Goal: Task Accomplishment & Management: Manage account settings

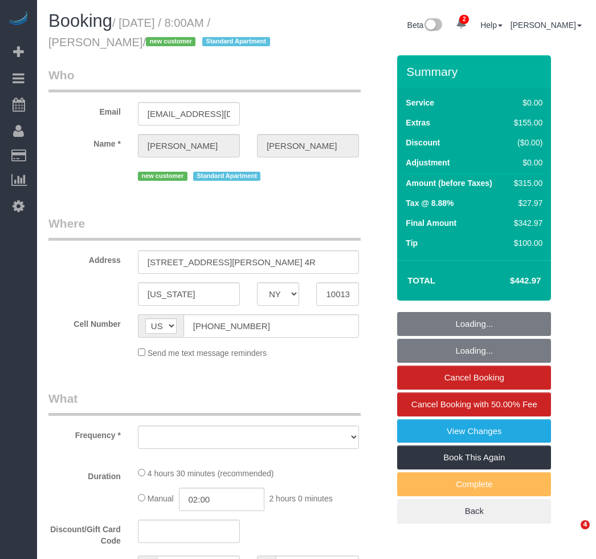
select select "NY"
select select "number:89"
select select "number:70"
select select "number:15"
select select "number:5"
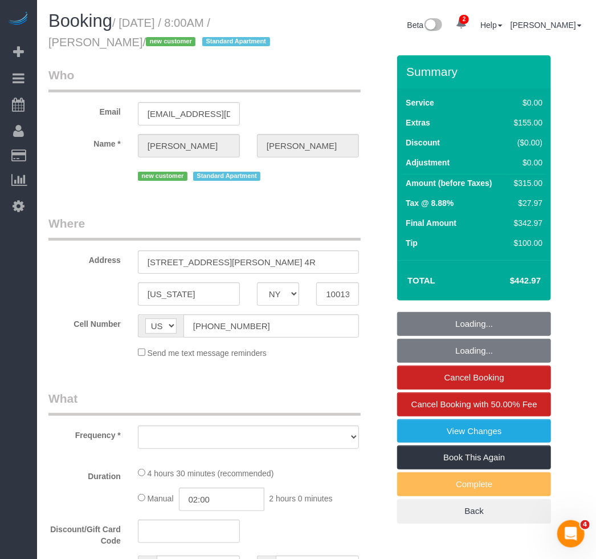
select select "string:stripe-pm_1RzNKs4VGloSiKo7tZGvrrSA"
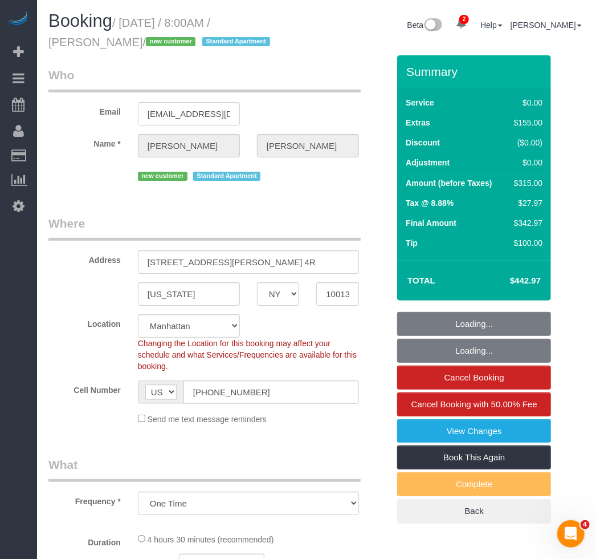
select select "object:1324"
select select "1"
select select "spot1"
select select "1"
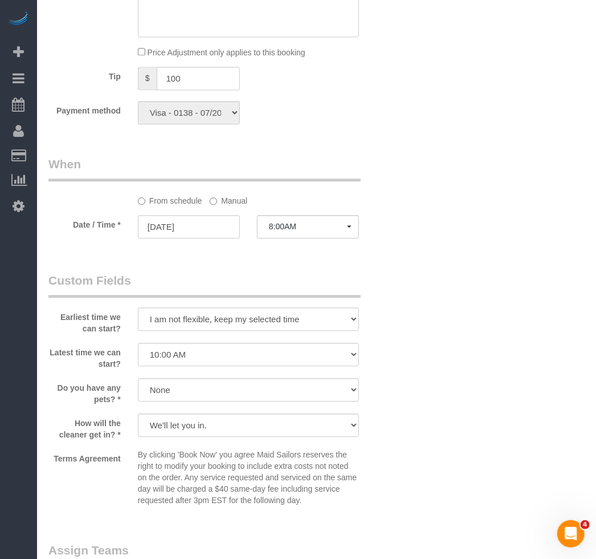
scroll to position [1399, 0]
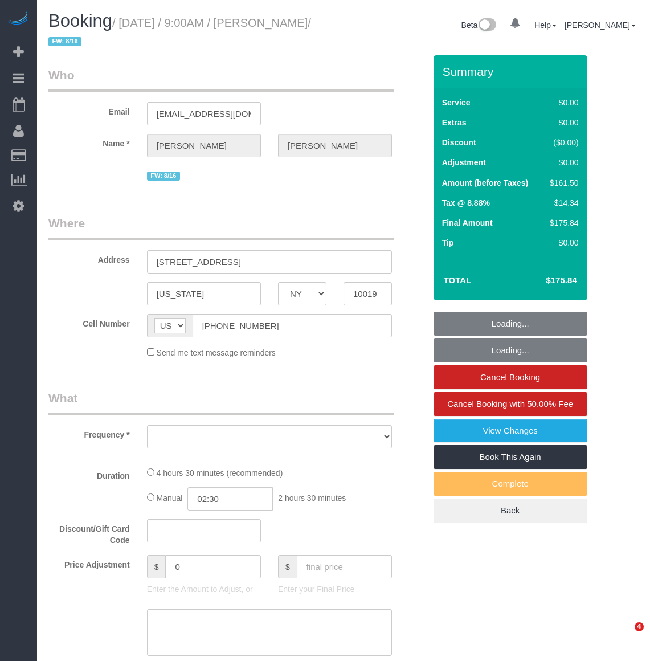
select select "NY"
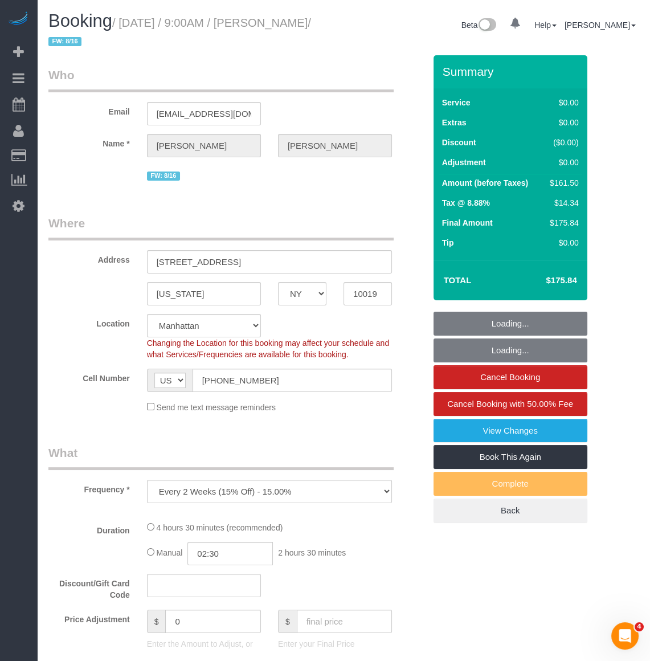
select select "object:652"
select select "string:stripe-pm_1RK0mp4VGloSiKo7cFIrzZQh"
select select "2"
select select "spot1"
select select "number:59"
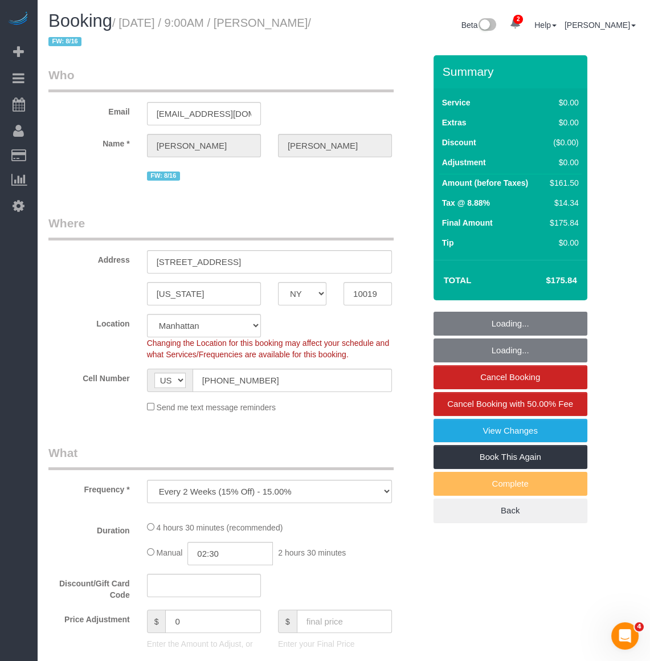
select select "number:76"
select select "number:15"
select select "number:6"
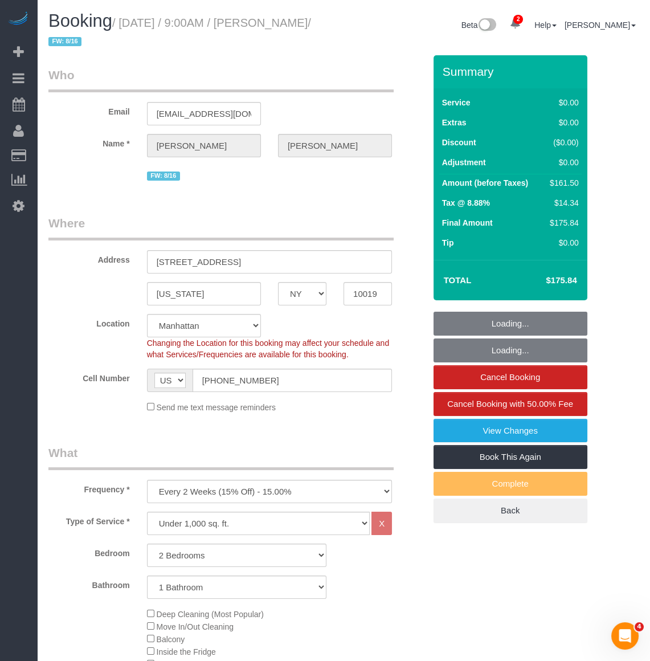
select select "2"
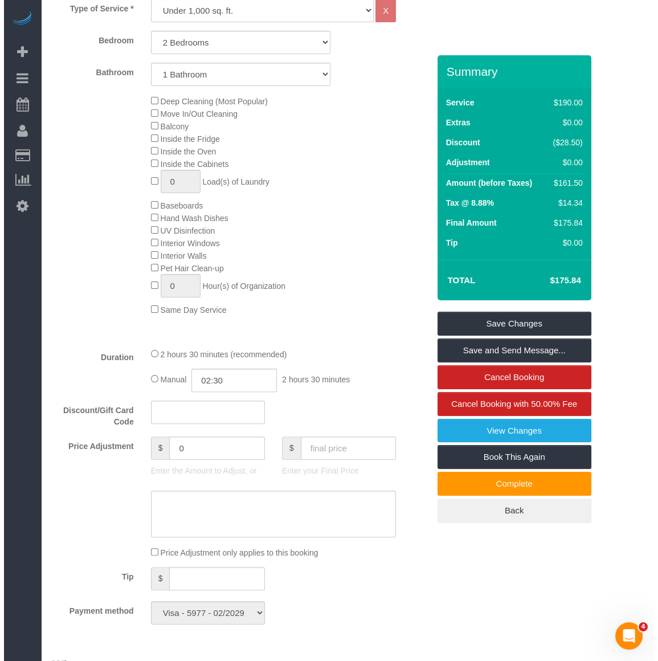
scroll to position [518, 0]
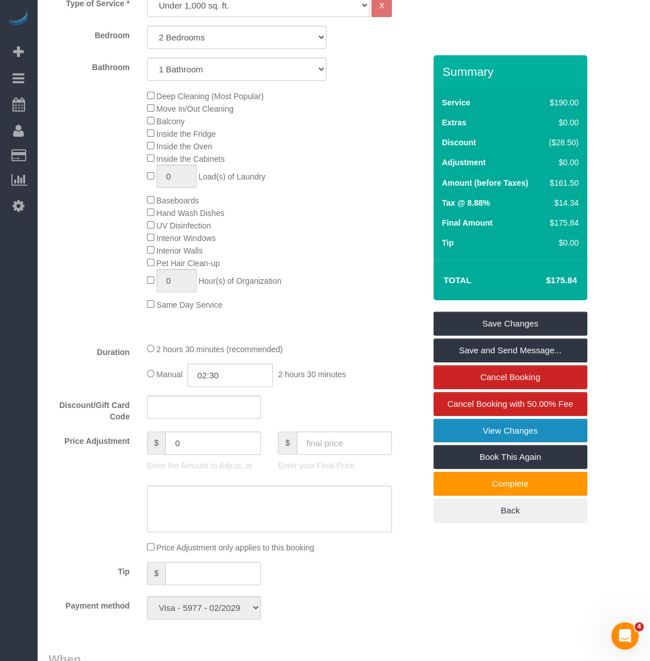
click at [527, 428] on link "View Changes" at bounding box center [511, 431] width 154 height 24
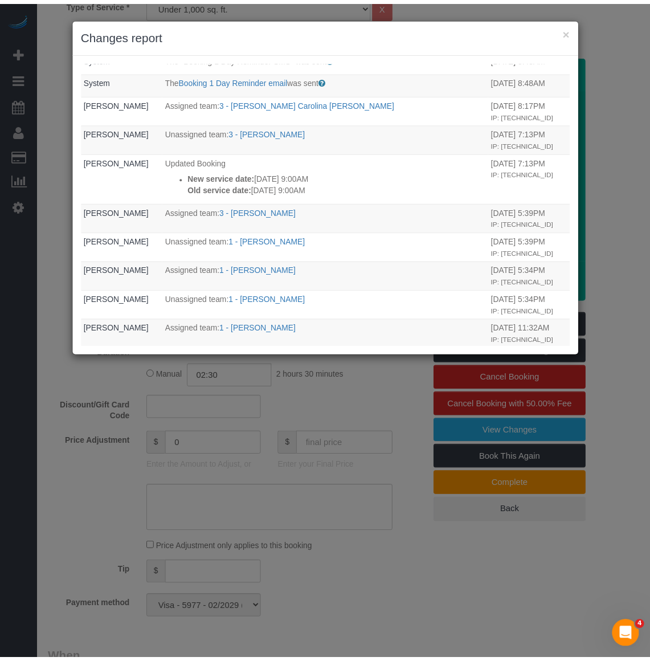
scroll to position [0, 0]
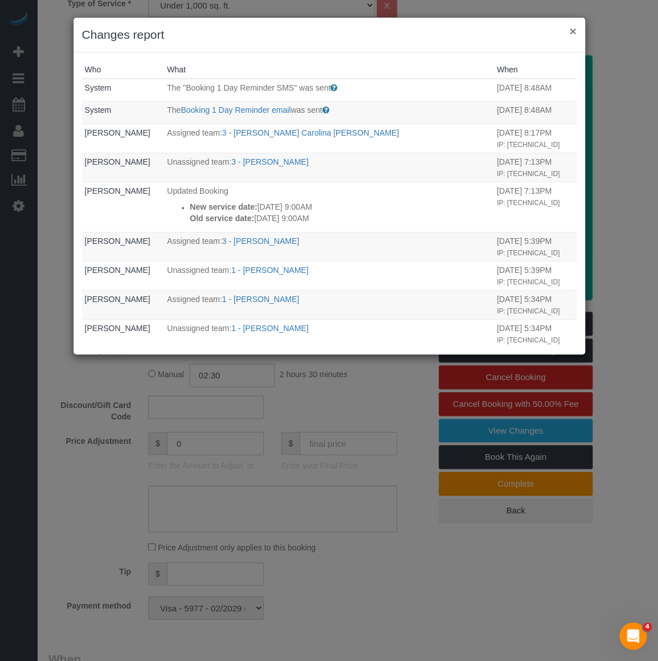
click at [572, 29] on button "×" at bounding box center [572, 31] width 7 height 12
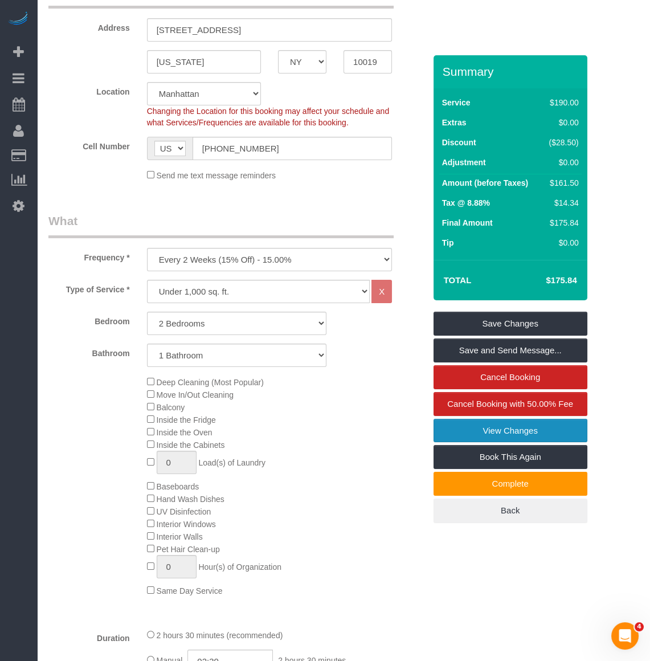
scroll to position [311, 0]
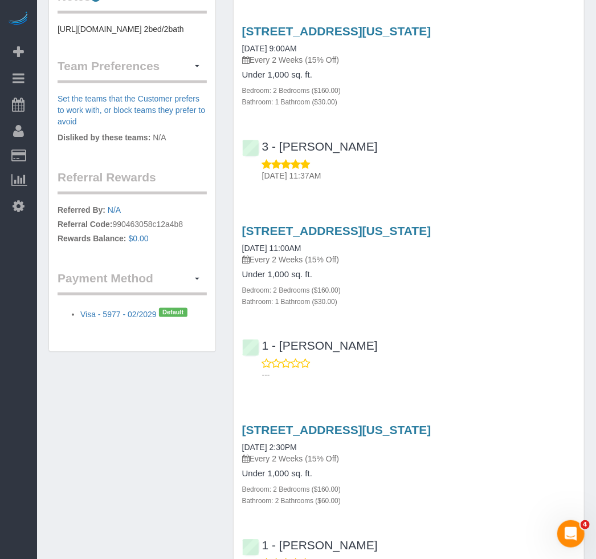
scroll to position [466, 0]
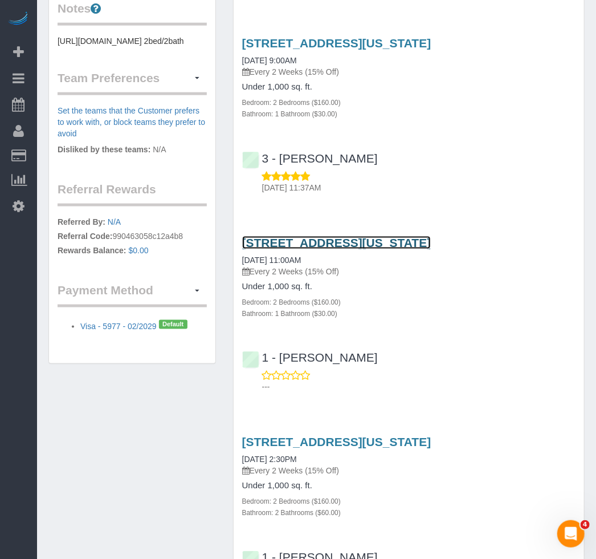
click at [329, 236] on link "1600 Broadway, Apt.12c, New York, NY 10019" at bounding box center [336, 242] width 189 height 13
click at [453, 156] on div "3 - Diana Gonzalez 06/22/2025 11:37AM" at bounding box center [409, 167] width 351 height 51
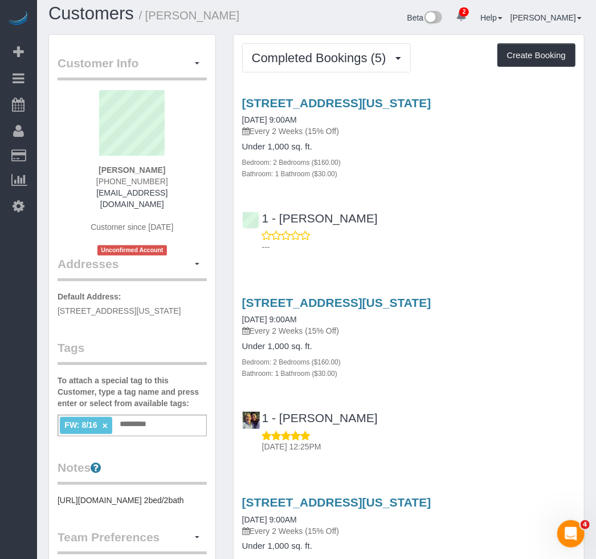
scroll to position [0, 0]
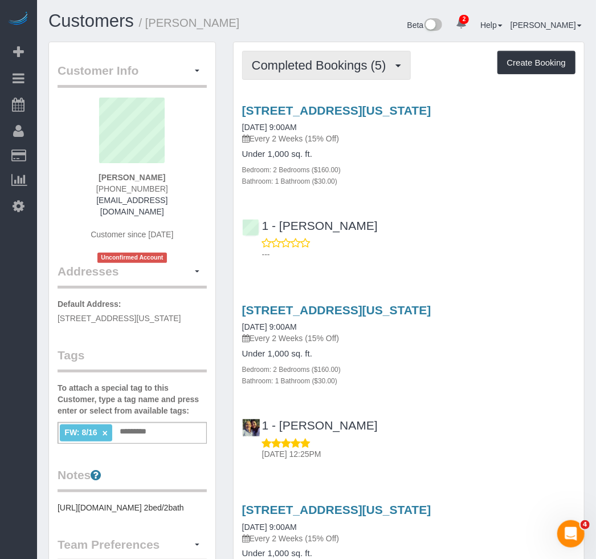
click at [268, 70] on span "Completed Bookings (5)" at bounding box center [322, 65] width 140 height 14
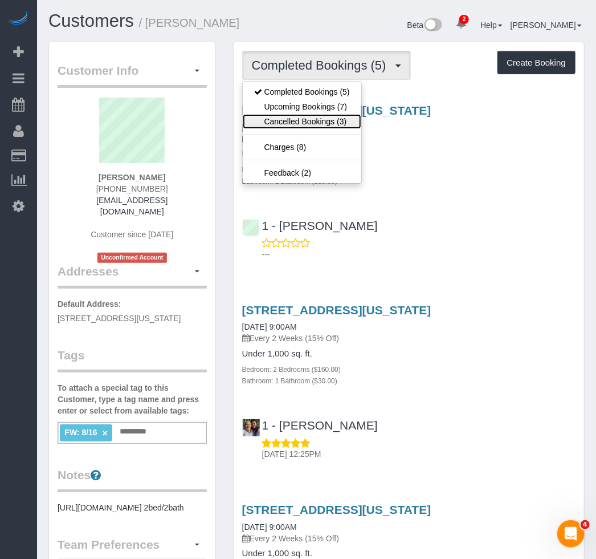
click at [292, 122] on link "Cancelled Bookings (3)" at bounding box center [302, 121] width 119 height 15
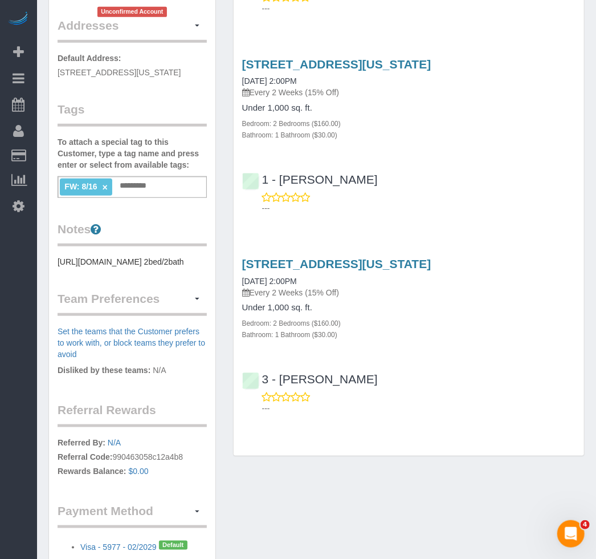
scroll to position [259, 0]
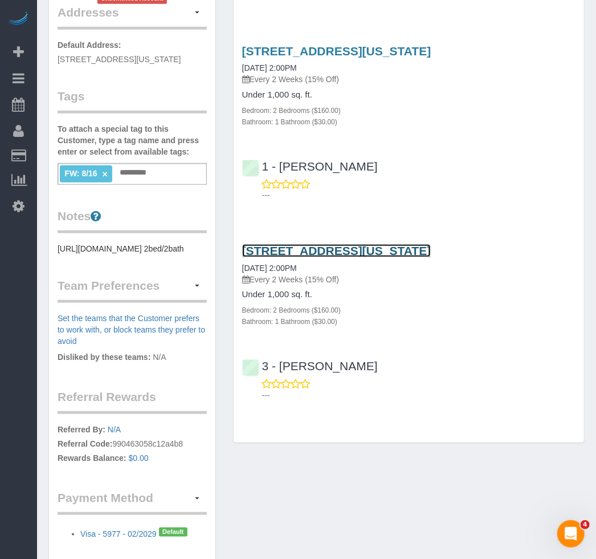
click at [274, 250] on link "1600 Broadway, Apt.12c, New York, NY 10019" at bounding box center [336, 250] width 189 height 13
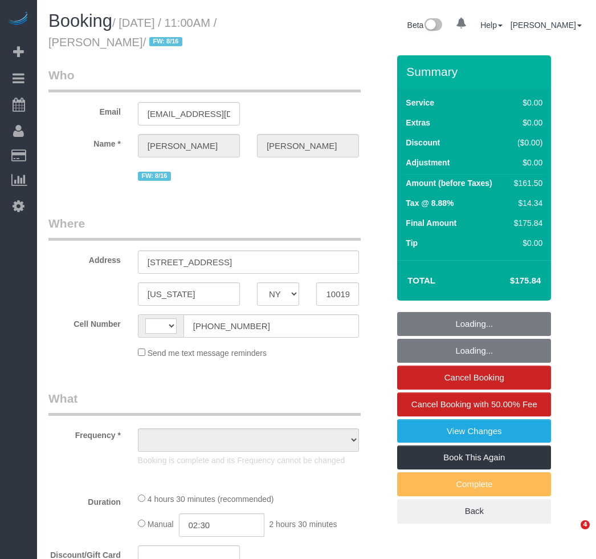
select select "NY"
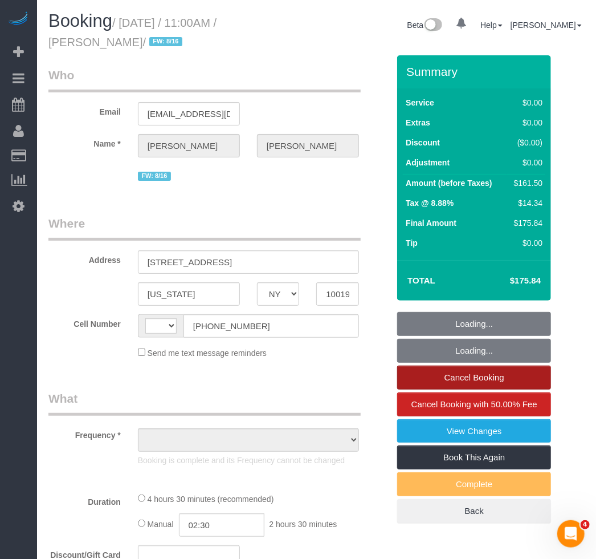
select select "string:US"
select select "number:59"
select select "number:76"
select select "number:15"
select select "number:6"
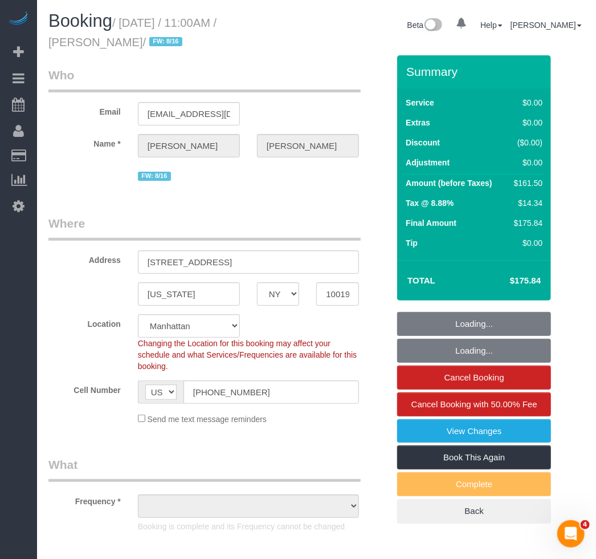
select select "string:stripe-pm_1RK0mp4VGloSiKo7cFIrzZQh"
select select "2"
select select "spot1"
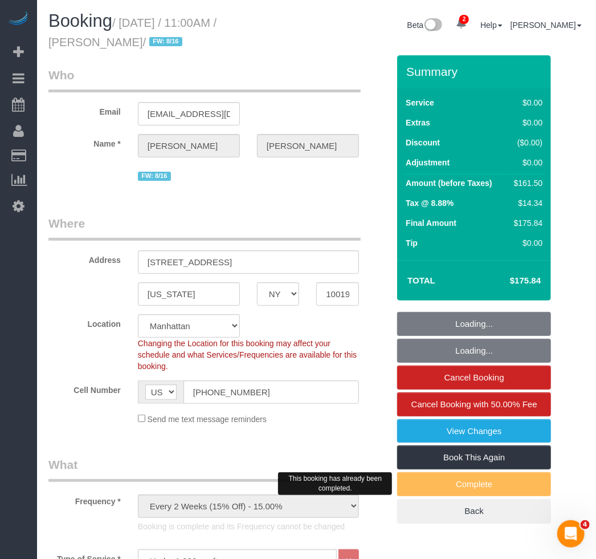
select select "object:910"
select select "2"
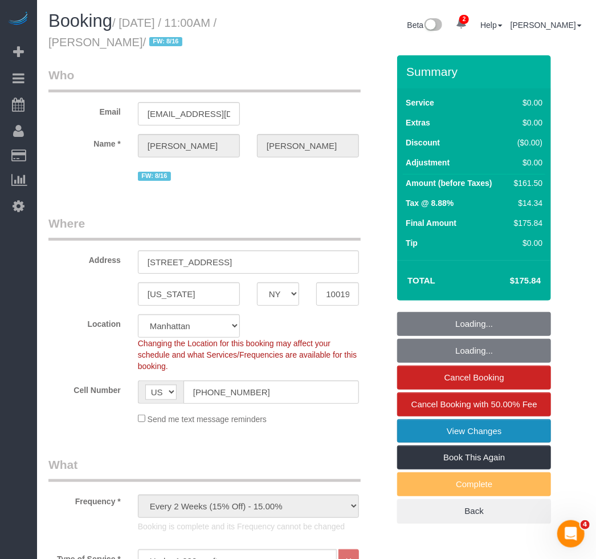
select select "object:1363"
click at [449, 429] on link "View Changes" at bounding box center [474, 431] width 154 height 24
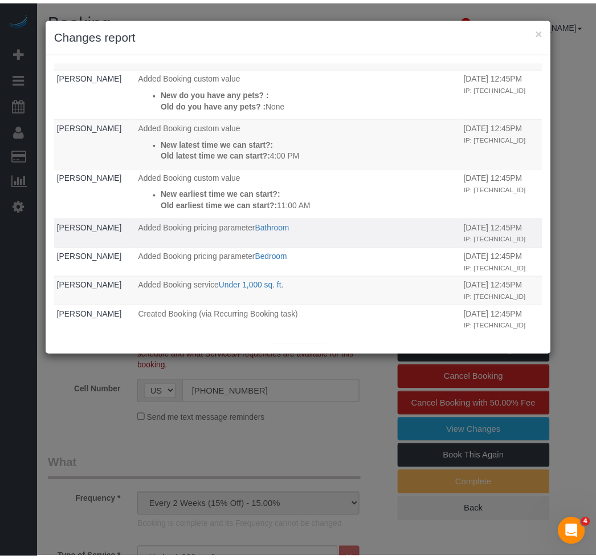
scroll to position [629, 0]
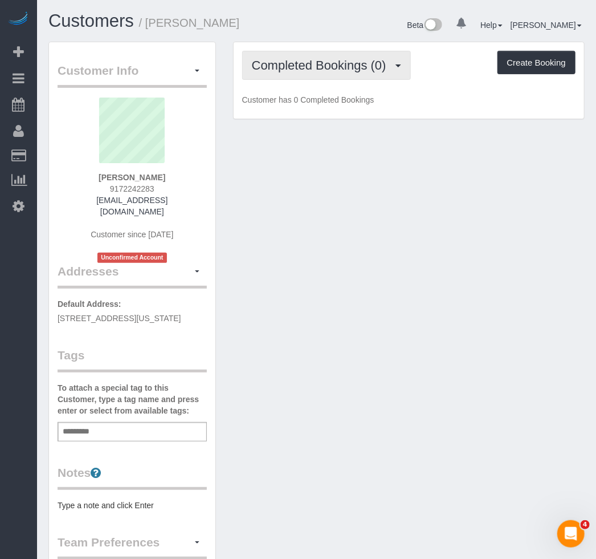
click at [316, 72] on button "Completed Bookings (0)" at bounding box center [326, 65] width 169 height 29
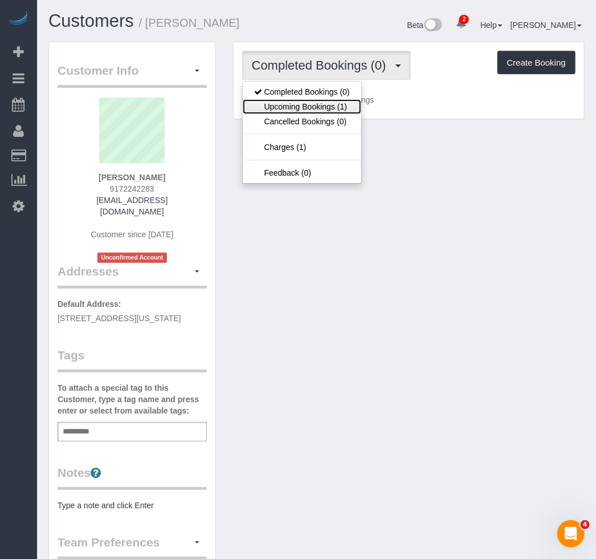
click at [310, 103] on link "Upcoming Bookings (1)" at bounding box center [302, 106] width 119 height 15
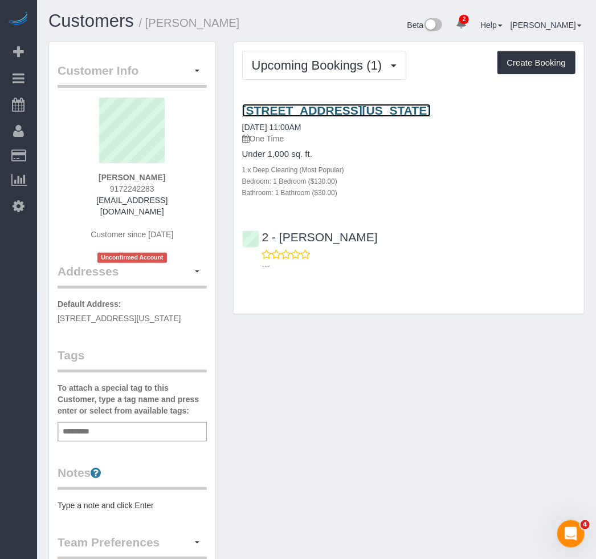
click at [290, 104] on link "116 Pinehurst Ave, Apt L2, New York, NY 10033" at bounding box center [336, 110] width 189 height 13
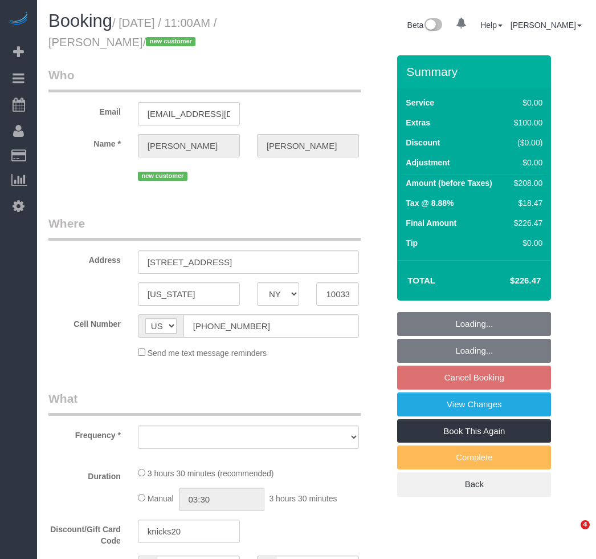
select select "NY"
select select "object:638"
select select "1"
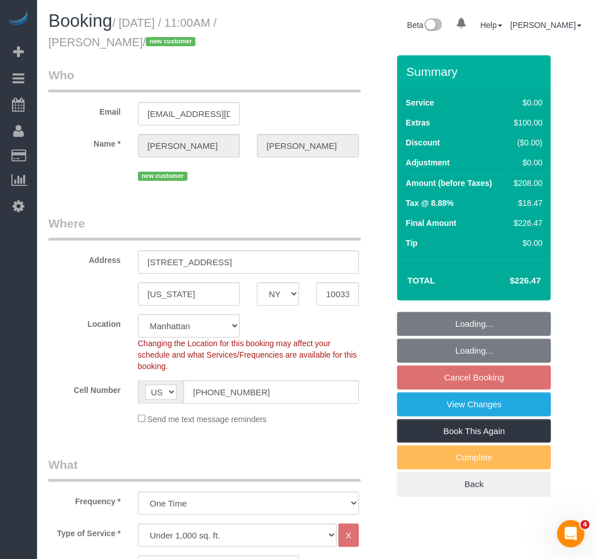
select select "object:747"
select select "string:stripe-pm_1RwSZ34VGloSiKo7lxjxQ5IQ"
select select "spot1"
select select "number:89"
select select "number:90"
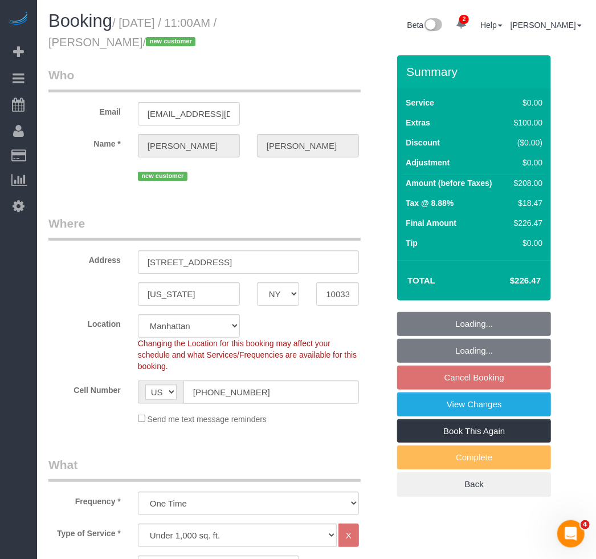
select select "number:15"
select select "number:5"
select select "1"
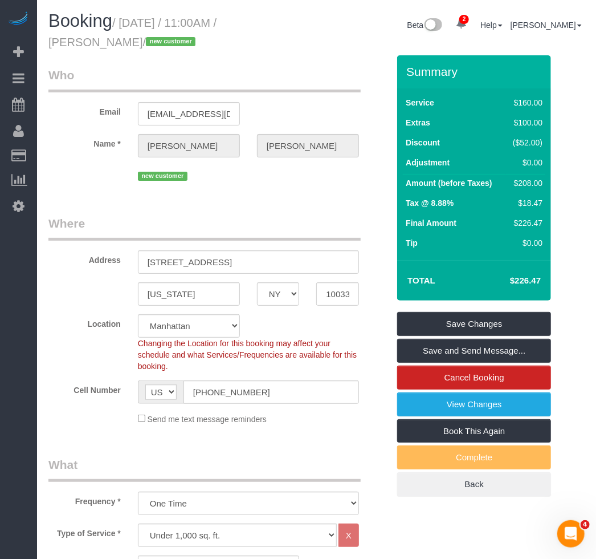
click at [269, 182] on div "new customer" at bounding box center [248, 175] width 221 height 18
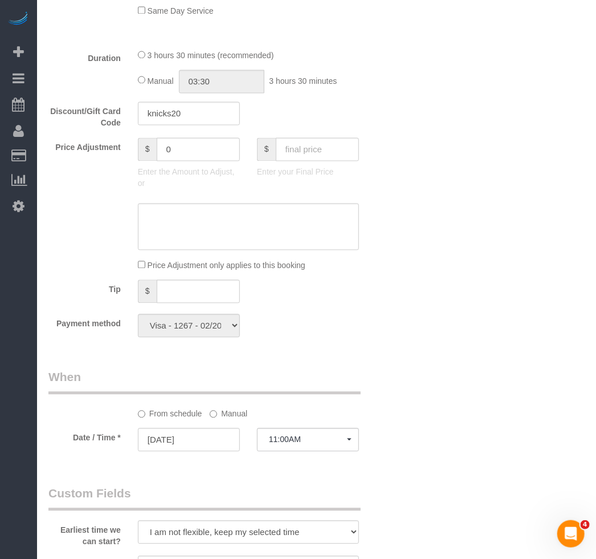
scroll to position [829, 0]
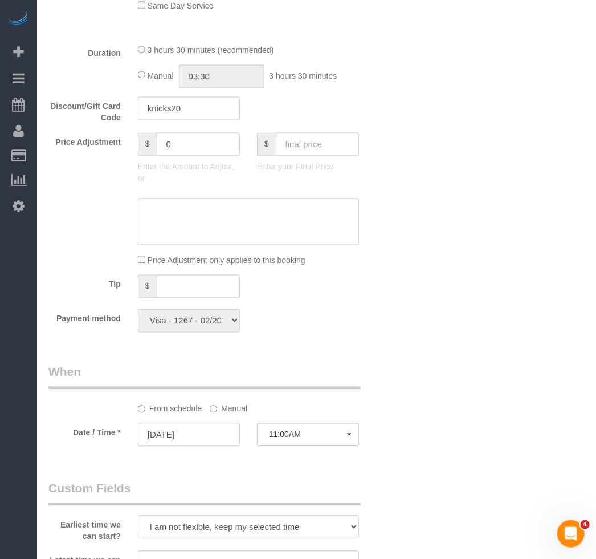
click at [184, 430] on input "08/25/2025" at bounding box center [189, 433] width 102 height 23
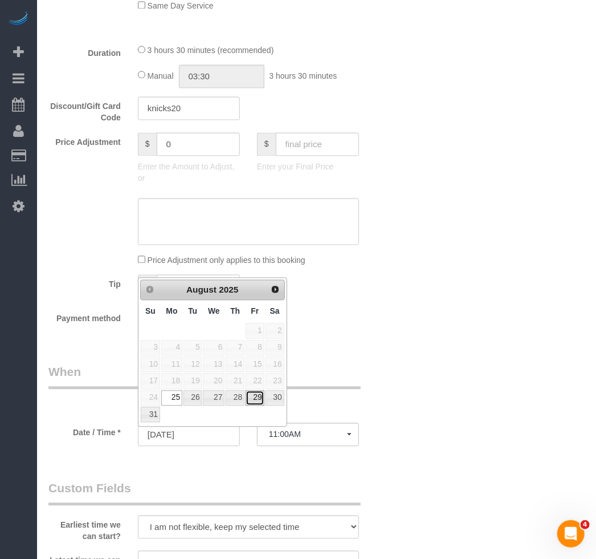
click at [262, 402] on link "29" at bounding box center [255, 397] width 18 height 15
type input "[DATE]"
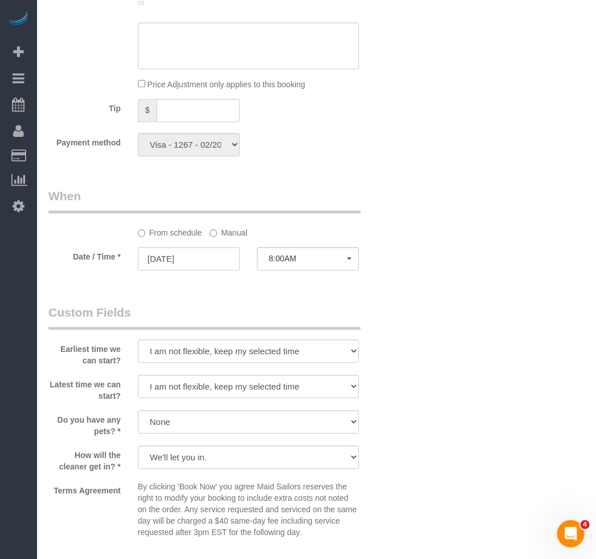
scroll to position [1036, 0]
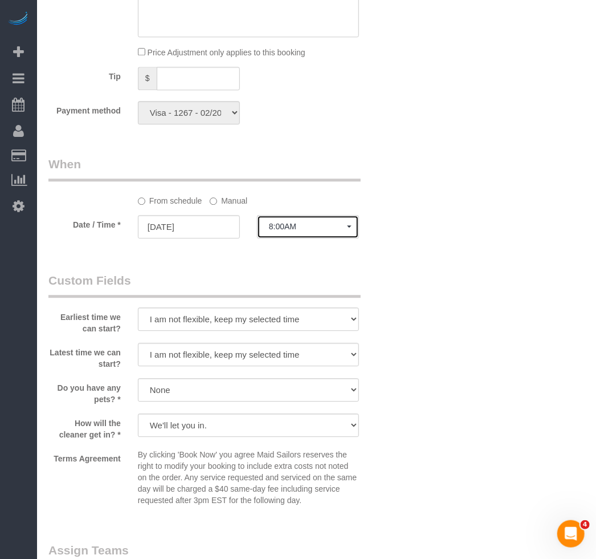
click at [280, 222] on button "8:00AM" at bounding box center [308, 226] width 102 height 23
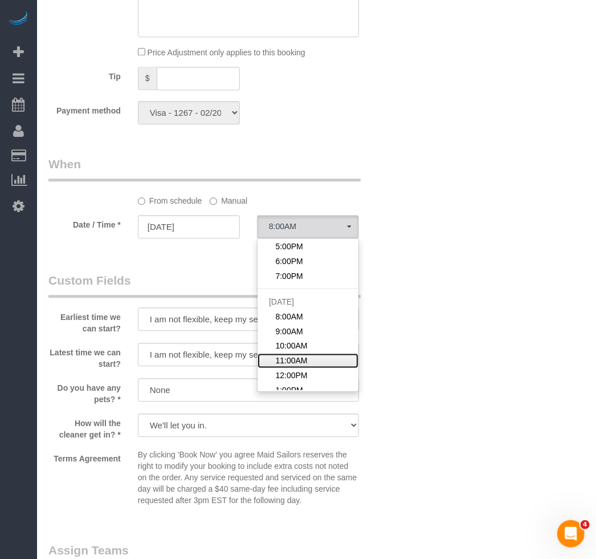
click at [294, 359] on span "11:00AM" at bounding box center [291, 360] width 32 height 11
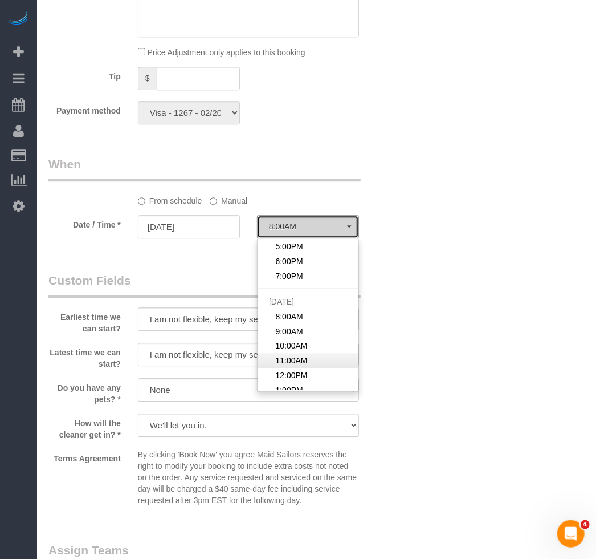
select select "spot49"
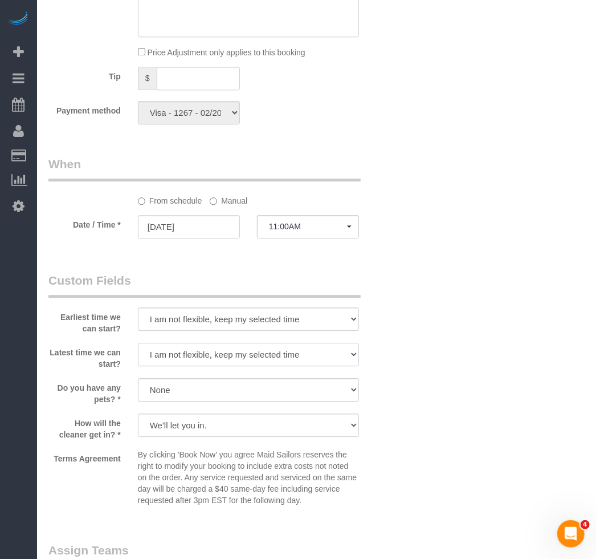
click at [223, 360] on select "I am not flexible, keep my selected time 8:00 AM 9:00 AM 10:00 AM 11:00 AM 12:0…" at bounding box center [248, 354] width 221 height 23
click at [229, 319] on select "I am not flexible, keep my selected time 8:00 AM 9:00 AM 10:00 AM 11:00 AM 12:0…" at bounding box center [248, 318] width 221 height 23
select select "number:58"
click at [138, 310] on select "I am not flexible, keep my selected time 8:00 AM 9:00 AM 10:00 AM 11:00 AM 12:0…" at bounding box center [248, 318] width 221 height 23
click at [208, 353] on select "I am not flexible, keep my selected time 8:00 AM 9:00 AM 10:00 AM 11:00 AM 12:0…" at bounding box center [248, 354] width 221 height 23
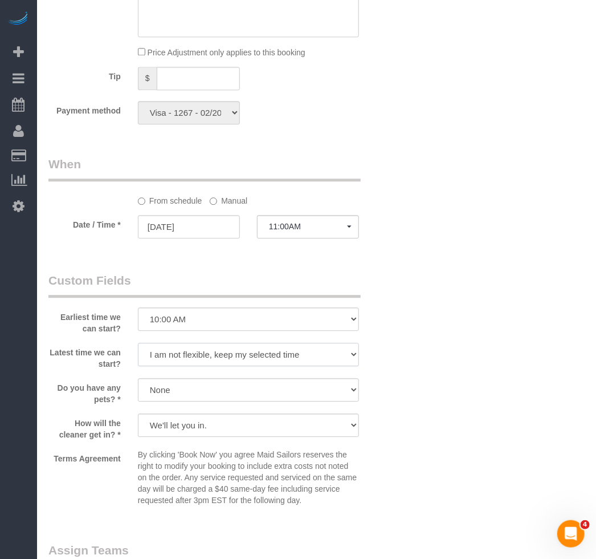
select select "number:76"
click at [138, 345] on select "I am not flexible, keep my selected time 8:00 AM 9:00 AM 10:00 AM 11:00 AM 12:0…" at bounding box center [248, 354] width 221 height 23
click at [438, 356] on div "Who Email casciano116@hotmail.com Name * Gena Casciano new customer Where Addre…" at bounding box center [316, 39] width 536 height 2041
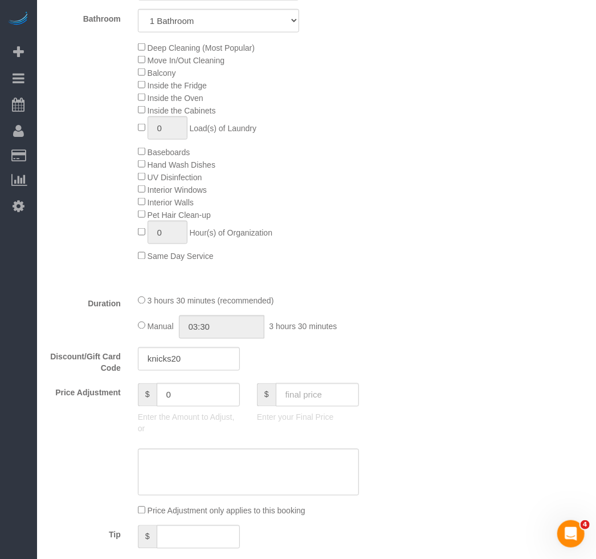
scroll to position [570, 0]
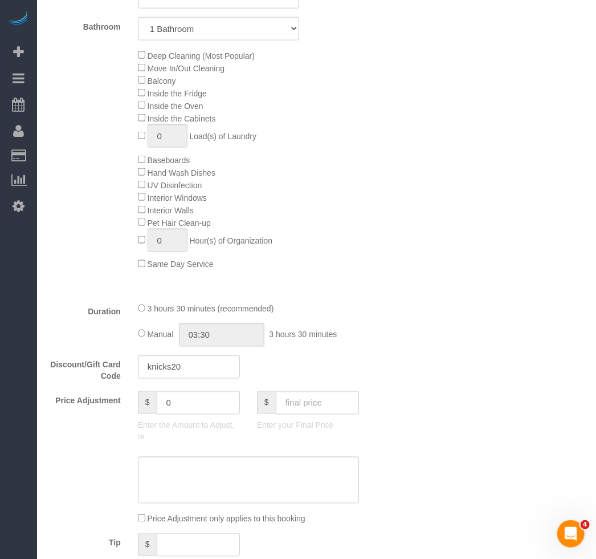
click at [474, 136] on div "Who Email casciano116@hotmail.com Name * Gena Casciano new customer Where Addre…" at bounding box center [316, 505] width 536 height 2041
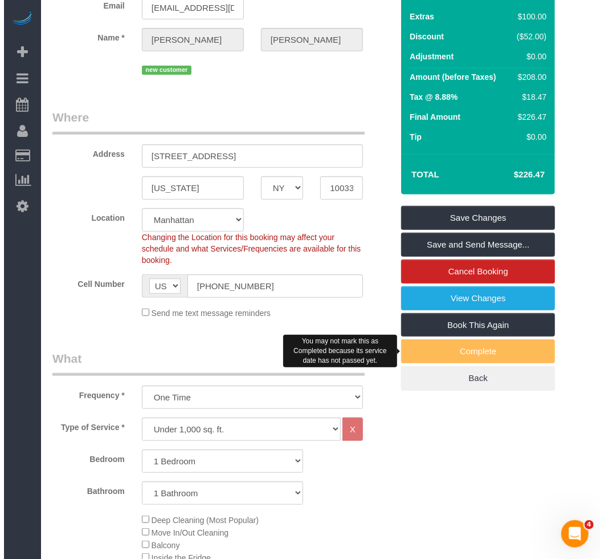
scroll to position [51, 0]
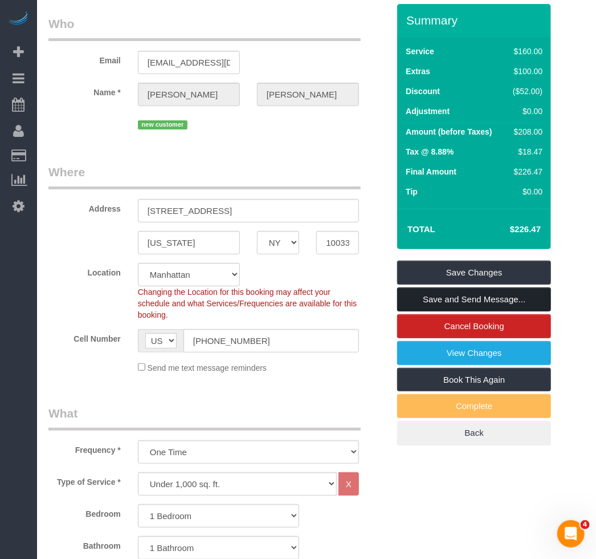
click at [429, 296] on link "Save and Send Message..." at bounding box center [474, 299] width 154 height 24
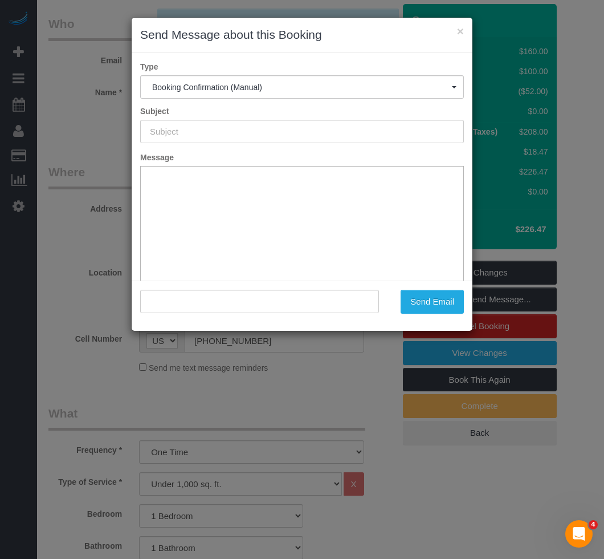
type input "Cleaning Confirmed for 08/29/2025 at 11:00am"
type input ""Gena Casciano" <casciano116@hotmail.com>"
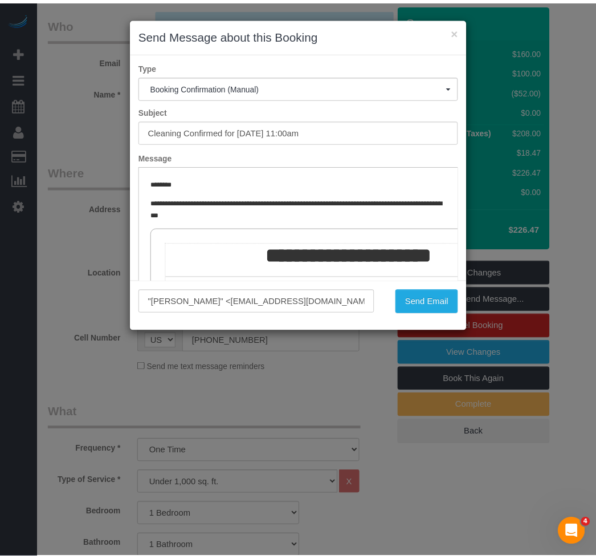
scroll to position [0, 0]
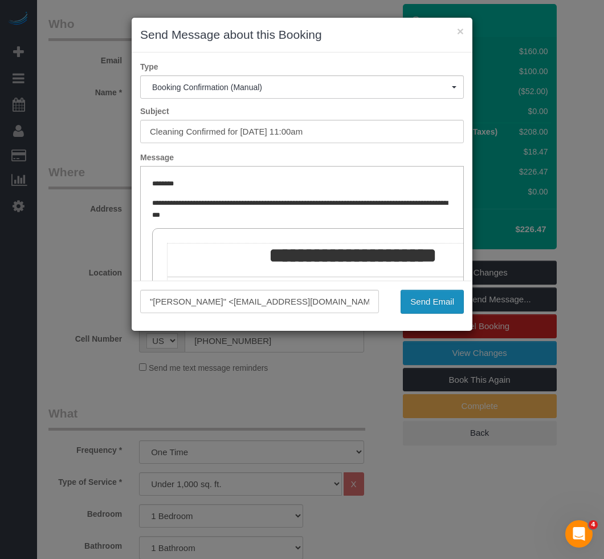
drag, startPoint x: 417, startPoint y: 303, endPoint x: 261, endPoint y: 407, distance: 187.5
click at [258, 410] on div "× Send Message about this Booking Type Booking Confirmation (Manual) Booking Co…" at bounding box center [302, 279] width 604 height 559
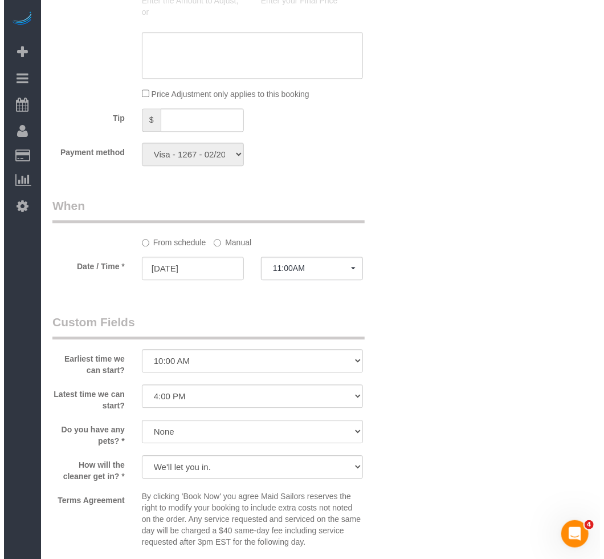
scroll to position [1088, 0]
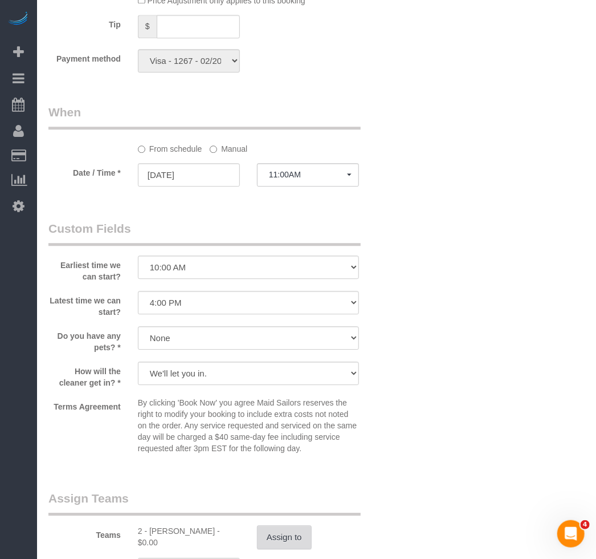
click at [287, 530] on button "Assign to" at bounding box center [284, 537] width 55 height 24
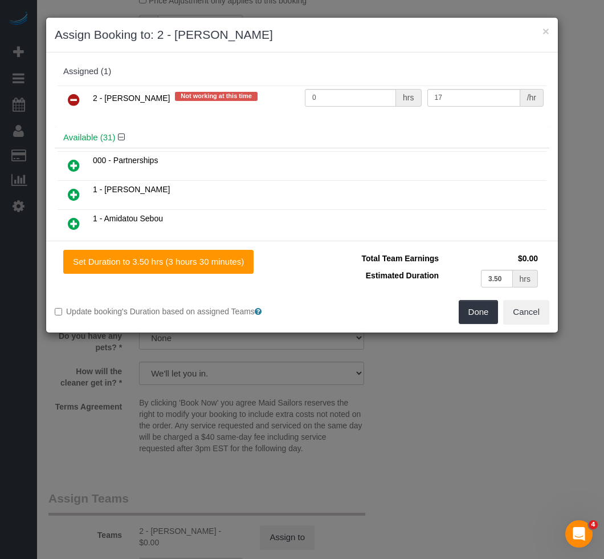
click at [71, 98] on icon at bounding box center [74, 100] width 12 height 14
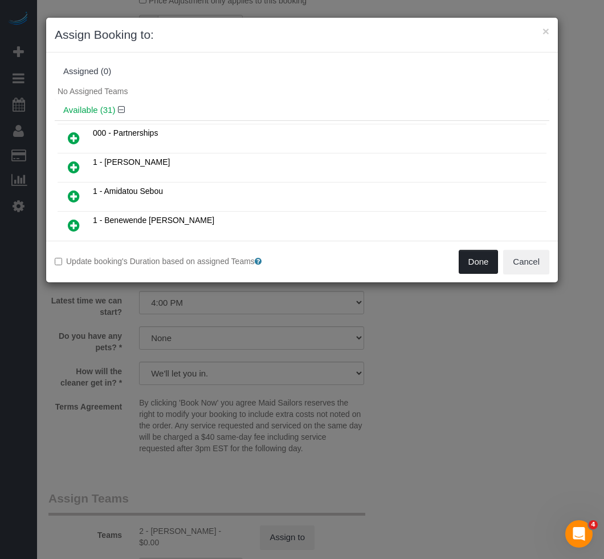
click at [467, 260] on button "Done" at bounding box center [479, 262] width 40 height 24
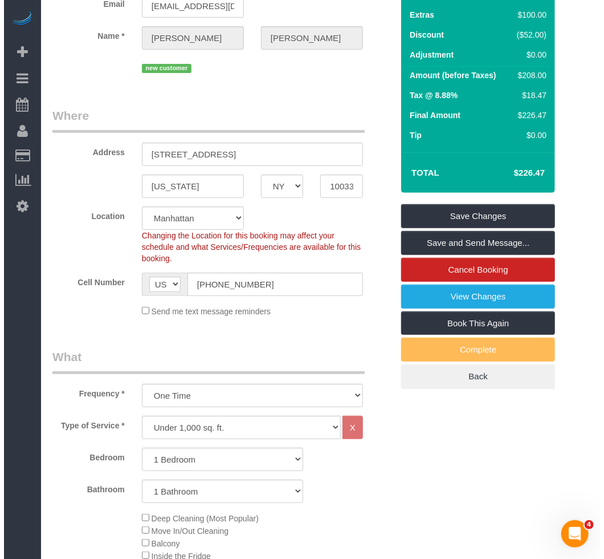
scroll to position [103, 0]
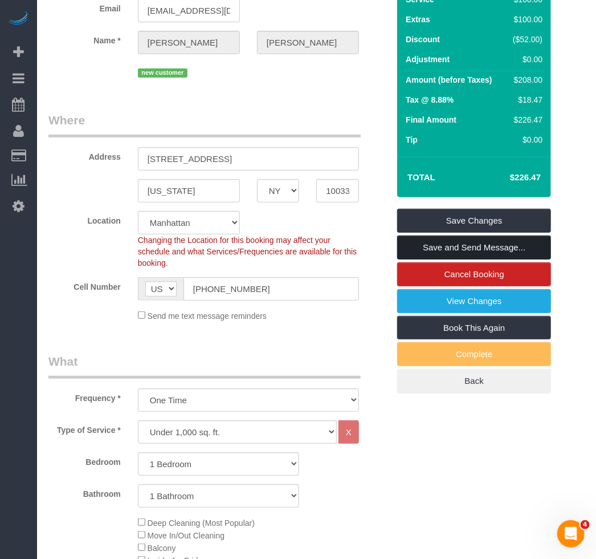
click at [467, 243] on link "Save and Send Message..." at bounding box center [474, 247] width 154 height 24
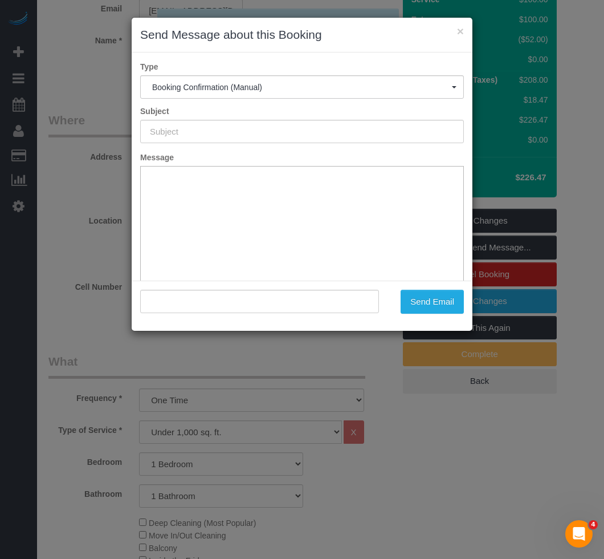
scroll to position [0, 0]
type input "Cleaning Confirmed for 08/29/2025 at 11:00am"
type input ""Gena Casciano" <casciano116@hotmail.com>"
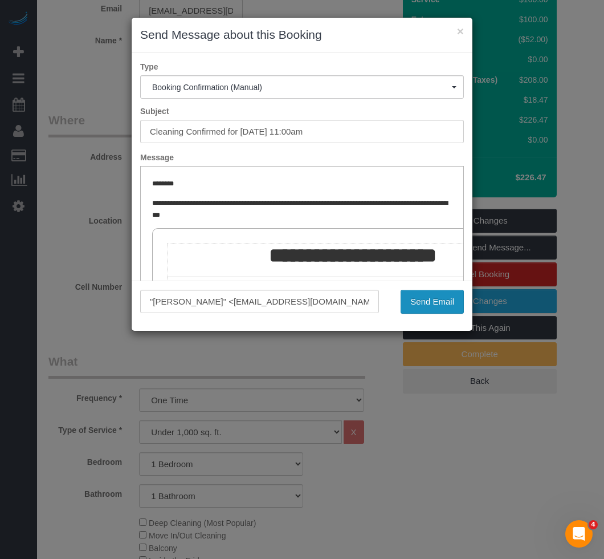
click at [436, 306] on button "Send Email" at bounding box center [432, 302] width 63 height 24
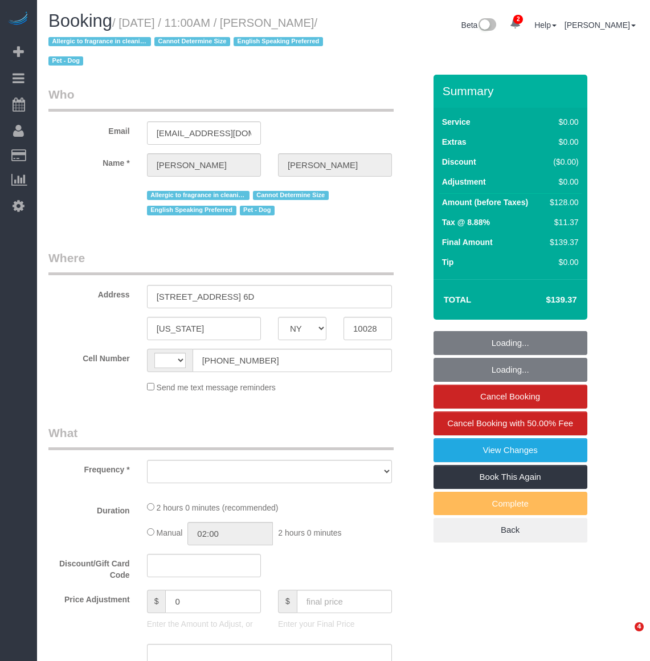
select select "NY"
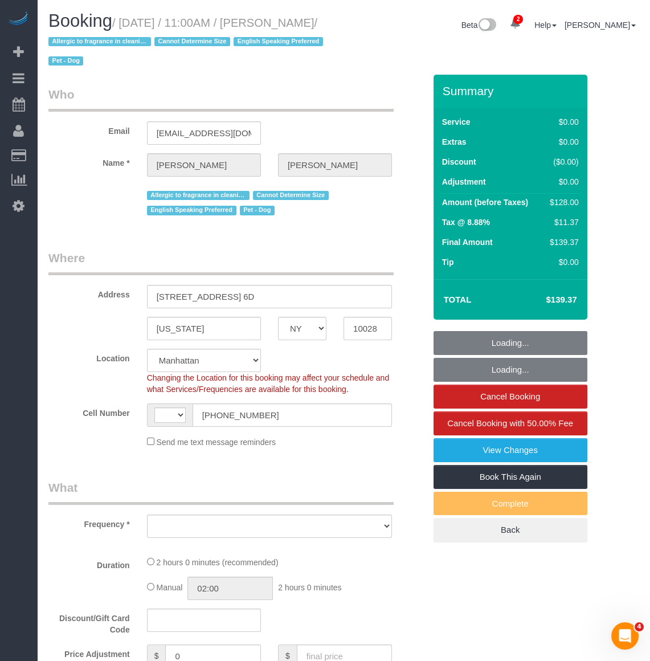
select select "string:[GEOGRAPHIC_DATA]"
select select "object:920"
select select "string:stripe-pm_1RuITc4VGloSiKo7L867WxHG"
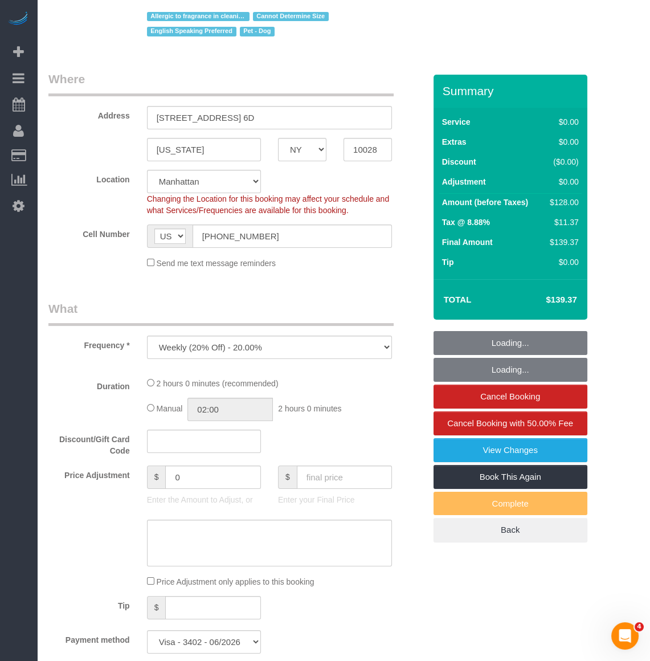
scroll to position [311, 0]
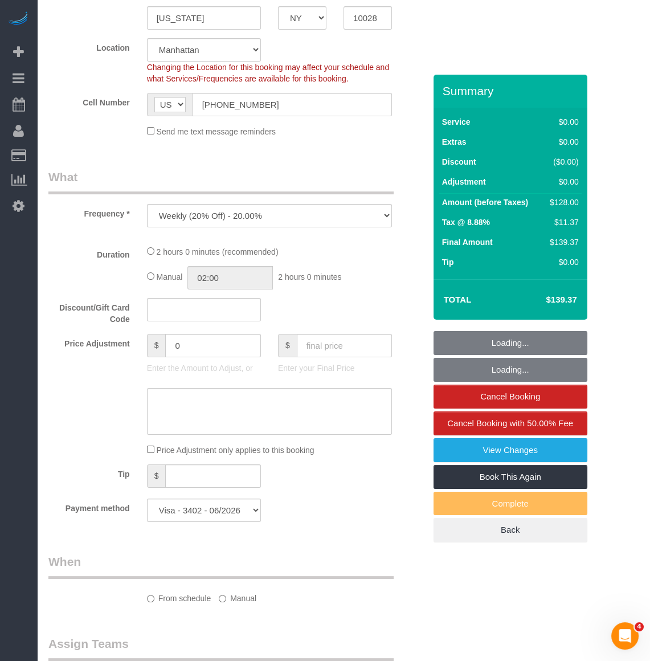
select select "1"
select select "spot1"
select select "number:57"
select select "number:76"
select select "number:13"
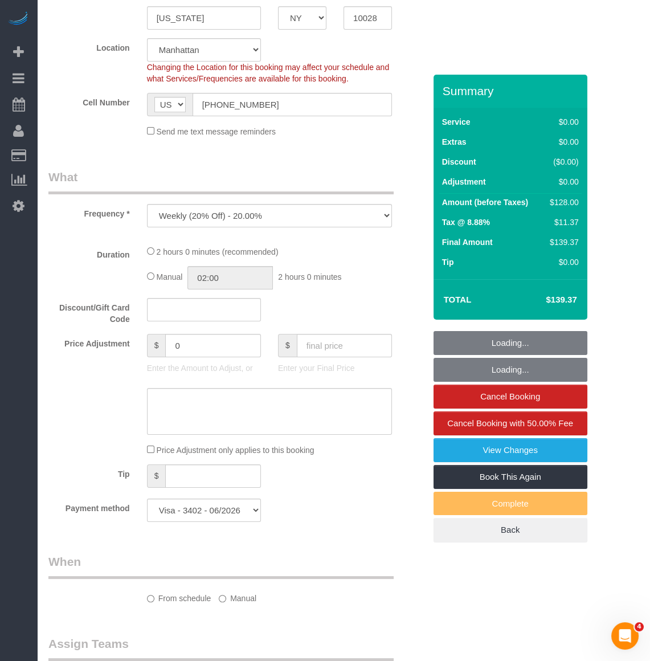
select select "number:5"
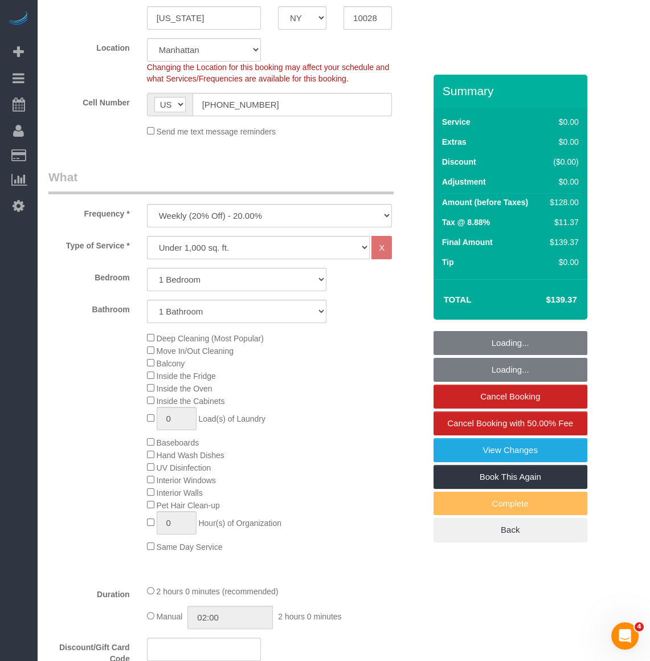
select select "object:1593"
select select "1"
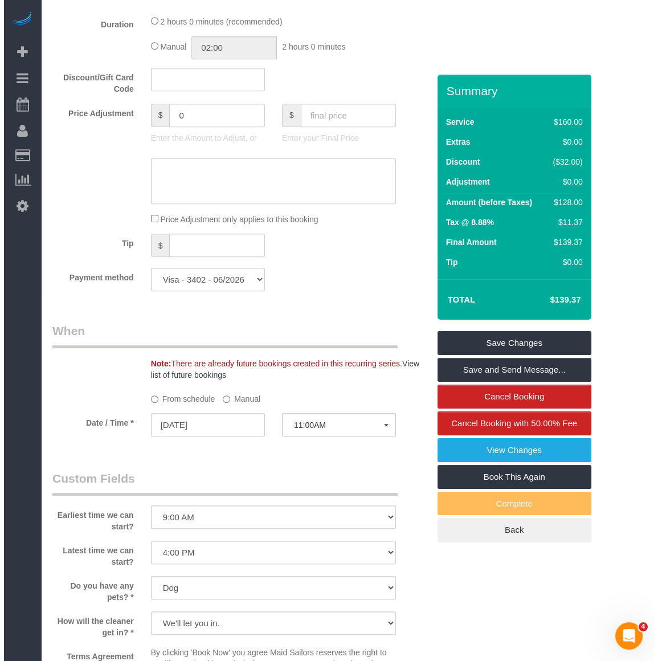
scroll to position [0, 0]
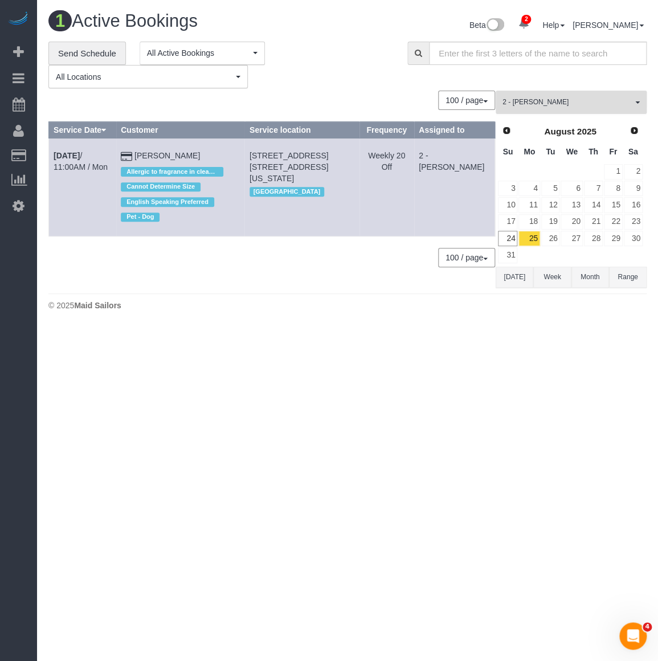
click at [583, 105] on span "2 - [PERSON_NAME]" at bounding box center [568, 102] width 130 height 10
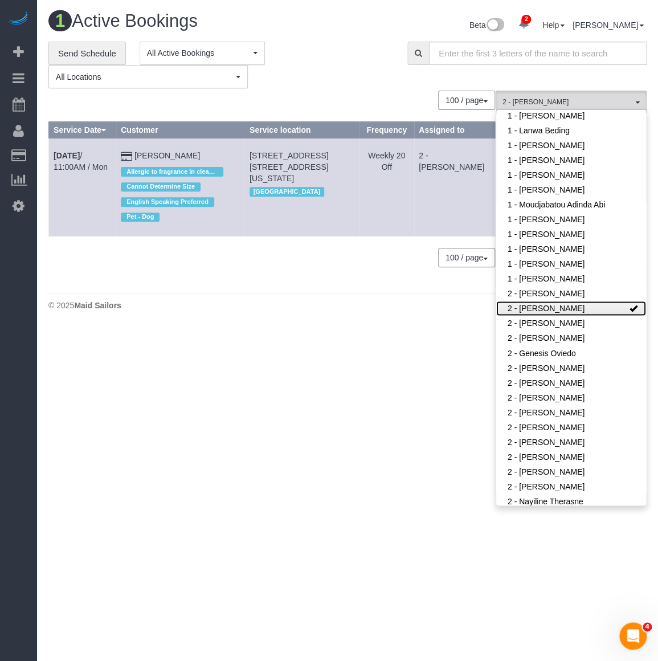
click at [548, 311] on link "2 - [PERSON_NAME]" at bounding box center [571, 308] width 150 height 15
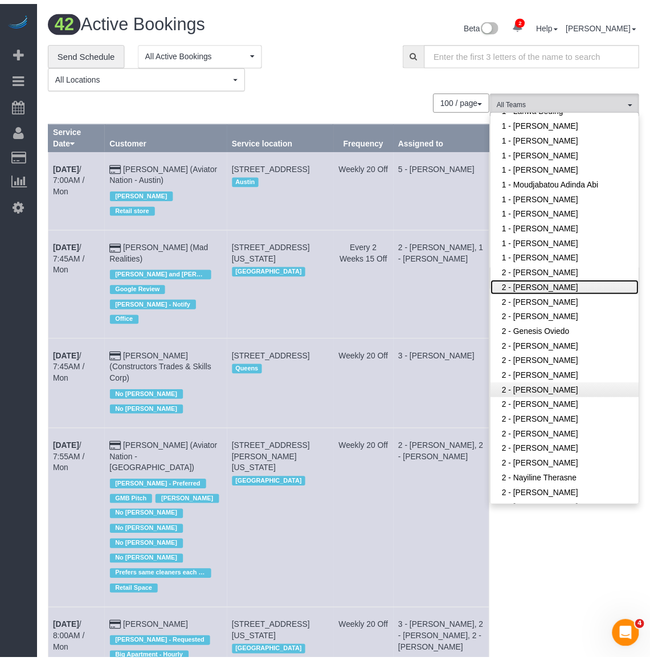
scroll to position [642, 0]
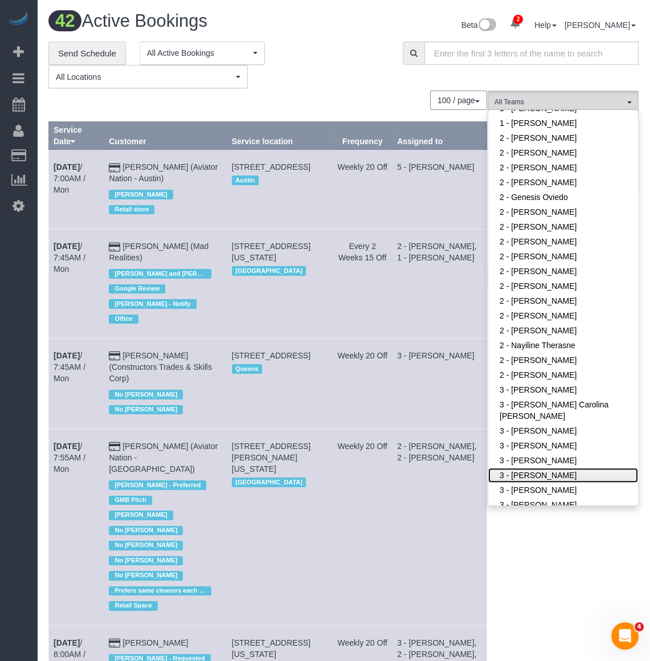
click at [546, 471] on link "3 - [PERSON_NAME]" at bounding box center [564, 475] width 150 height 15
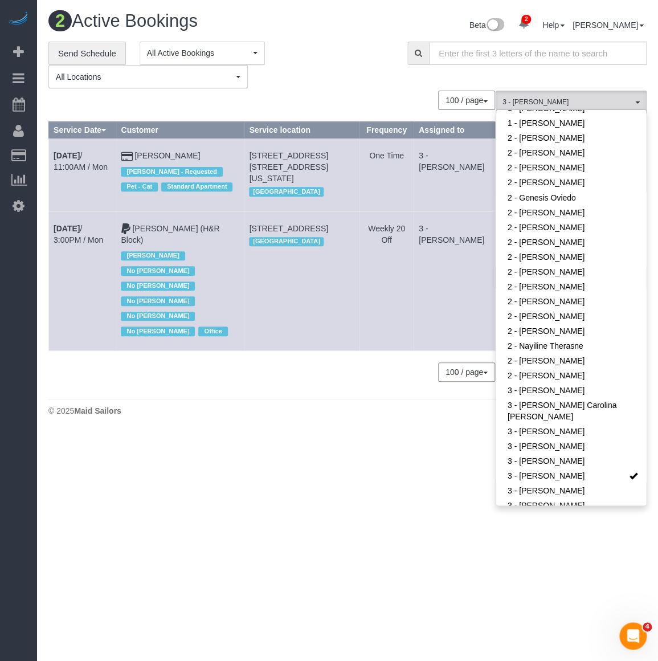
click at [307, 436] on body "2 Beta Your Notifications You have 0 alerts × You have 4 to charge for 08/22/20…" at bounding box center [329, 330] width 658 height 661
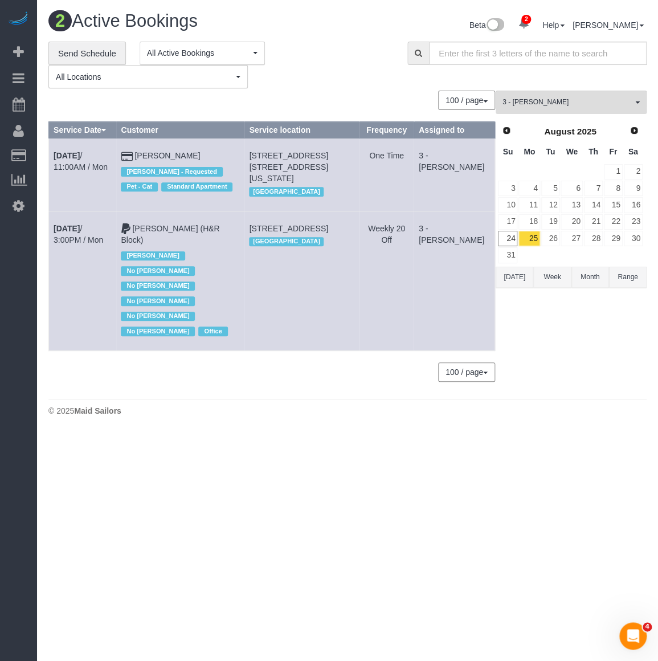
click at [292, 448] on body "2 Beta Your Notifications You have 0 alerts × You have 4 to charge for 08/22/20…" at bounding box center [329, 330] width 658 height 661
click at [56, 165] on link "Aug 25th / 11:00AM / Mon" at bounding box center [81, 161] width 54 height 21
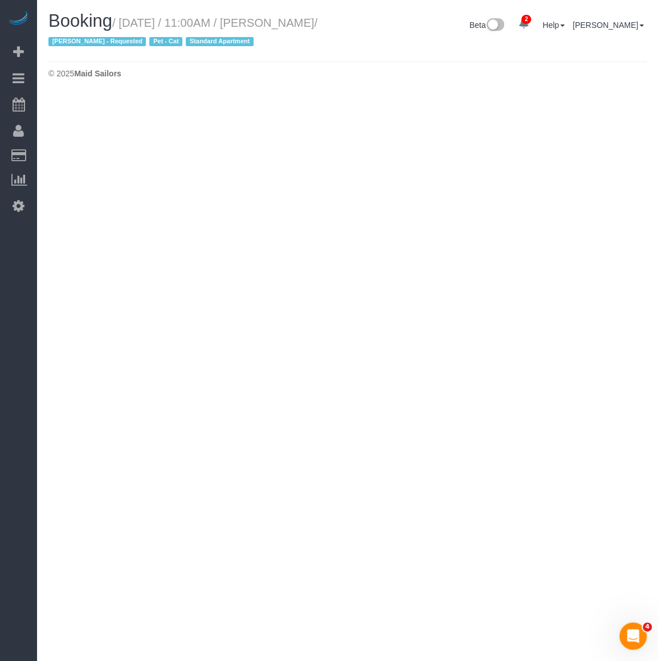
select select "NY"
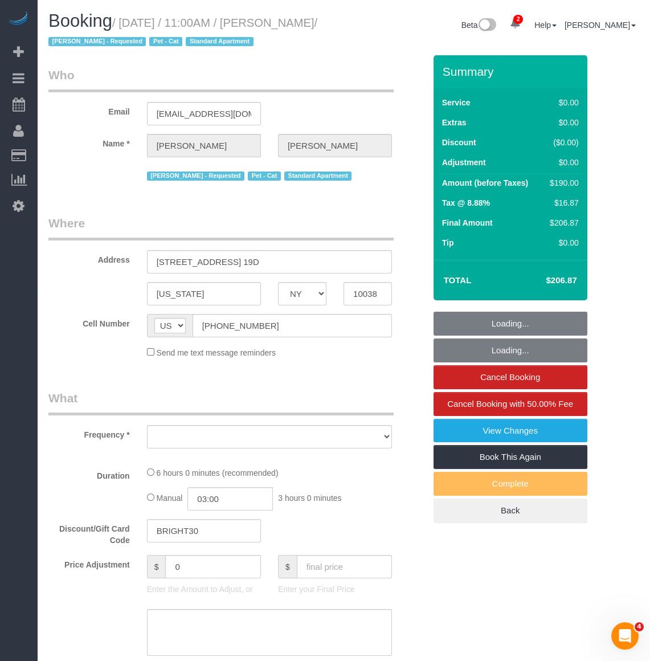
select select "string:stripe-pm_1MW4TA4VGloSiKo7mam2n3lX"
select select "object:3545"
select select "number:58"
select select "number:72"
select select "number:14"
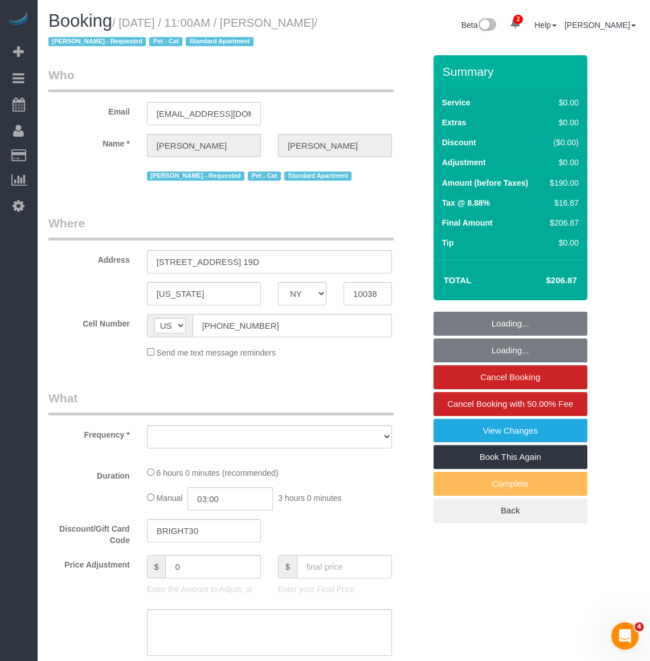
select select "number:5"
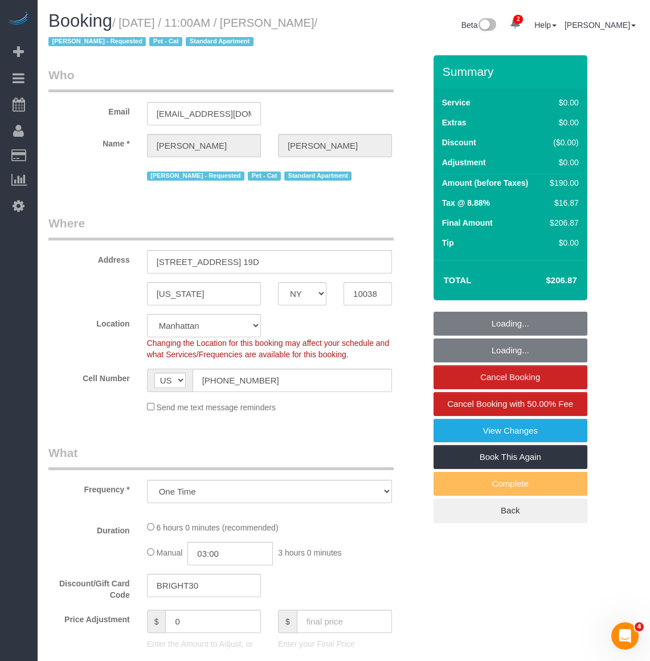
select select "object:3802"
select select "2"
select select "spot58"
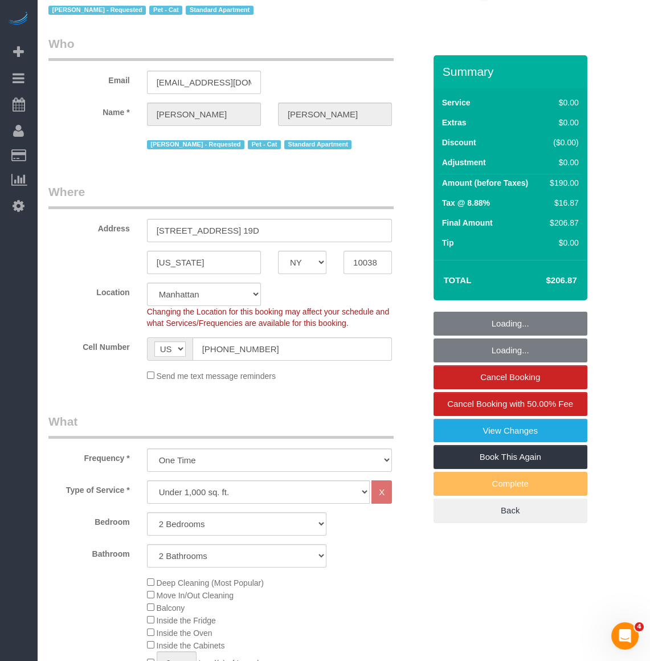
select select "2"
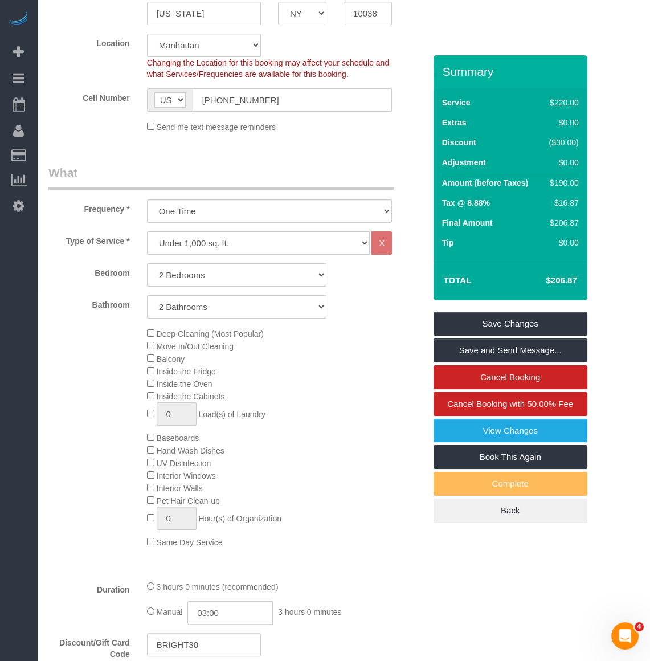
scroll to position [259, 0]
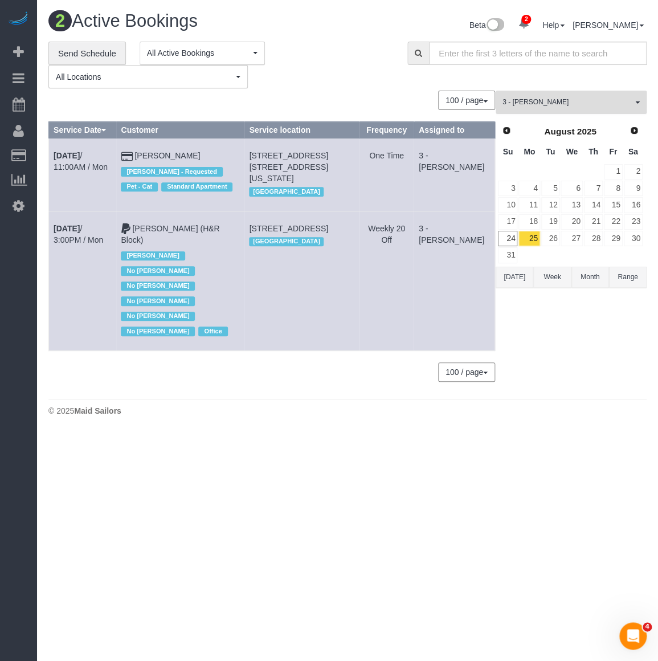
click at [539, 103] on span "3 - [PERSON_NAME]" at bounding box center [568, 102] width 130 height 10
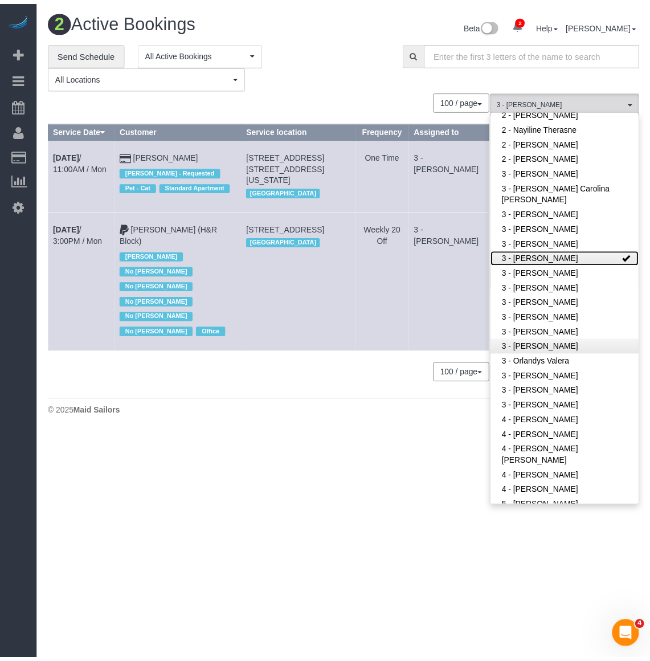
scroll to position [861, 0]
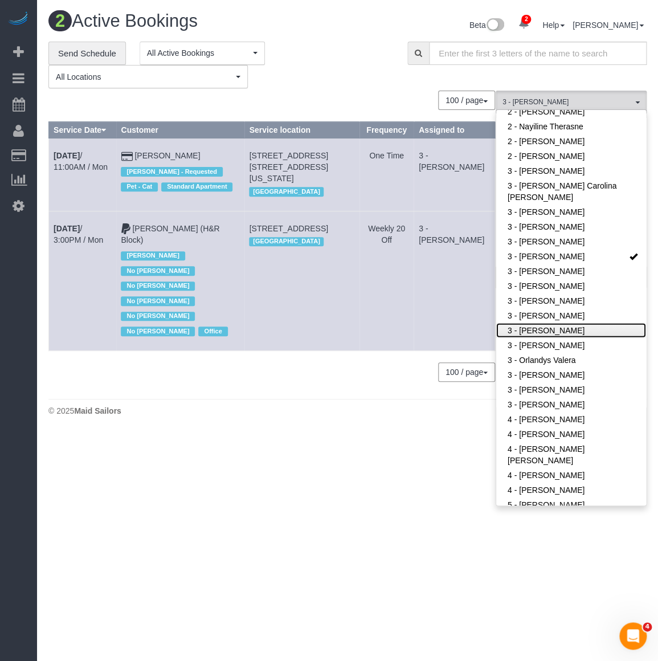
click at [526, 334] on link "3 - [PERSON_NAME]" at bounding box center [571, 330] width 150 height 15
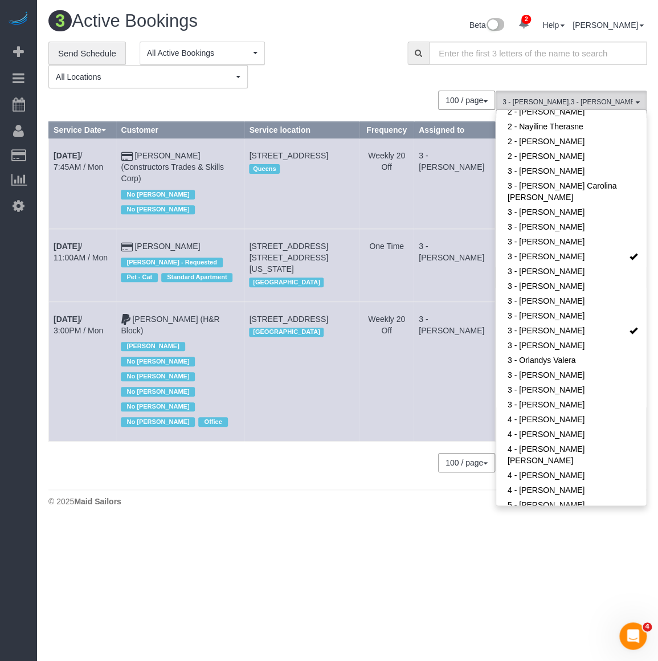
click at [279, 496] on div "© 2025 Maid Sailors" at bounding box center [347, 501] width 599 height 11
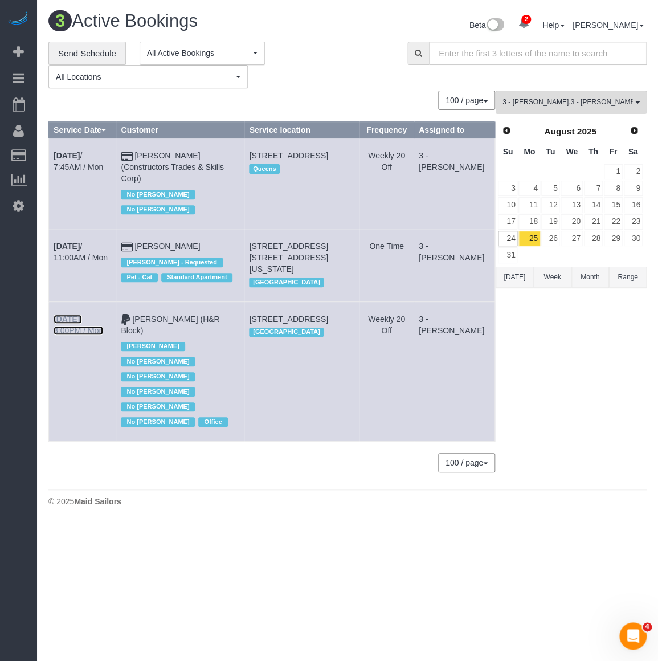
click at [64, 315] on b "Aug 25th" at bounding box center [67, 319] width 26 height 9
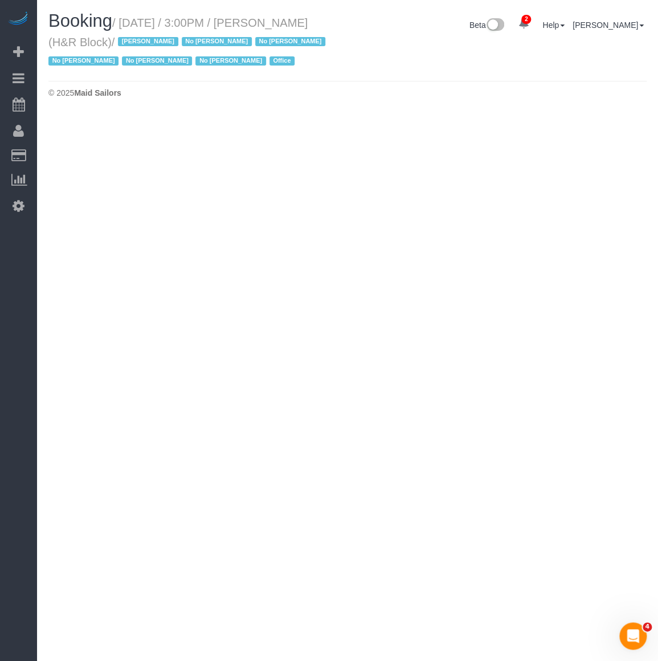
select select "NY"
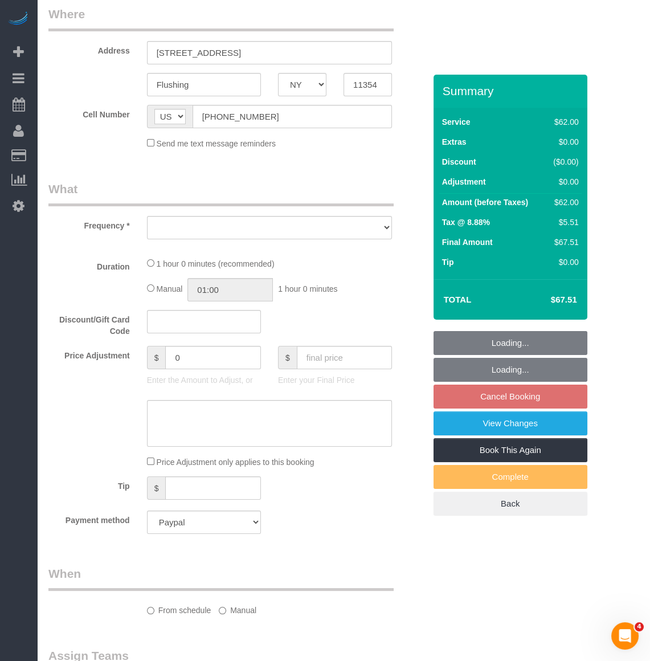
select select "object:5299"
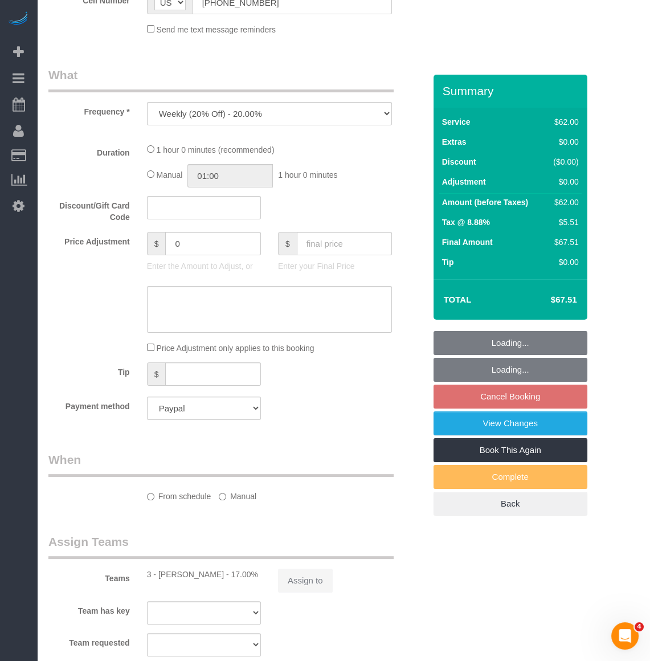
select select "spot118"
select select "number:89"
select select "number:90"
select select "number:15"
select select "number:7"
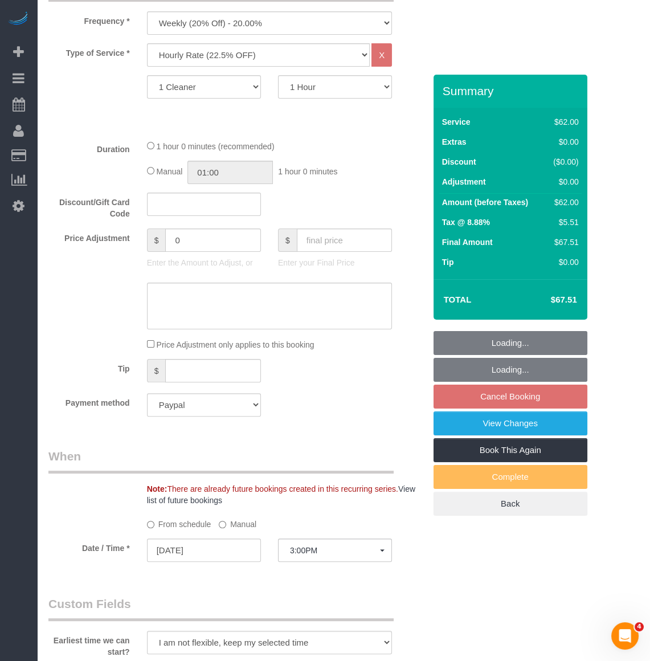
select select "object:5527"
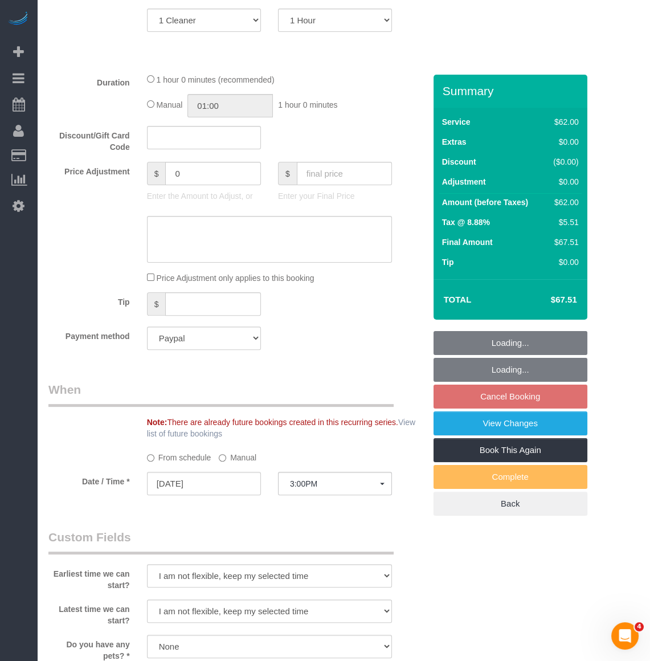
scroll to position [777, 0]
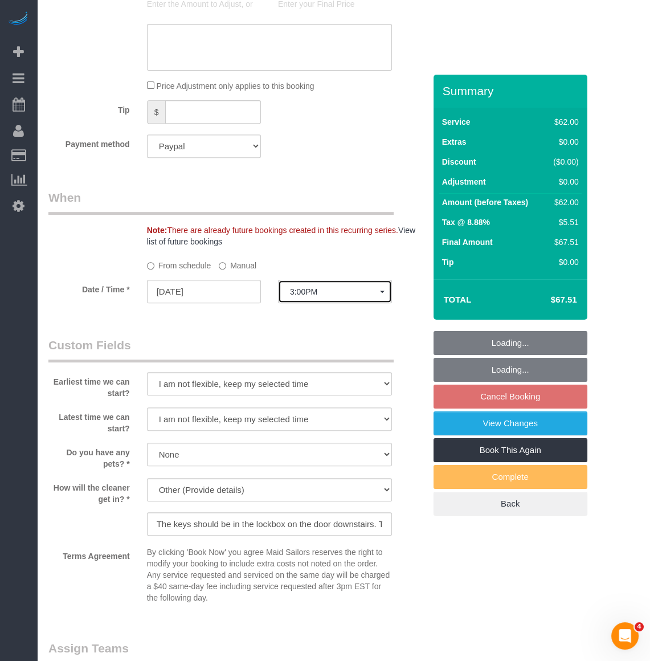
click at [303, 280] on button "3:00PM" at bounding box center [335, 291] width 114 height 23
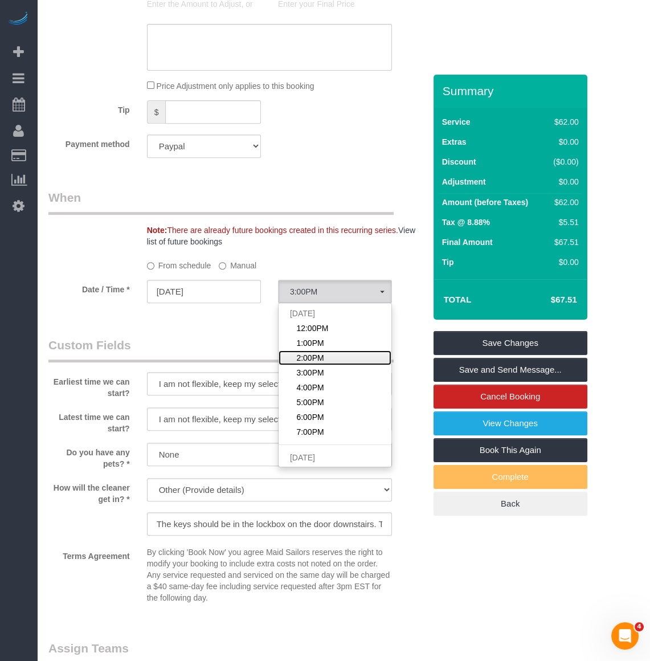
click at [302, 352] on span "2:00PM" at bounding box center [309, 357] width 27 height 11
select select "spot117"
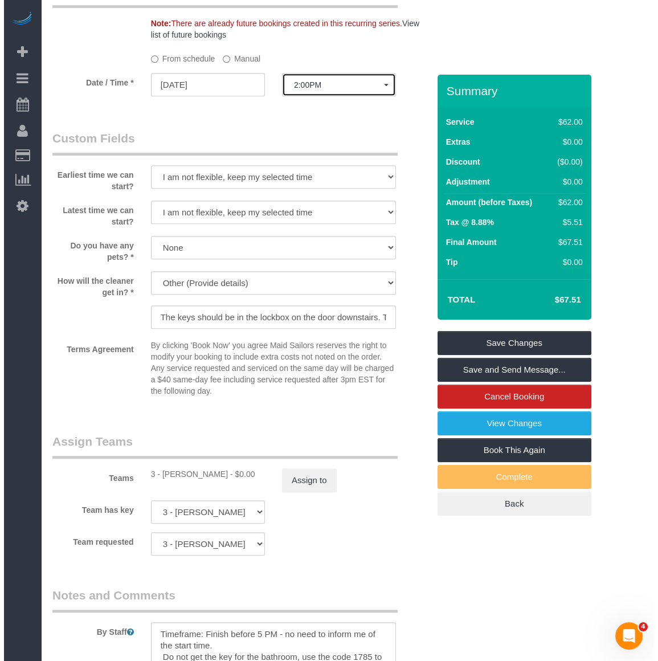
scroll to position [984, 0]
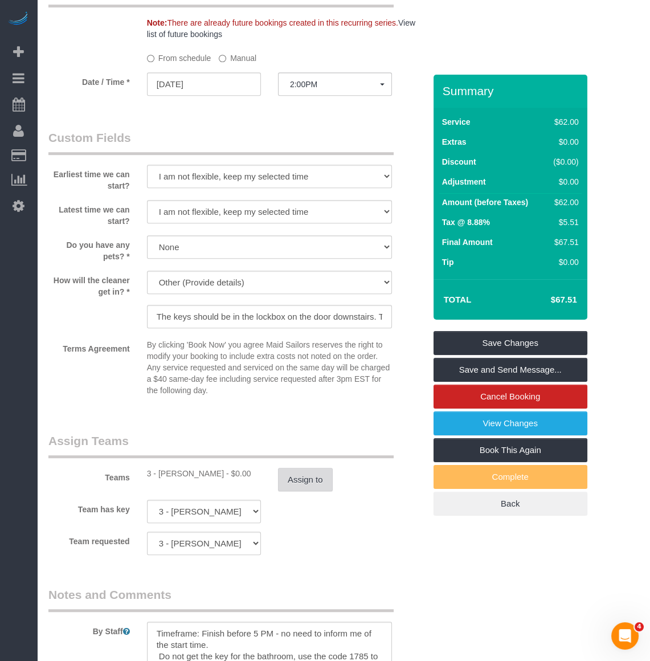
click at [307, 468] on button "Assign to" at bounding box center [305, 480] width 55 height 24
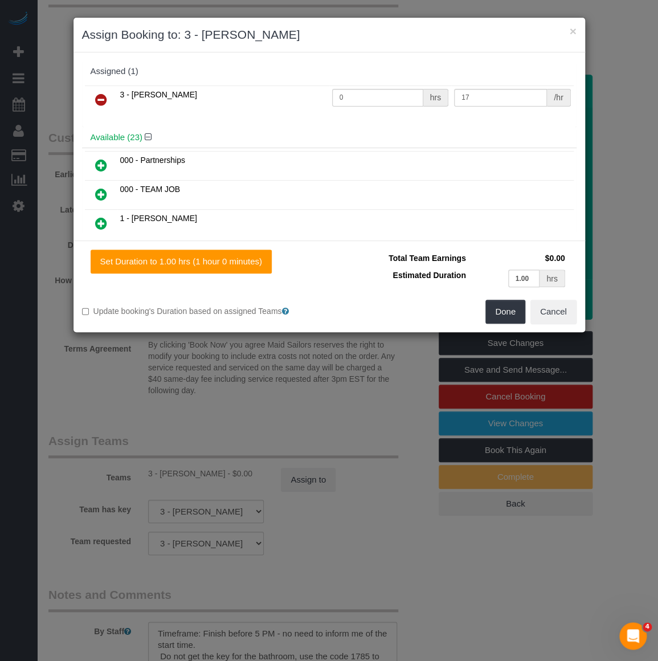
click at [113, 94] on link at bounding box center [101, 100] width 27 height 23
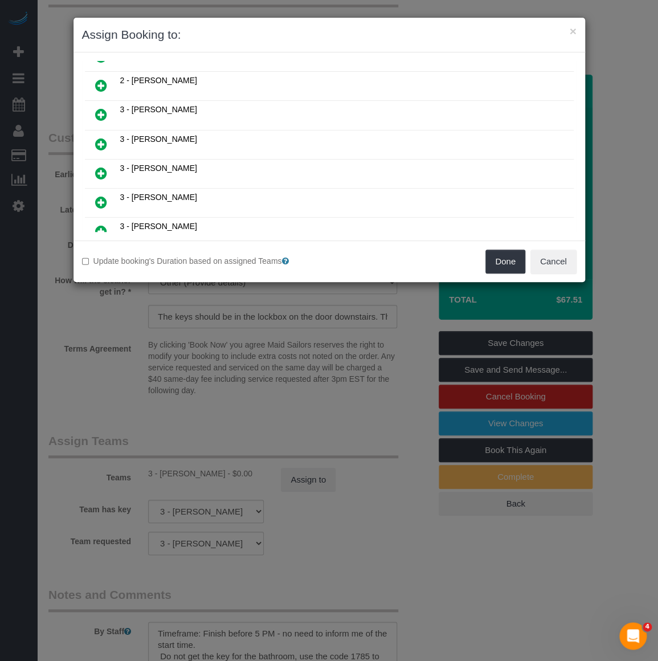
scroll to position [570, 0]
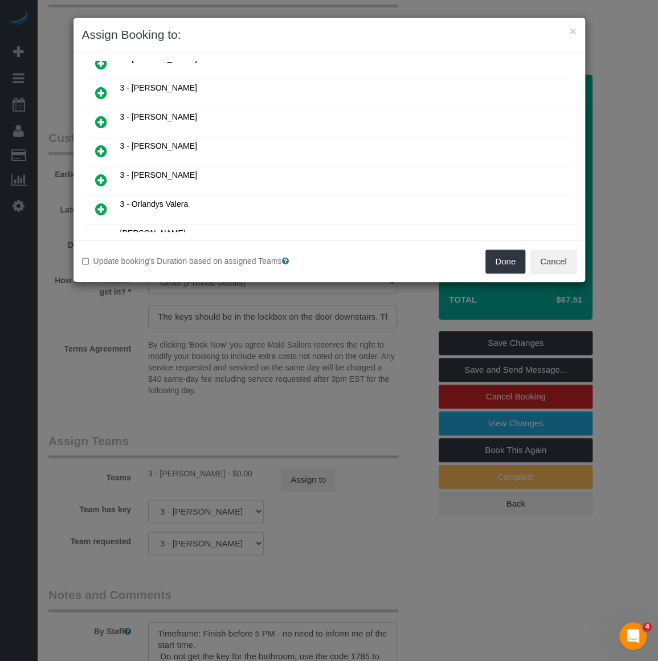
click at [99, 144] on icon at bounding box center [101, 151] width 12 height 14
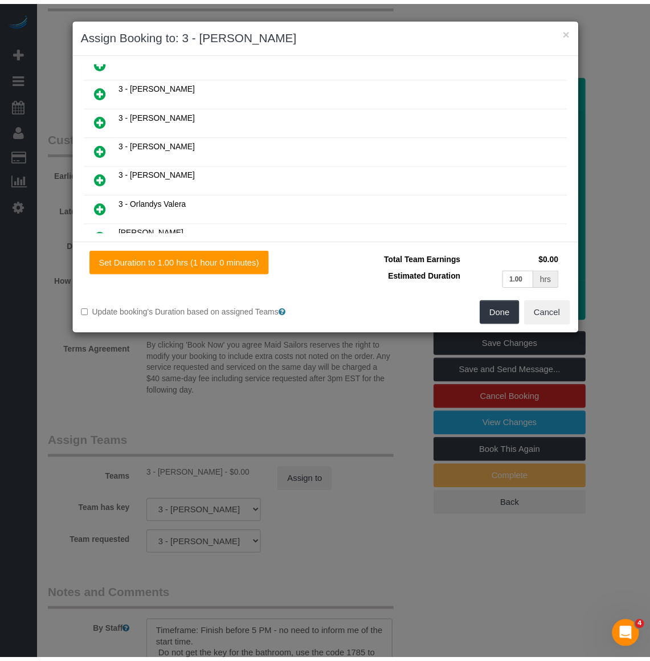
scroll to position [597, 0]
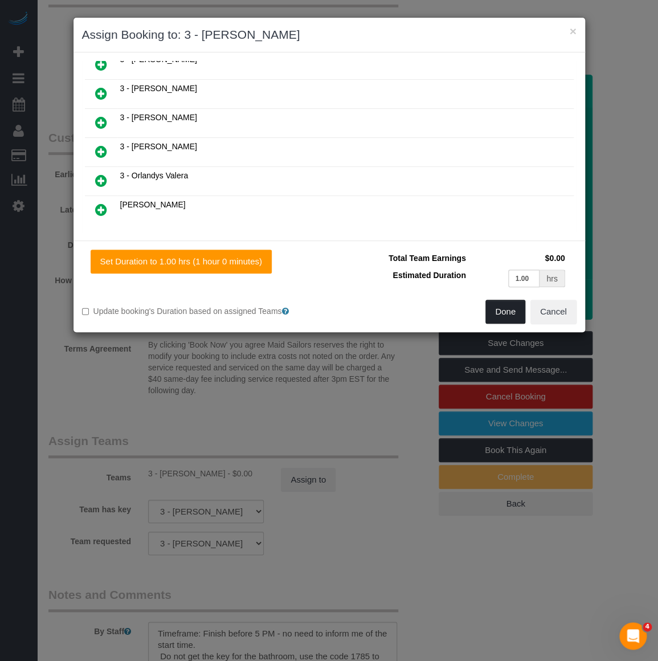
click at [507, 315] on button "Done" at bounding box center [506, 312] width 40 height 24
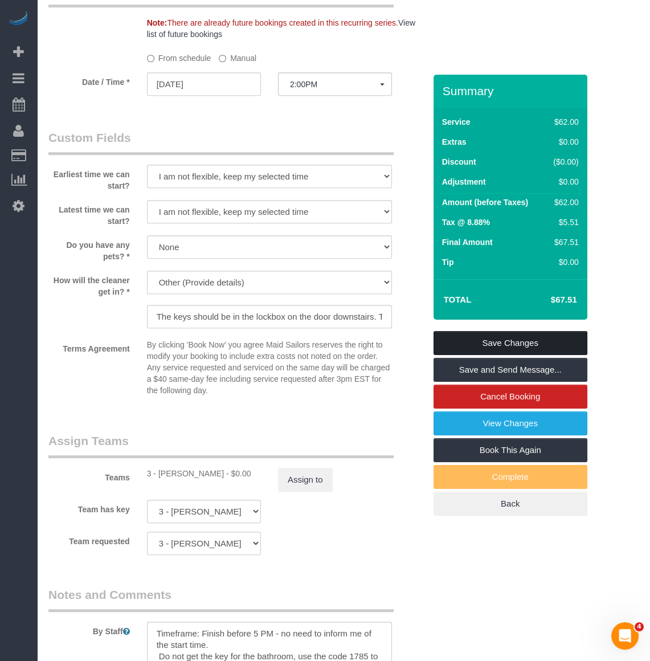
click at [507, 339] on link "Save Changes" at bounding box center [511, 343] width 154 height 24
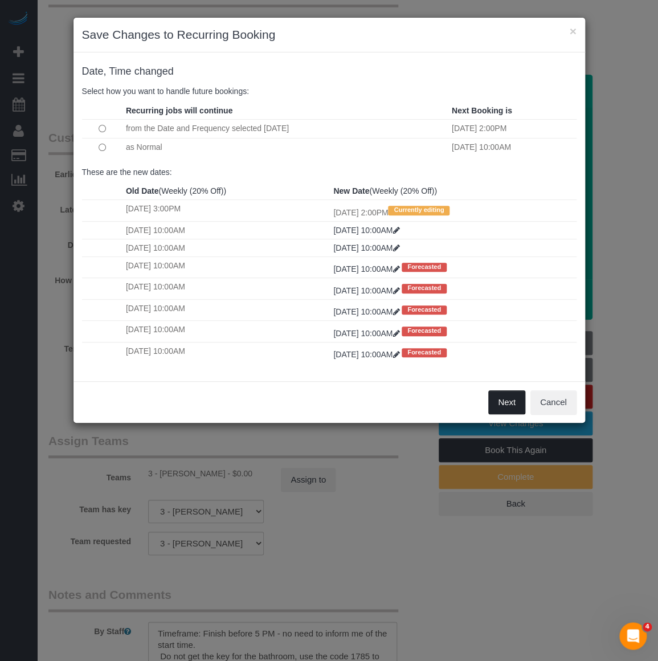
click at [502, 402] on button "Next" at bounding box center [507, 402] width 37 height 24
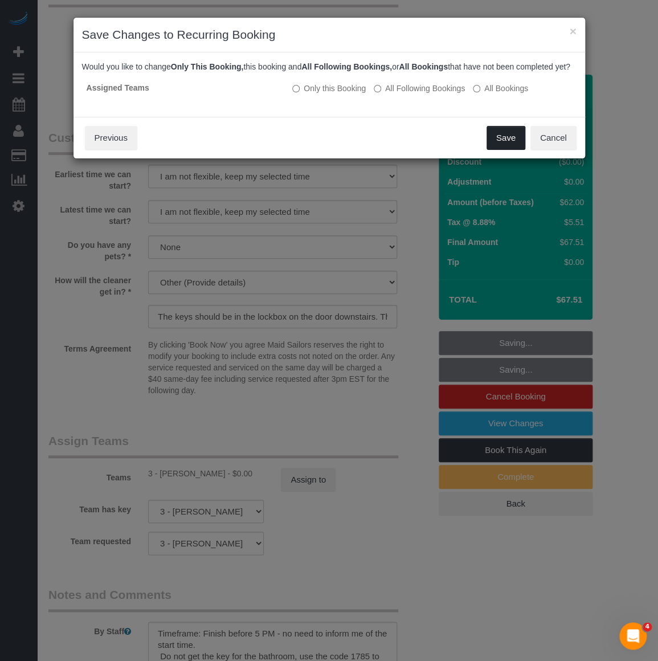
click at [501, 143] on button "Save" at bounding box center [506, 138] width 39 height 24
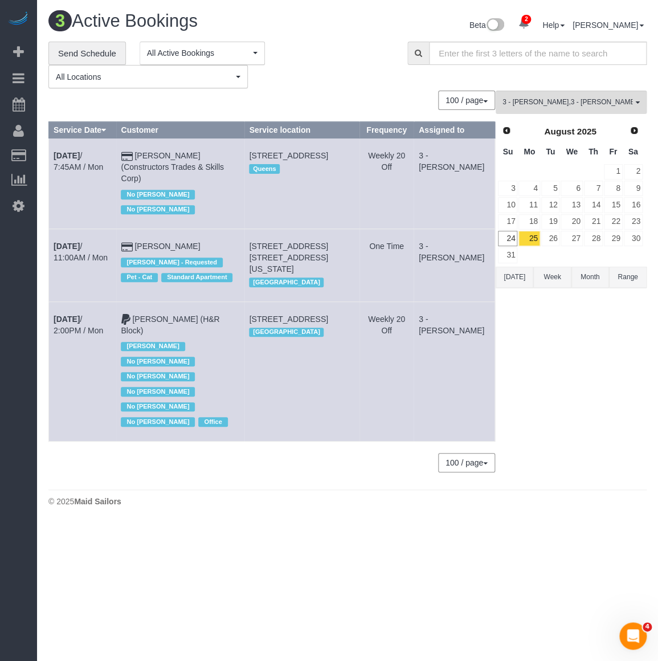
click at [385, 97] on div "100 / page 10 / page 20 / page 30 / page 40 / page 50 / page 100 / page" at bounding box center [271, 100] width 447 height 19
click at [560, 103] on span "3 - Hecleny Gonzalez , 3 - Maribel Campos" at bounding box center [568, 102] width 130 height 10
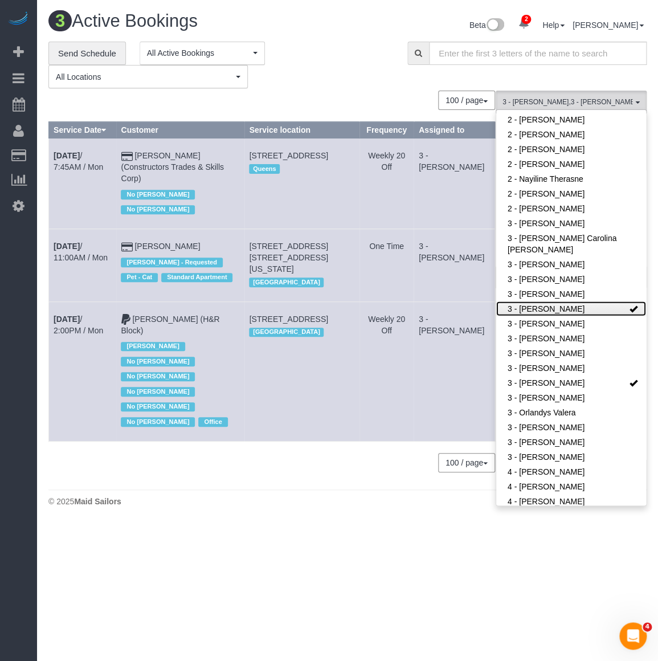
click at [535, 313] on link "3 - [PERSON_NAME]" at bounding box center [571, 308] width 150 height 15
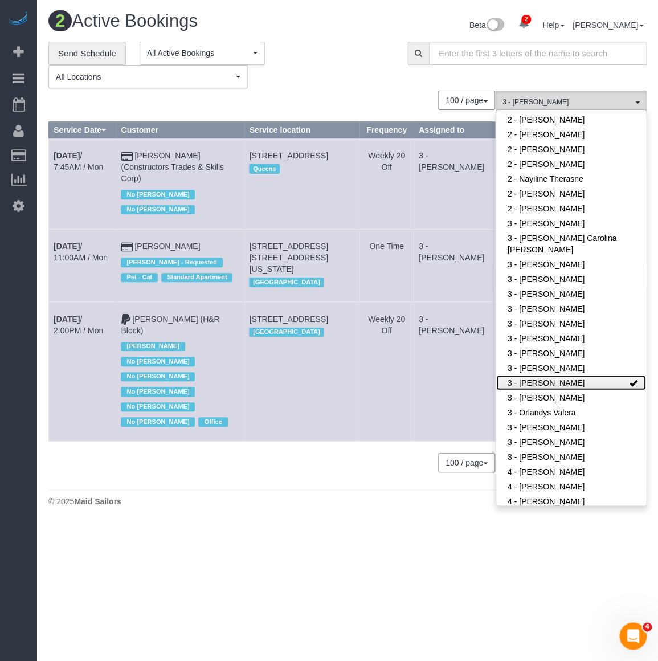
click at [552, 377] on link "3 - [PERSON_NAME]" at bounding box center [571, 382] width 150 height 15
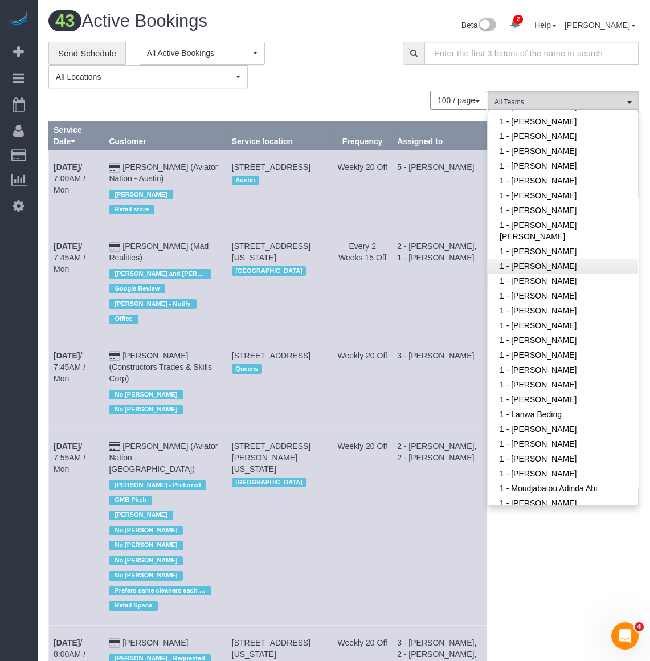
scroll to position [239, 0]
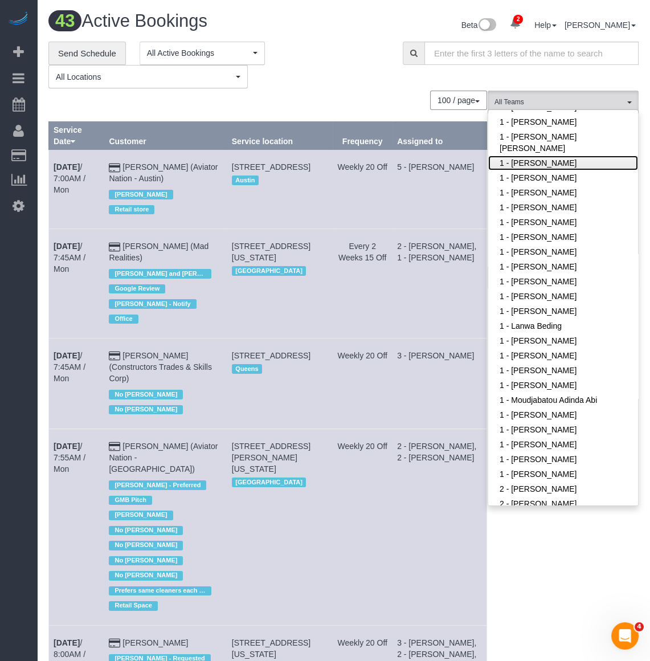
click at [524, 166] on link "1 - [PERSON_NAME]" at bounding box center [564, 163] width 150 height 15
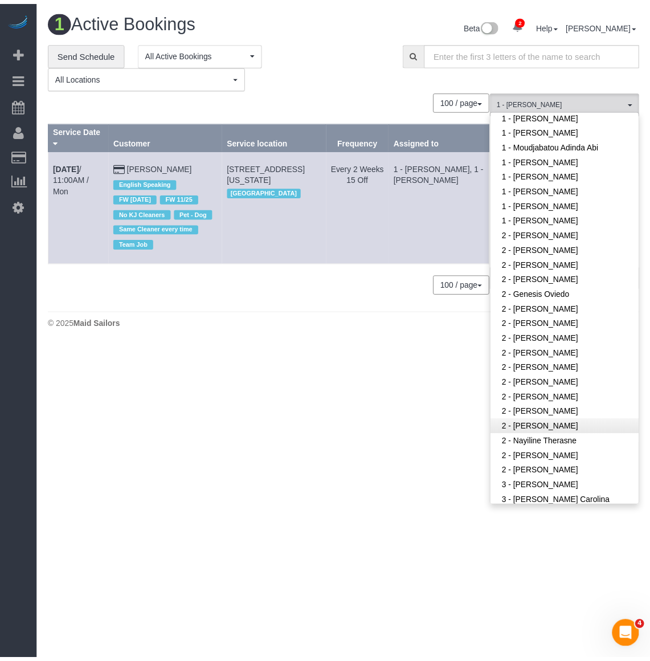
scroll to position [550, 0]
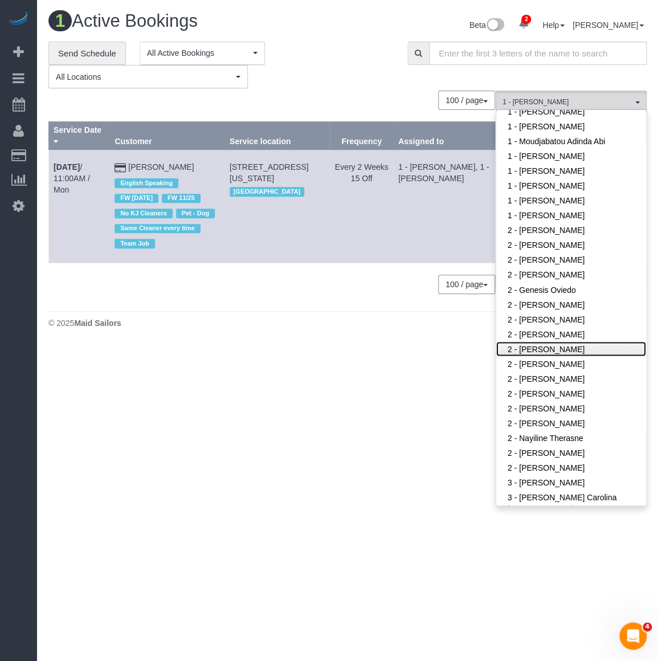
click at [548, 346] on link "2 - [PERSON_NAME]" at bounding box center [571, 348] width 150 height 15
click at [350, 377] on body "2 Beta Your Notifications You have 0 alerts × You have 4 to charge for 08/22/20…" at bounding box center [329, 330] width 658 height 661
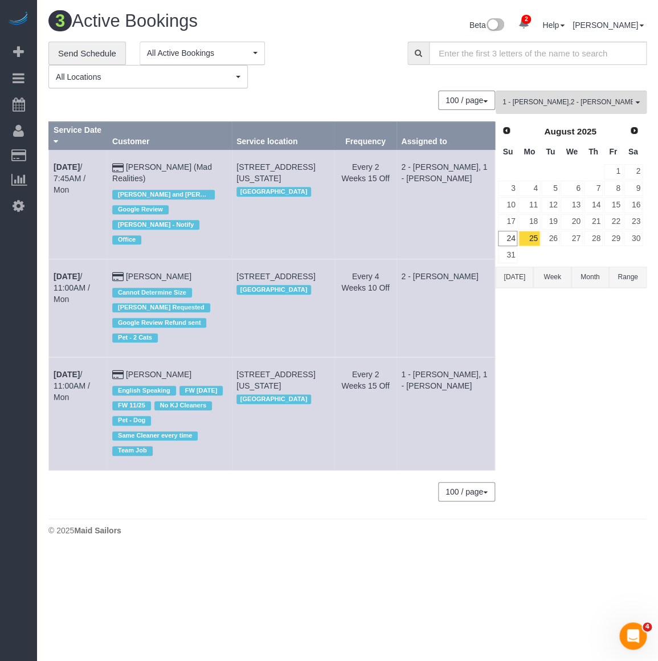
click at [235, 517] on div "3 Active Bookings Beta 2 Your Notifications You have 0 alerts × You have 4 to c…" at bounding box center [347, 276] width 621 height 553
click at [76, 370] on b "Aug 25th" at bounding box center [67, 374] width 26 height 9
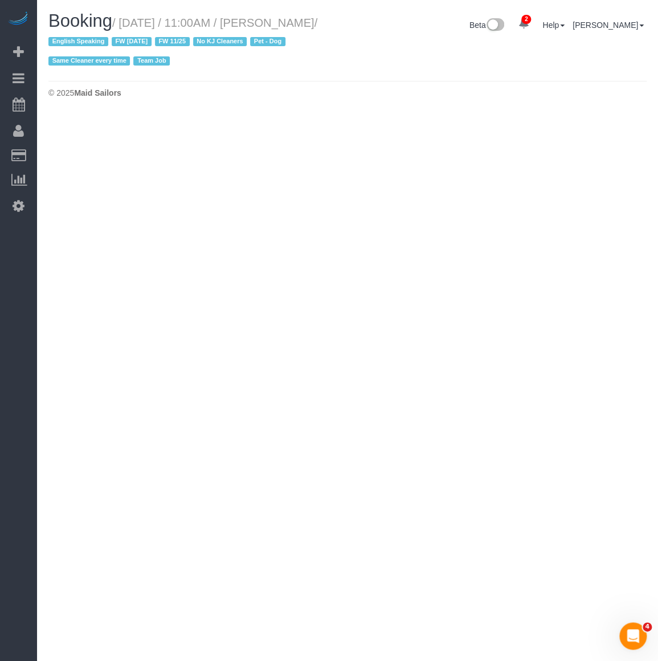
select select "NY"
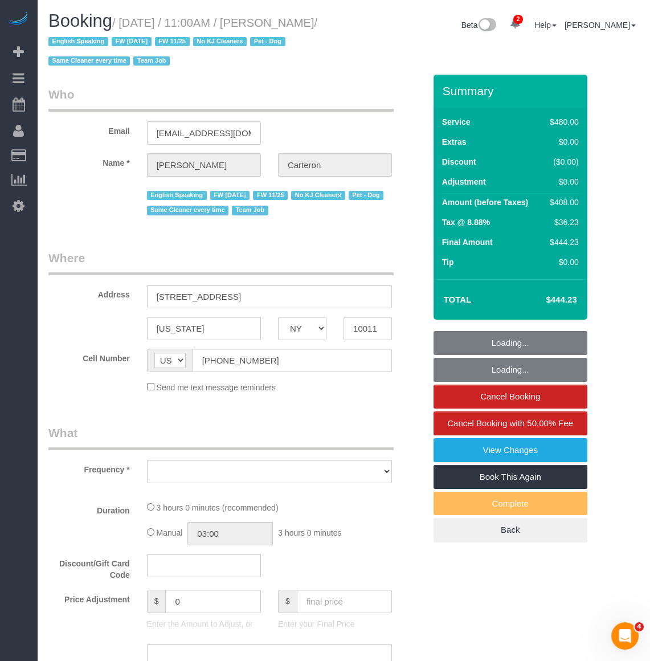
select select "object:10027"
select select "number:89"
select select "number:90"
select select "number:13"
select select "number:5"
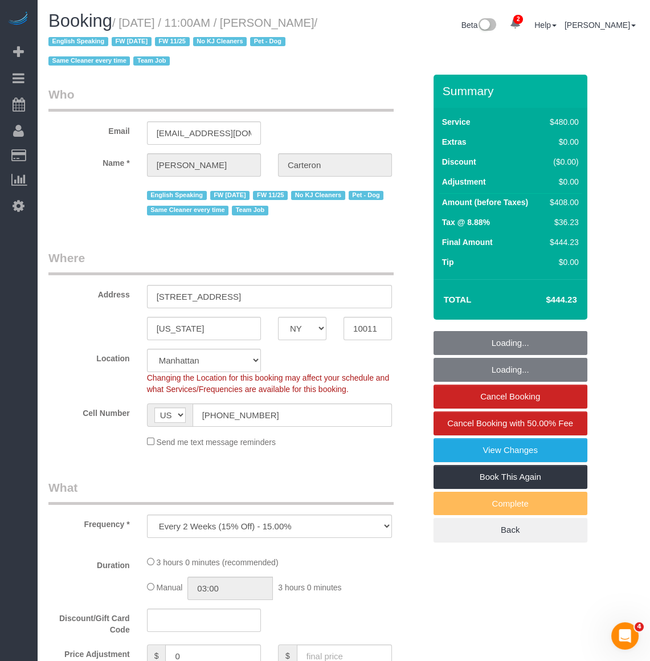
select select "object:10689"
select select "string:stripe-pm_1PhBly4VGloSiKo7AbZCQr6r"
select select "180"
select select "spot171"
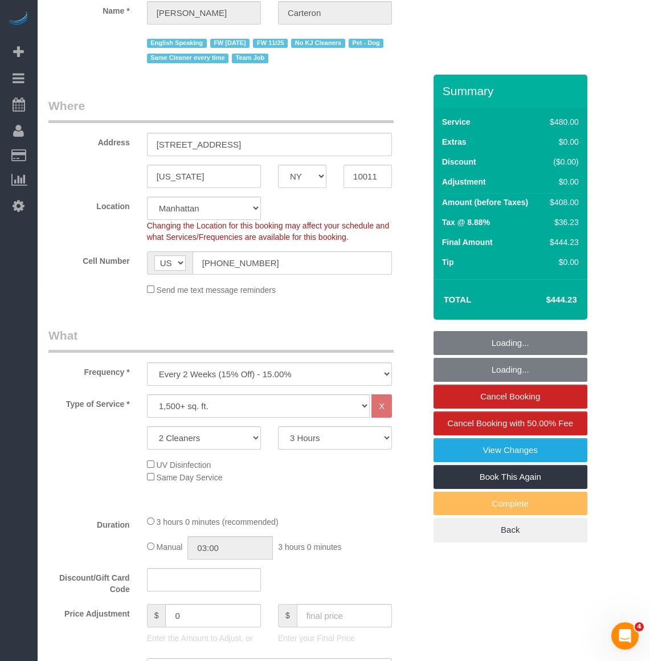
scroll to position [155, 0]
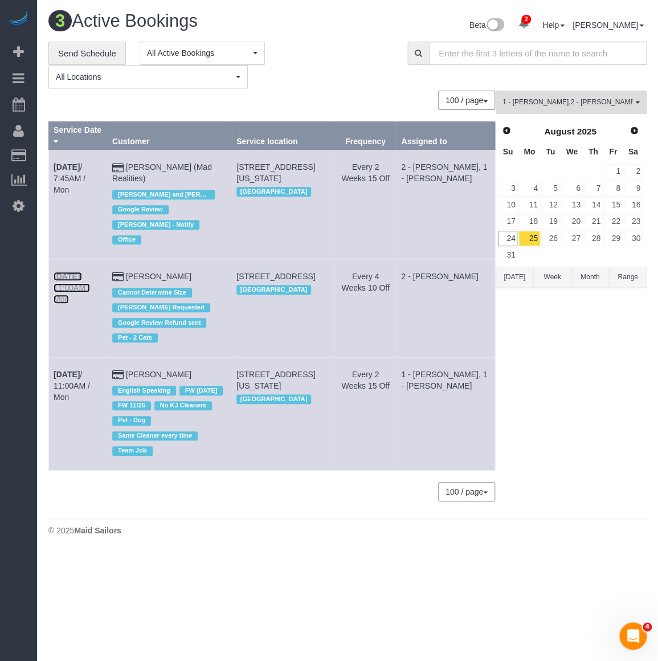
click at [86, 272] on link "Aug 25th / 11:00AM / Mon" at bounding box center [72, 288] width 36 height 32
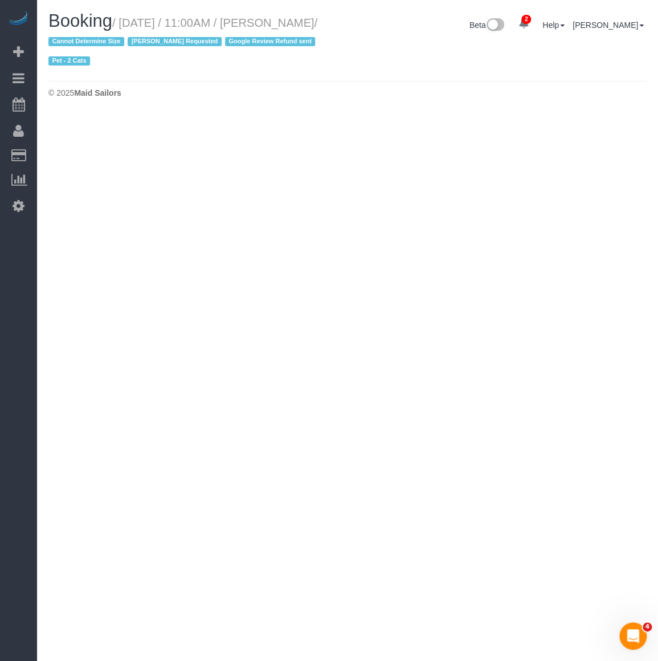
select select "NY"
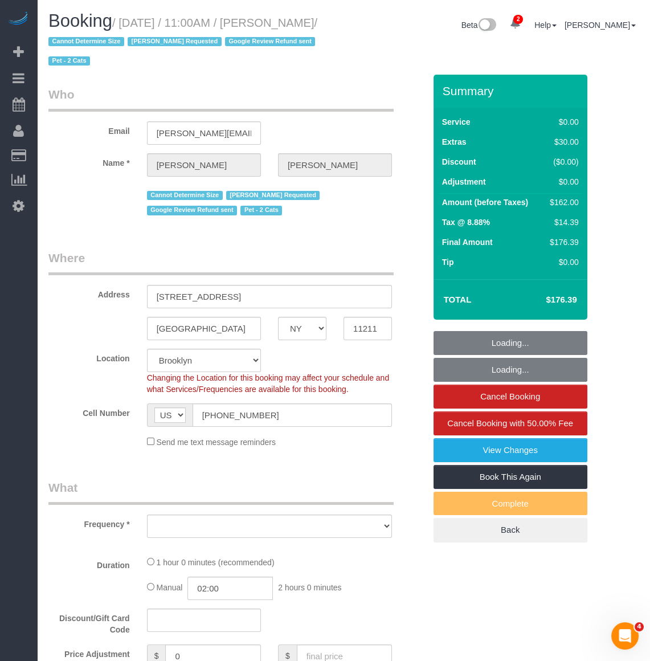
select select "object:11700"
select select "spot227"
select select "number:89"
select select "number:90"
select select "number:14"
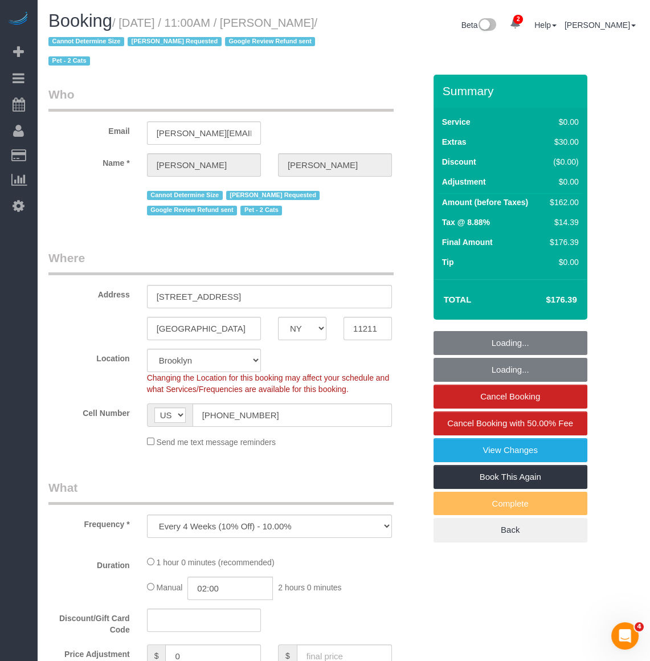
select select "number:5"
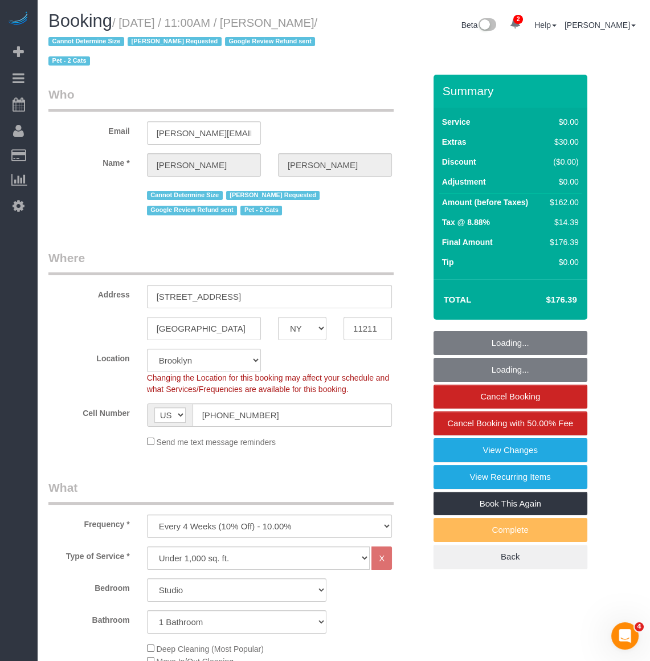
select select "object:12352"
select select "string:stripe-pm_1R5RLV4VGloSiKo7DztC7hwd"
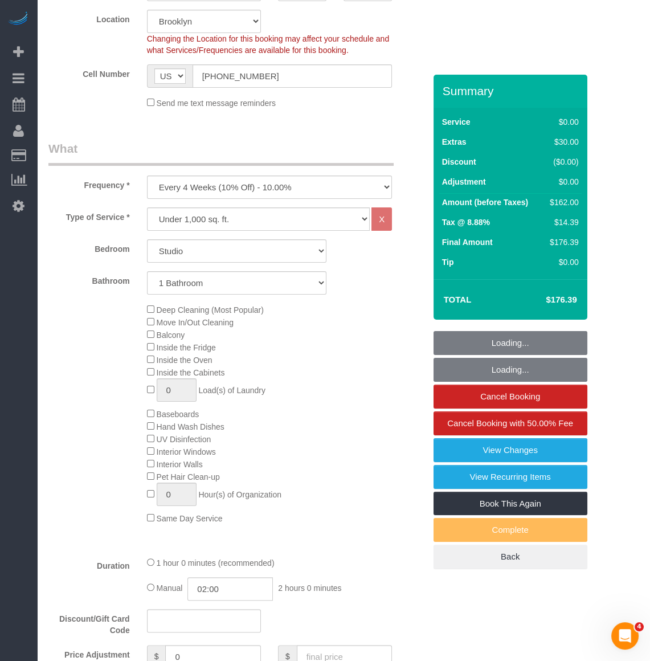
scroll to position [363, 0]
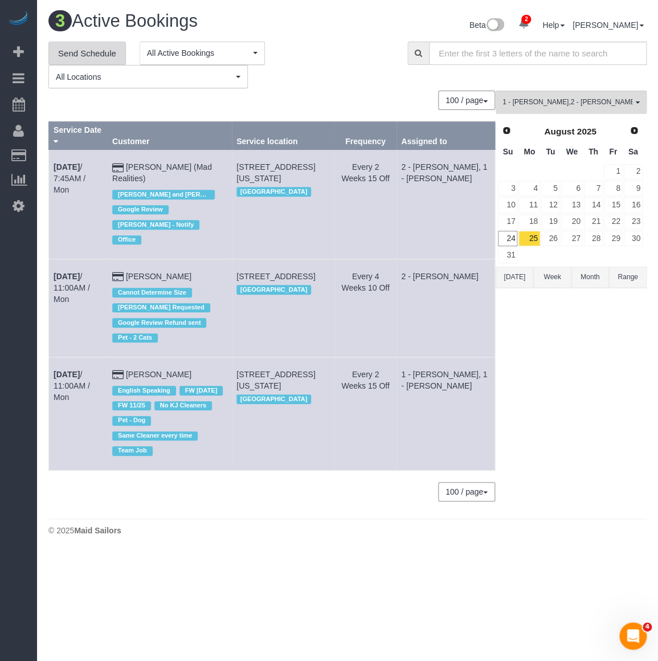
click at [111, 57] on link "Send Schedule" at bounding box center [87, 54] width 78 height 24
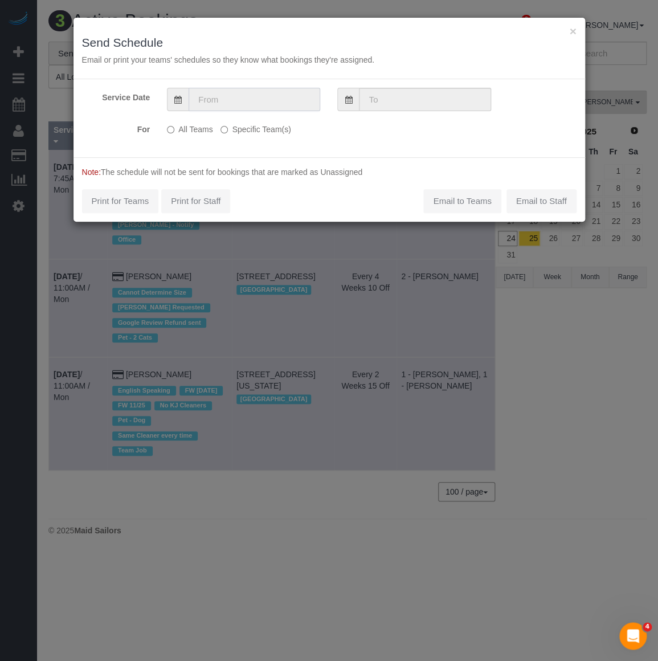
click at [231, 99] on input "text" at bounding box center [255, 99] width 132 height 23
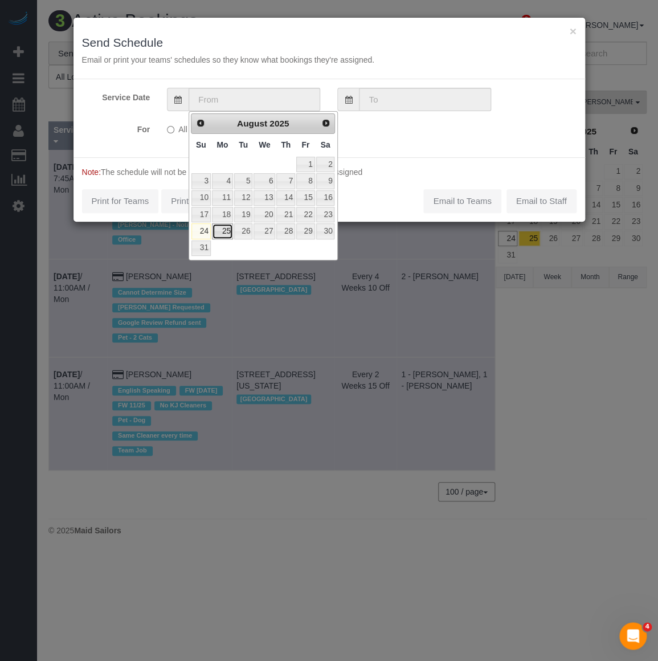
click at [217, 228] on link "25" at bounding box center [222, 230] width 21 height 15
type input "08/25/2025"
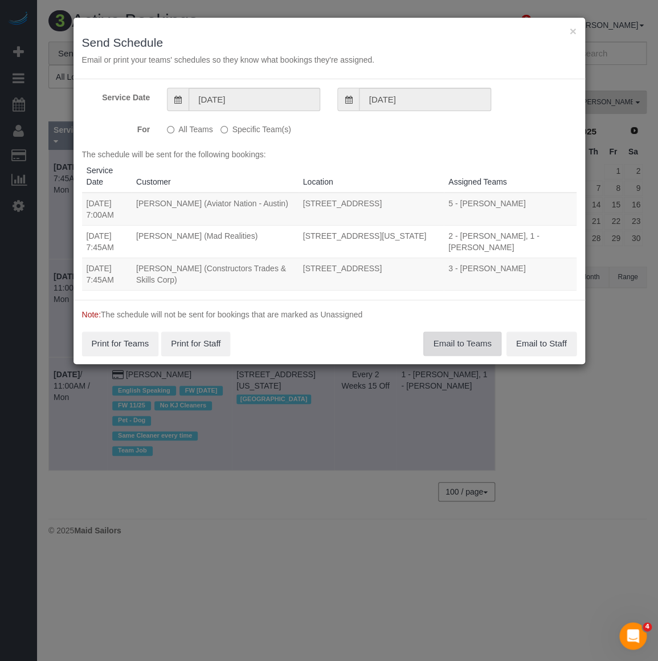
click at [441, 344] on button "Email to Teams" at bounding box center [463, 344] width 78 height 24
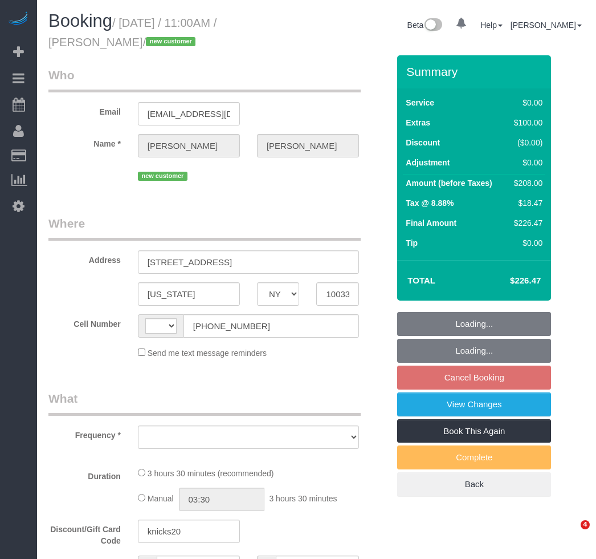
select select "NY"
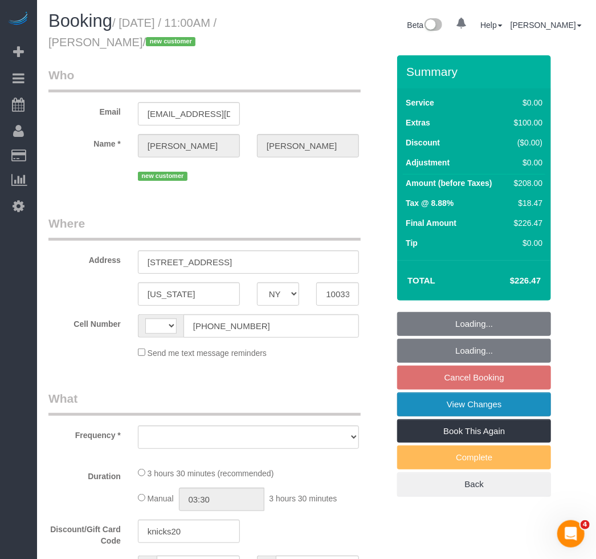
select select "object:387"
select select "number:58"
select select "number:76"
select select "number:15"
select select "number:5"
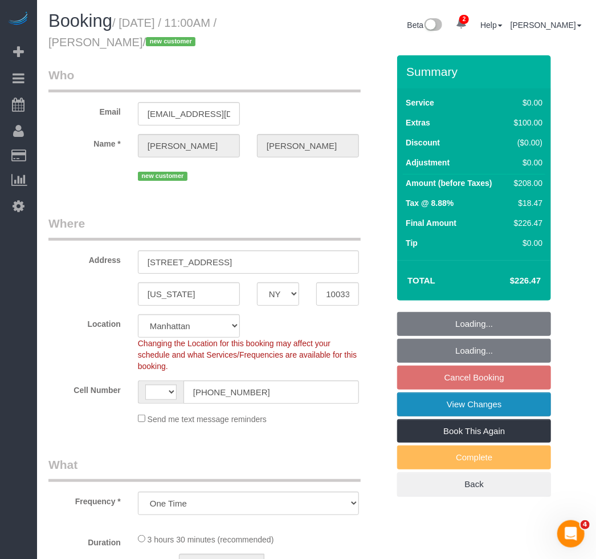
select select "object:804"
select select "string:[GEOGRAPHIC_DATA]"
select select "string:stripe-pm_1RwSZ34VGloSiKo7lxjxQ5IQ"
select select "spot4"
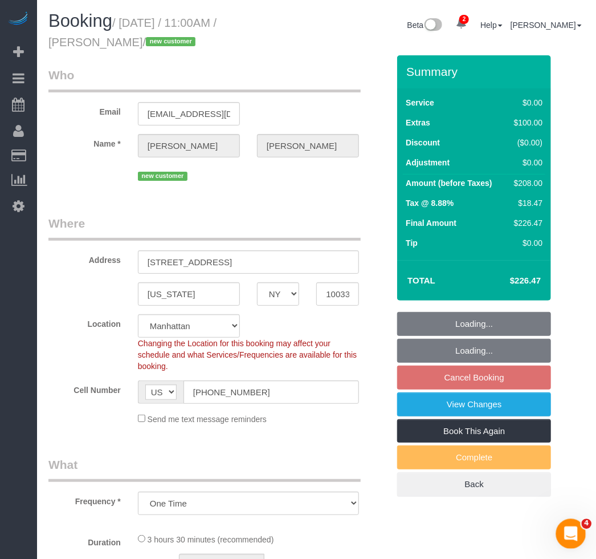
select select "1"
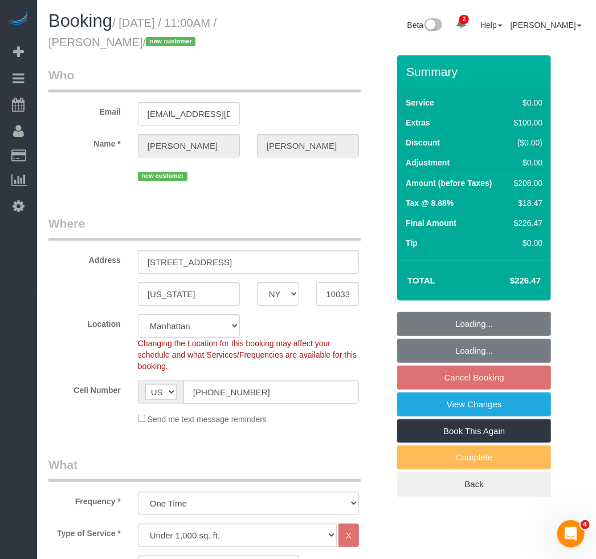
select select "1"
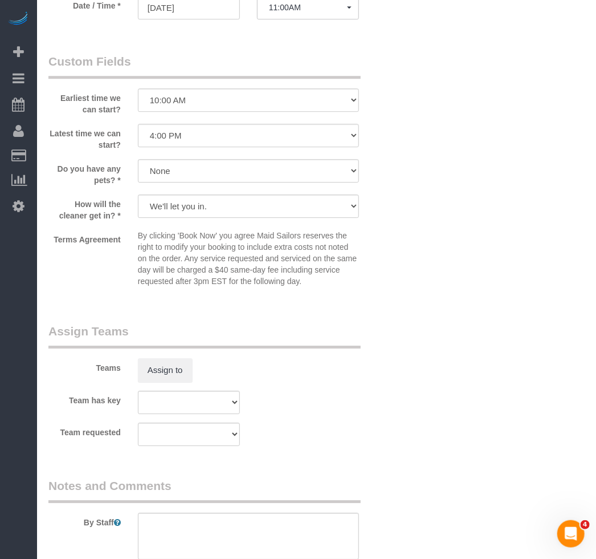
scroll to position [1163, 0]
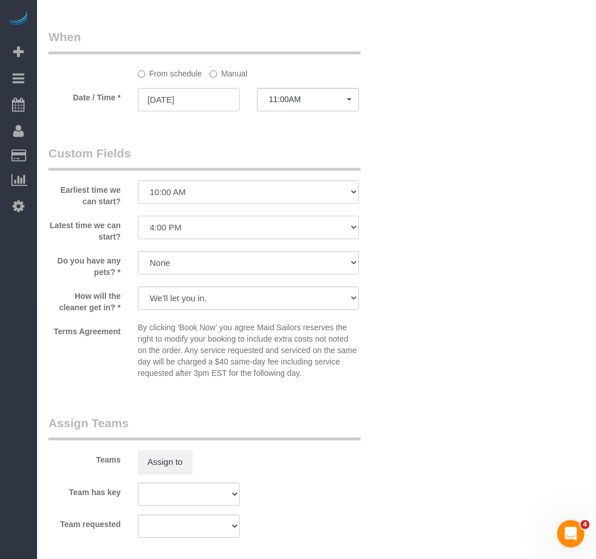
click at [206, 233] on select "I am not flexible, keep my selected time 8:00 AM 9:00 AM 10:00 AM 11:00 AM 12:0…" at bounding box center [248, 226] width 221 height 23
select select "number:73"
click at [138, 217] on select "I am not flexible, keep my selected time 8:00 AM 9:00 AM 10:00 AM 11:00 AM 12:0…" at bounding box center [248, 226] width 221 height 23
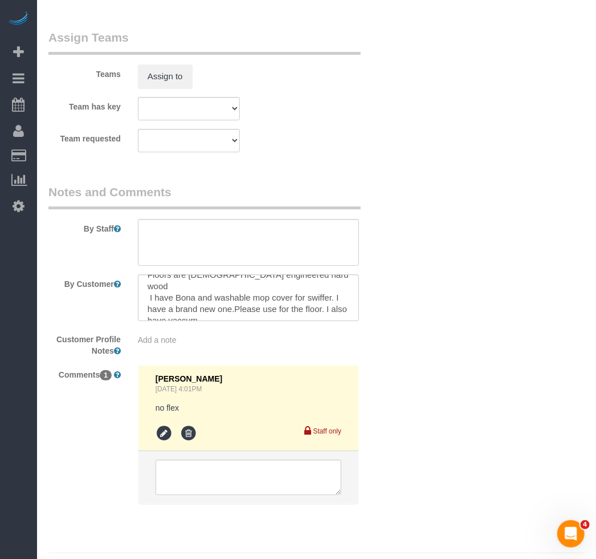
scroll to position [1578, 0]
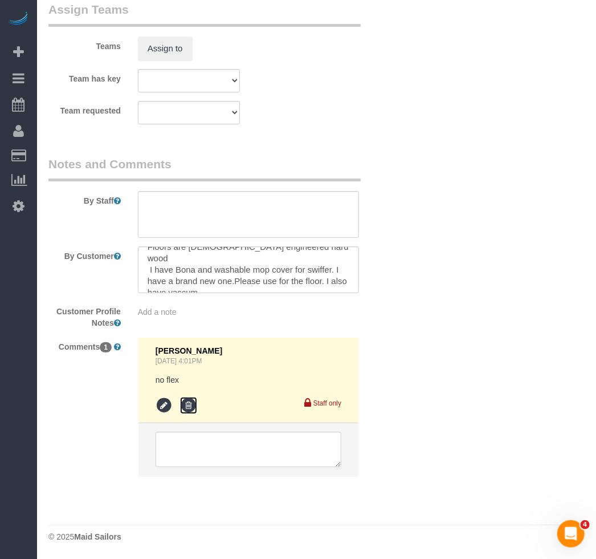
click at [193, 409] on icon at bounding box center [188, 405] width 17 height 17
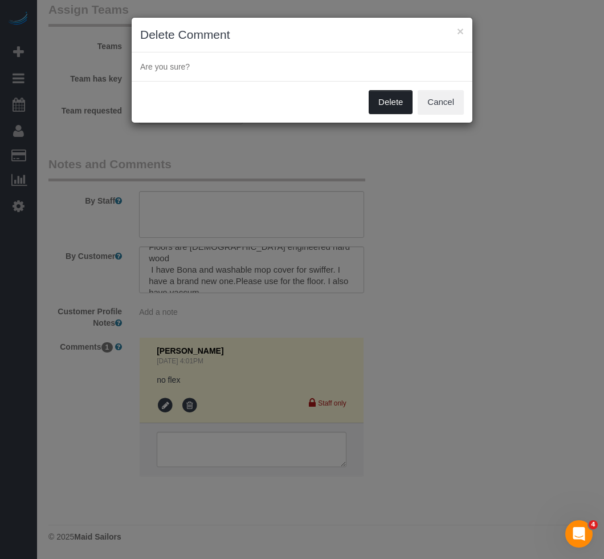
click at [382, 111] on button "Delete" at bounding box center [391, 102] width 44 height 24
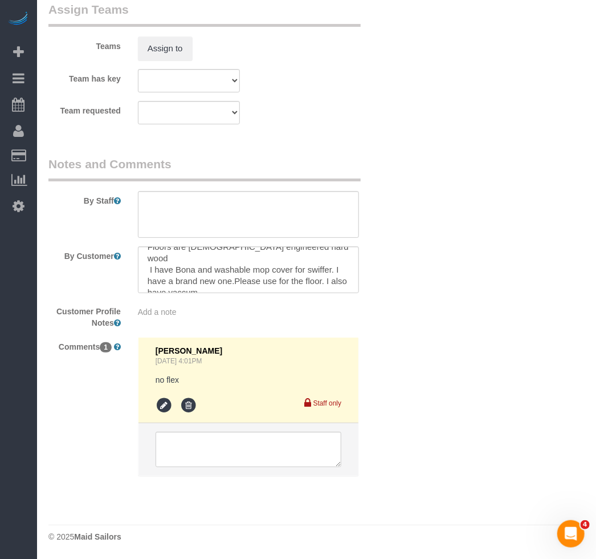
drag, startPoint x: 302, startPoint y: 80, endPoint x: 310, endPoint y: 87, distance: 10.5
click at [302, 80] on div "Team has key 000- Donna Mercado 000 - Partnerships 000 - TEAM JOB 1 - Abdoulaye…" at bounding box center [218, 80] width 357 height 23
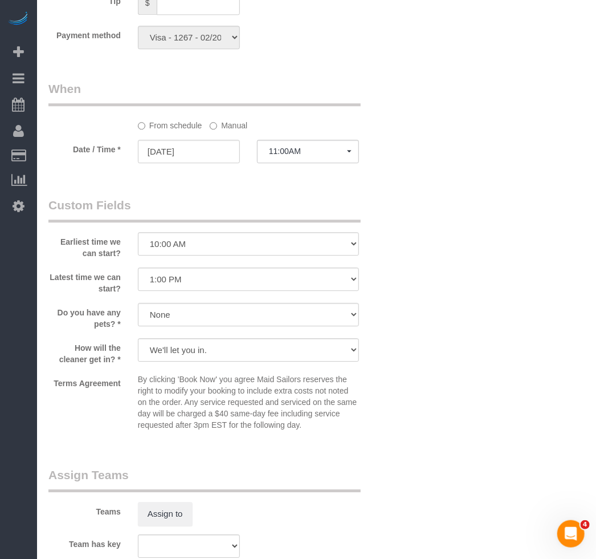
scroll to position [905, 0]
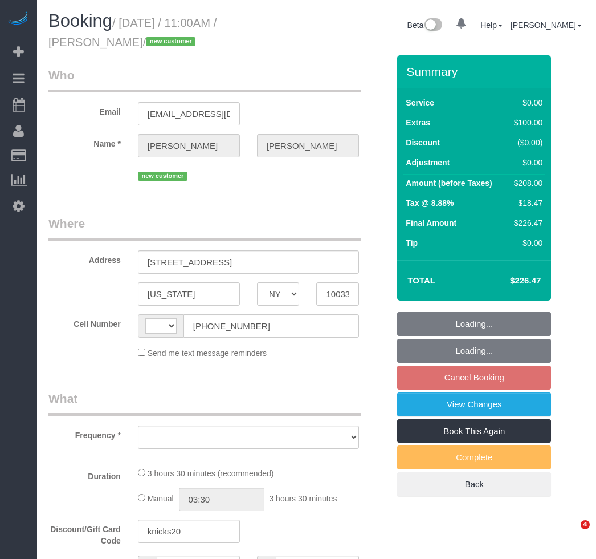
select select "NY"
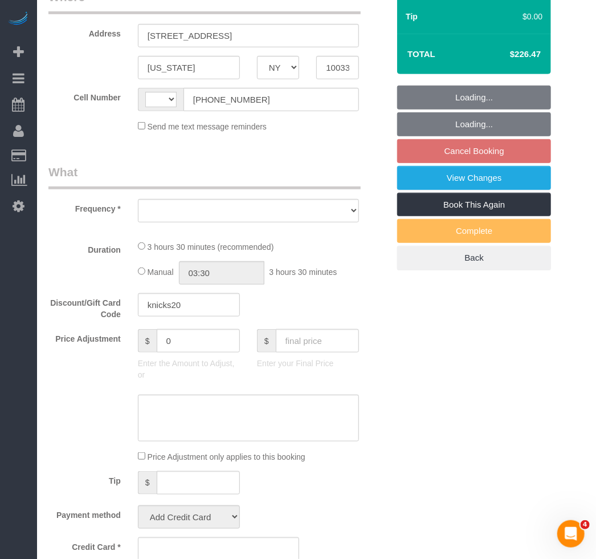
select select "number:58"
select select "number:76"
select select "number:15"
select select "number:5"
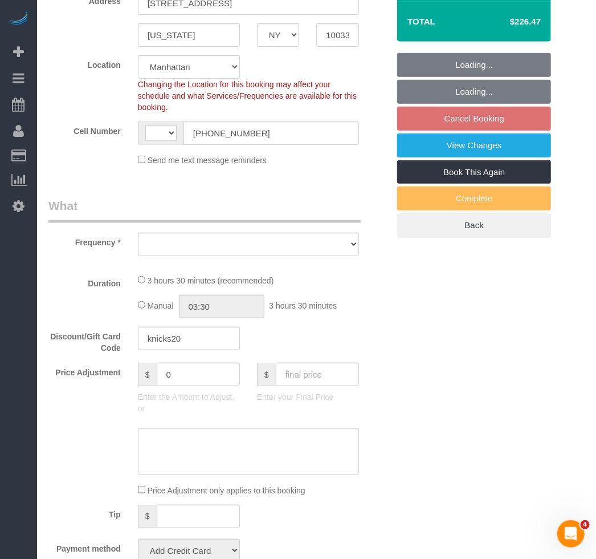
select select "string:[GEOGRAPHIC_DATA]"
select select "string:stripe-pm_1RwSZ34VGloSiKo7lxjxQ5IQ"
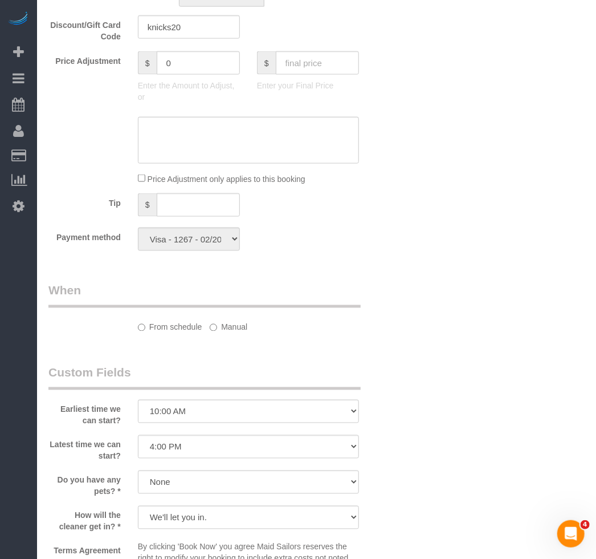
select select "object:779"
select select "spot4"
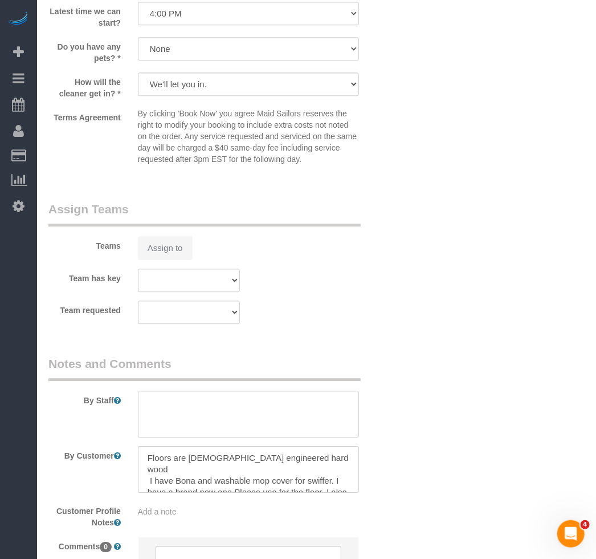
select select "object:1302"
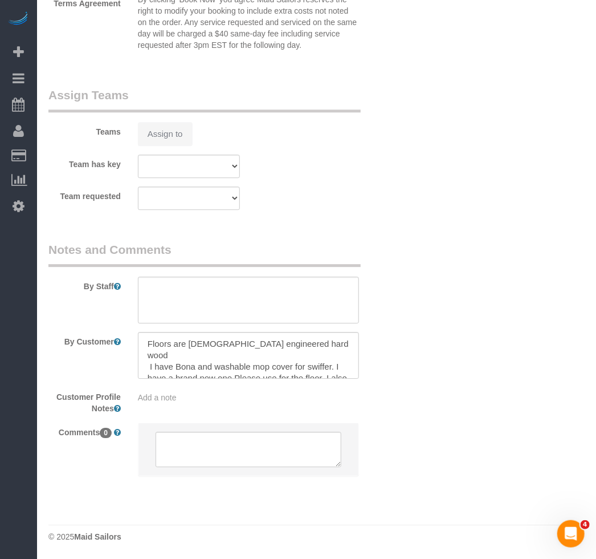
select select "1"
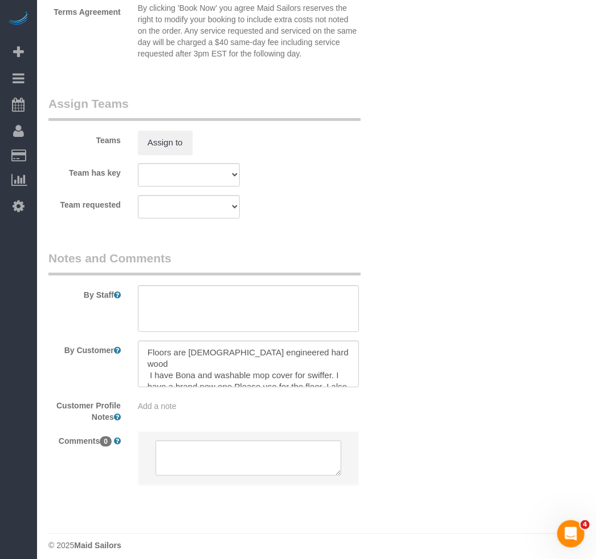
select select "1"
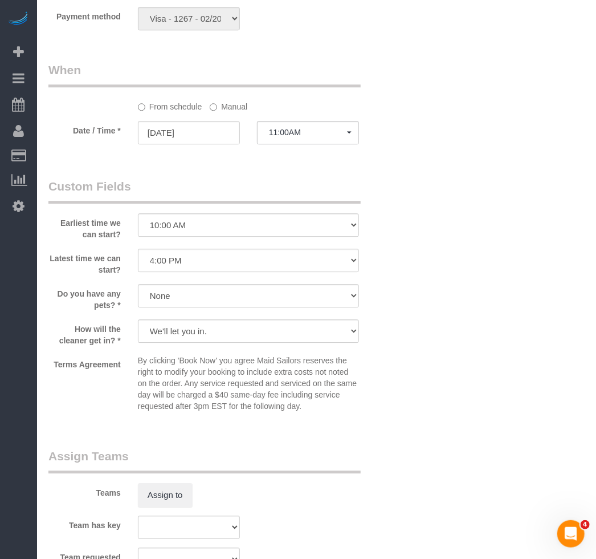
scroll to position [1130, 0]
click at [333, 141] on button "11:00AM" at bounding box center [308, 132] width 102 height 23
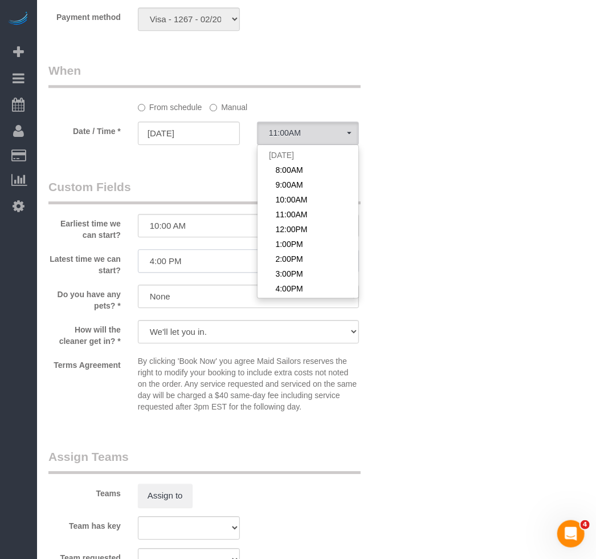
click at [223, 264] on select "I am not flexible, keep my selected time 8:00 AM 9:00 AM 10:00 AM 11:00 AM 12:0…" at bounding box center [248, 260] width 221 height 23
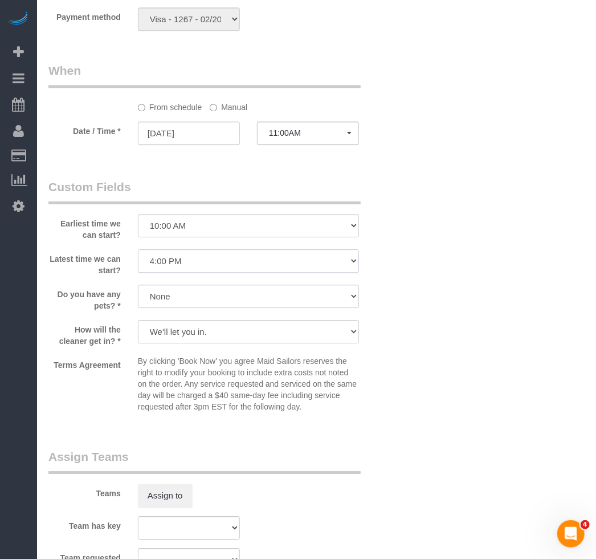
select select "number:73"
click at [138, 251] on select "I am not flexible, keep my selected time 8:00 AM 9:00 AM 10:00 AM 11:00 AM 12:0…" at bounding box center [248, 260] width 221 height 23
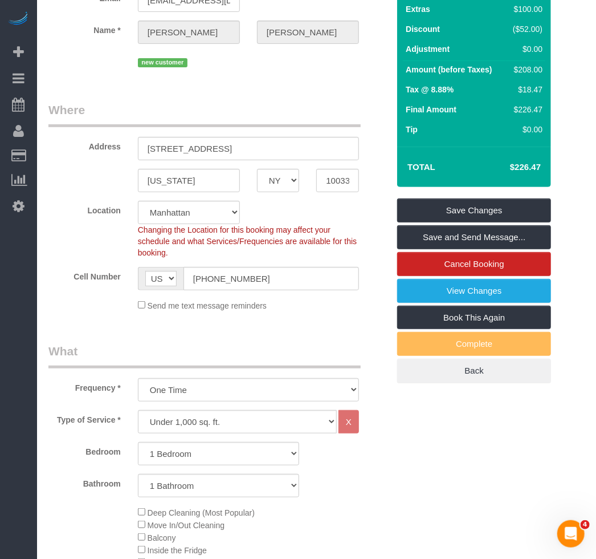
scroll to position [93, 0]
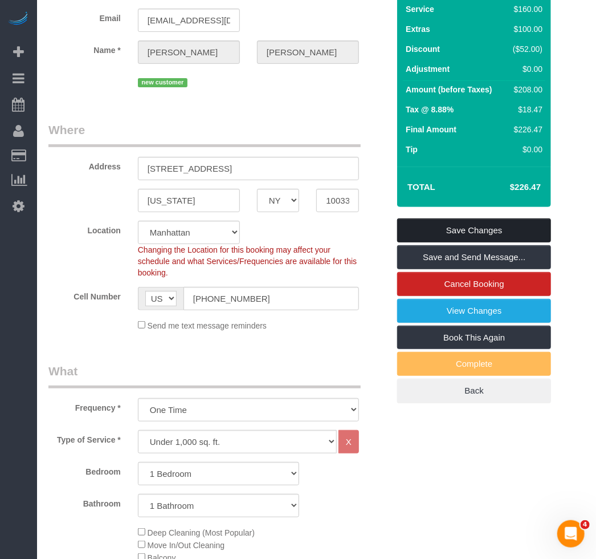
click at [418, 223] on link "Save Changes" at bounding box center [474, 230] width 154 height 24
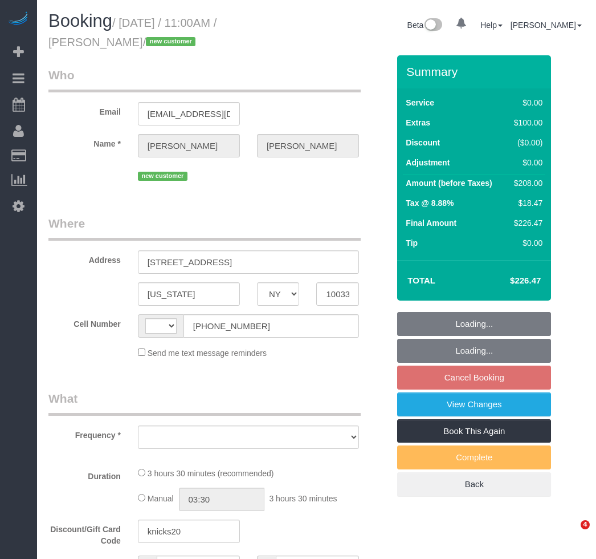
select select "NY"
select select "1"
select select "number:58"
select select "number:73"
select select "number:15"
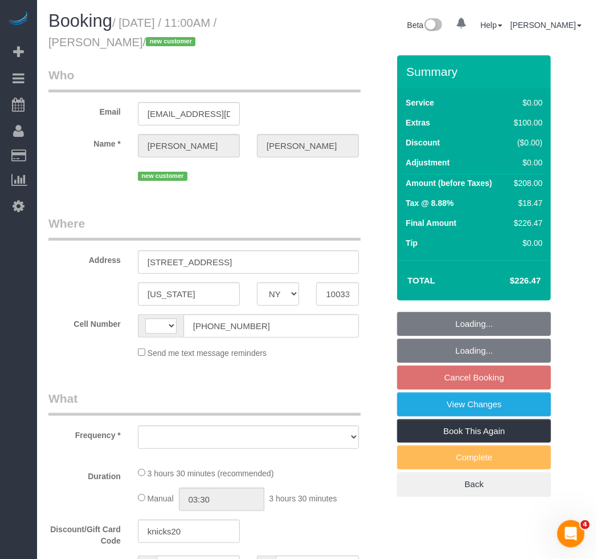
select select "number:5"
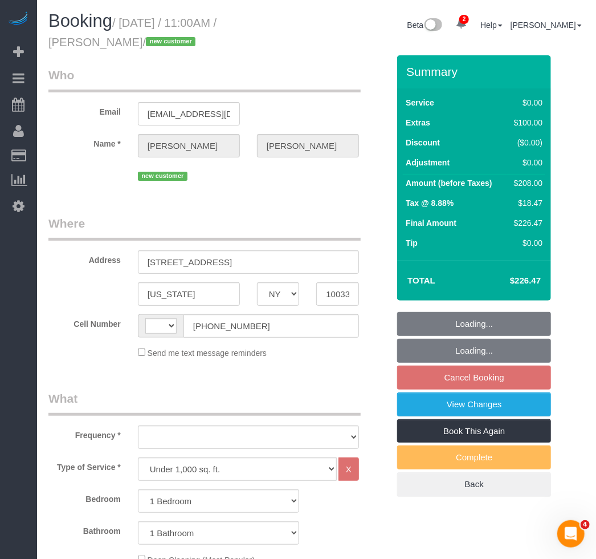
select select "string:[GEOGRAPHIC_DATA]"
select select "object:880"
select select "string:stripe-pm_1RwSZ34VGloSiKo7lxjxQ5IQ"
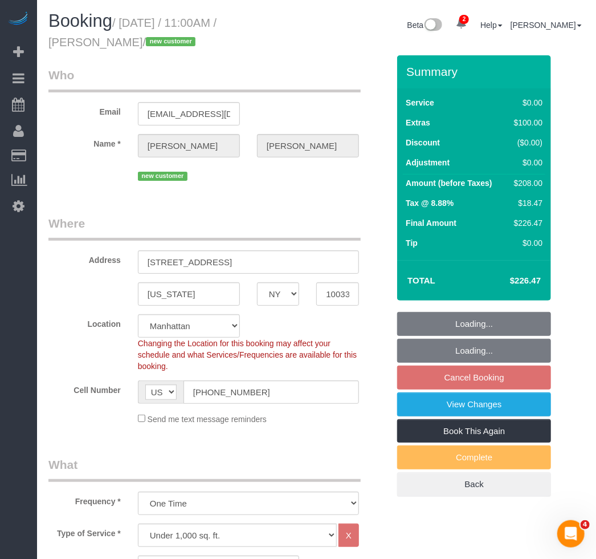
select select "spot4"
select select "object:1338"
select select "1"
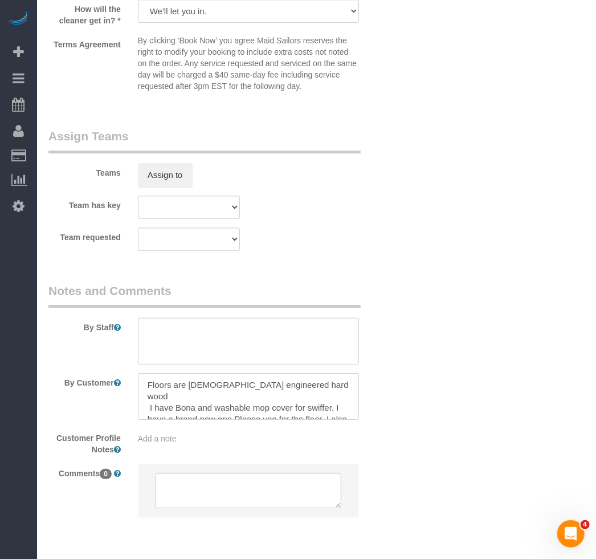
scroll to position [1451, 0]
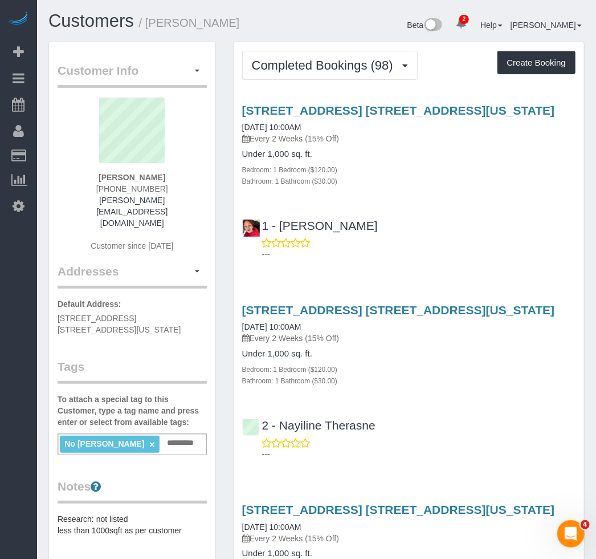
click at [404, 169] on div "Bedroom: 1 Bedroom ($120.00)" at bounding box center [408, 169] width 333 height 11
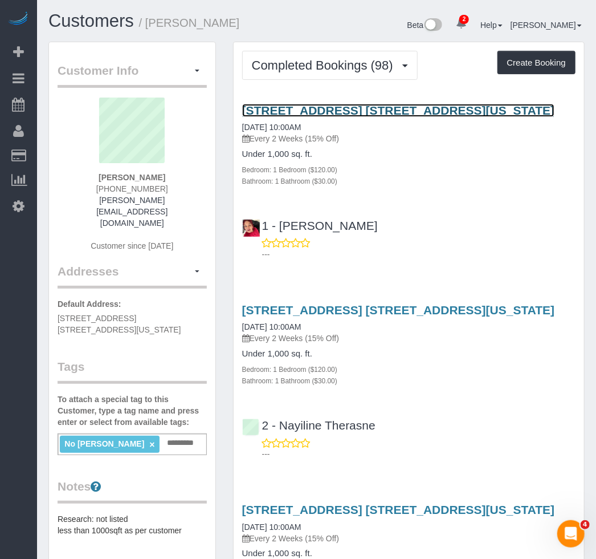
click at [356, 106] on link "[STREET_ADDRESS] [STREET_ADDRESS][US_STATE]" at bounding box center [398, 110] width 313 height 13
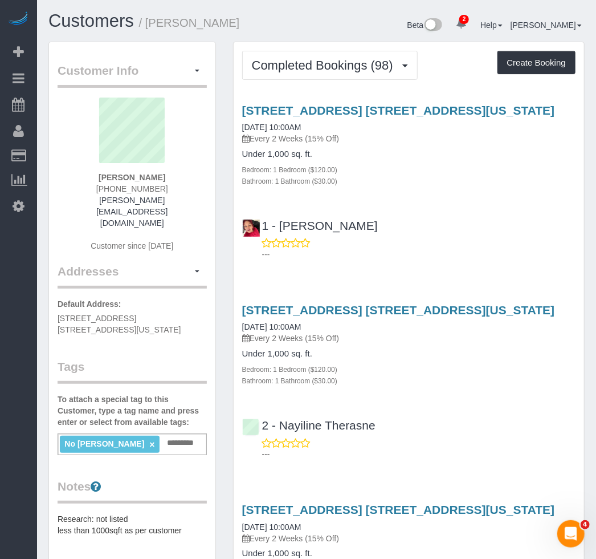
drag, startPoint x: 192, startPoint y: 17, endPoint x: 152, endPoint y: 17, distance: 39.9
click at [152, 17] on h1 "Customers / Roger Hewer-Candee" at bounding box center [178, 20] width 260 height 19
copy small "[PERSON_NAME]"
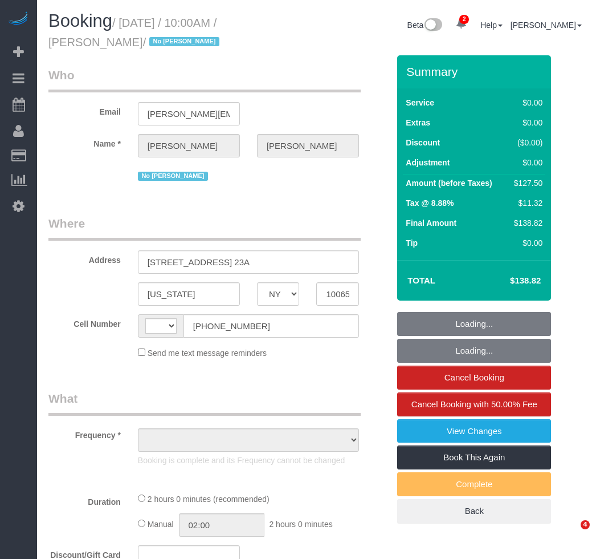
select select "NY"
select select "1"
select select "number:89"
select select "number:90"
select select "number:15"
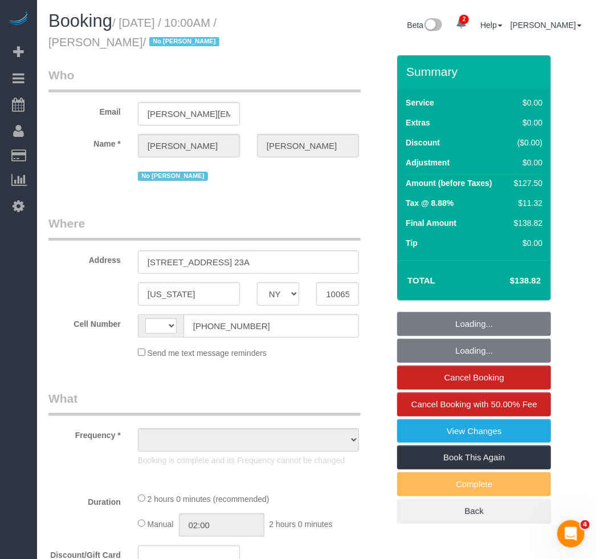
select select "number:5"
select select "number:21"
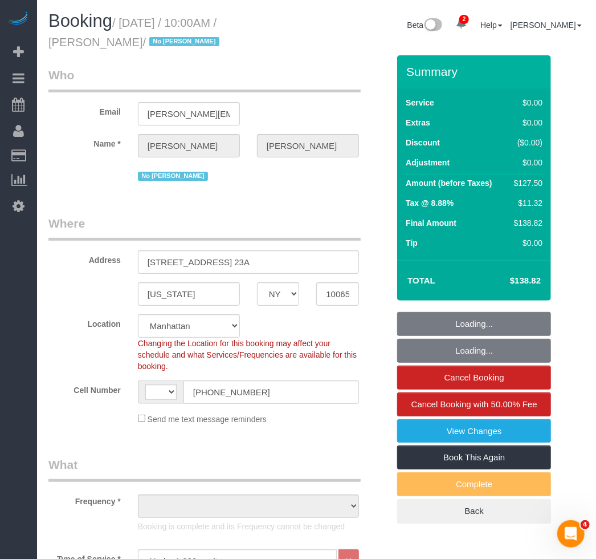
select select "string:[GEOGRAPHIC_DATA]"
select select "object:912"
select select "string:stripe-pm_1NcSb54VGloSiKo7Oh2RJNSW"
select select "object:1371"
select select "spot1"
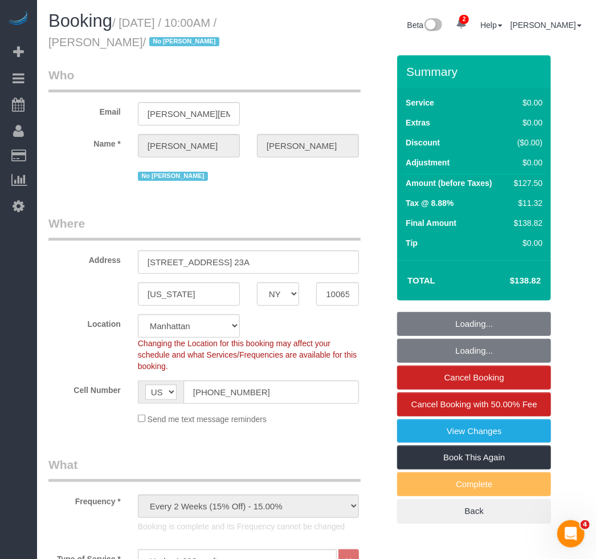
select select "1"
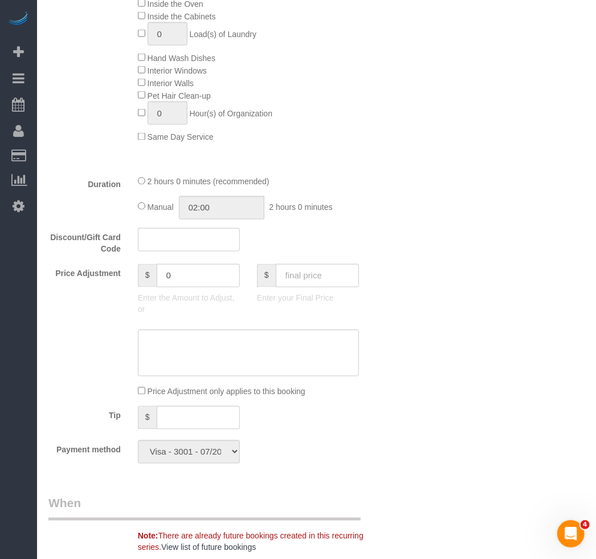
scroll to position [725, 0]
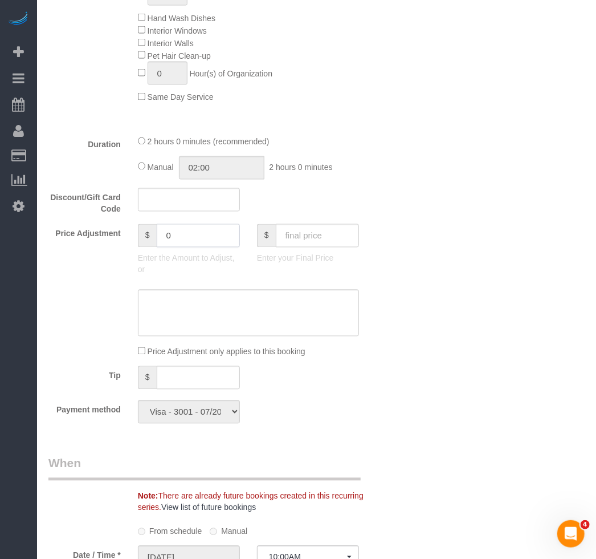
drag, startPoint x: 188, startPoint y: 243, endPoint x: 95, endPoint y: 239, distance: 93.0
click at [95, 239] on div "Price Adjustment $ 0 Enter the Amount to Adjust, or $ Enter your Final Price" at bounding box center [218, 252] width 357 height 57
click at [177, 374] on input "text" at bounding box center [198, 377] width 83 height 23
click at [322, 376] on div "Tip $ 34.70" at bounding box center [218, 379] width 357 height 26
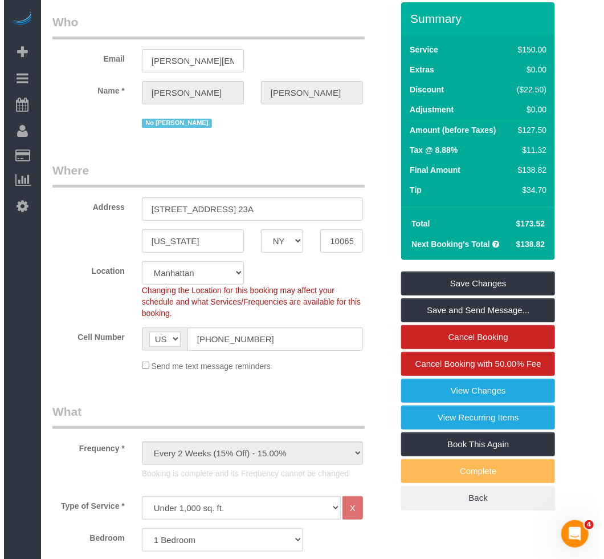
scroll to position [51, 0]
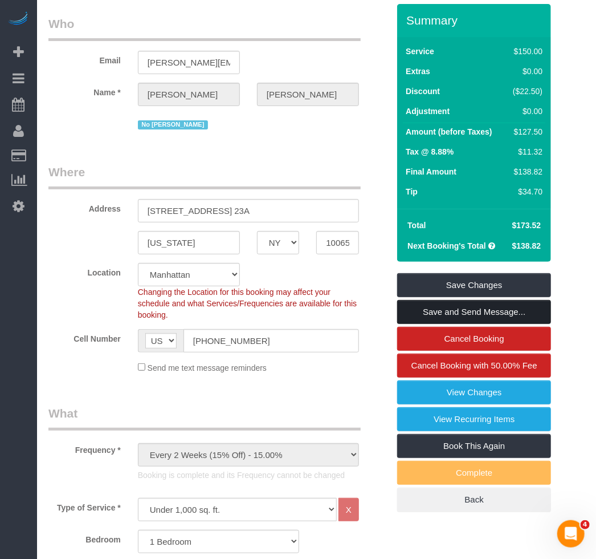
click at [419, 308] on link "Save and Send Message..." at bounding box center [474, 312] width 154 height 24
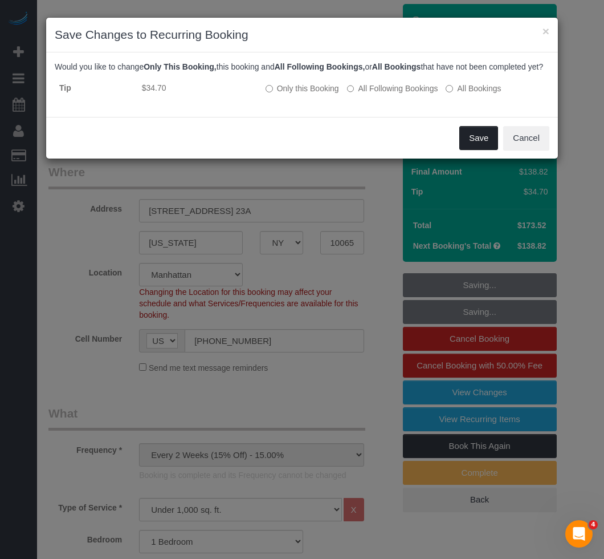
click at [473, 150] on button "Save" at bounding box center [478, 138] width 39 height 24
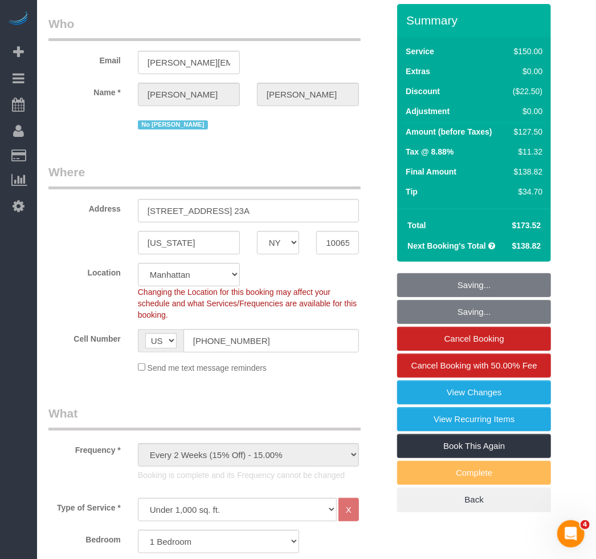
type input "34.7"
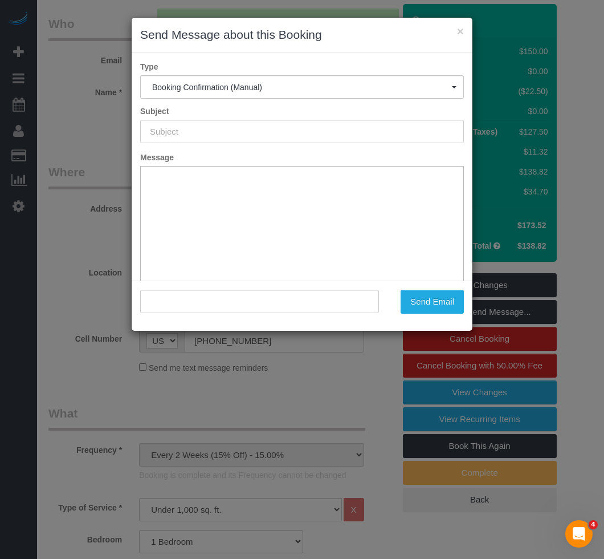
type input "Cleaning Confirmed for [DATE] 10:00am"
type input ""[PERSON_NAME]" <[PERSON_NAME][EMAIL_ADDRESS][DOMAIN_NAME]>"
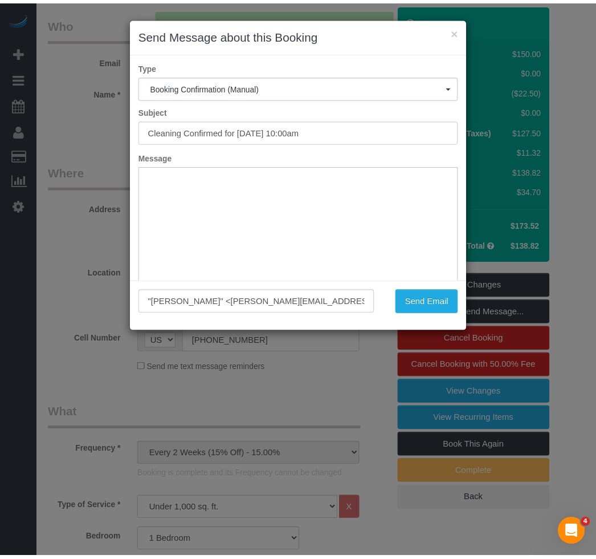
scroll to position [0, 0]
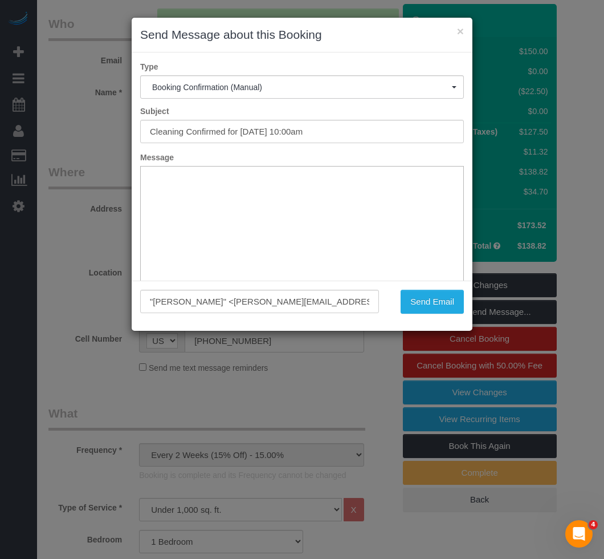
drag, startPoint x: 322, startPoint y: 49, endPoint x: 328, endPoint y: 80, distance: 31.4
click at [322, 49] on div "× Send Message about this Booking" at bounding box center [302, 35] width 341 height 35
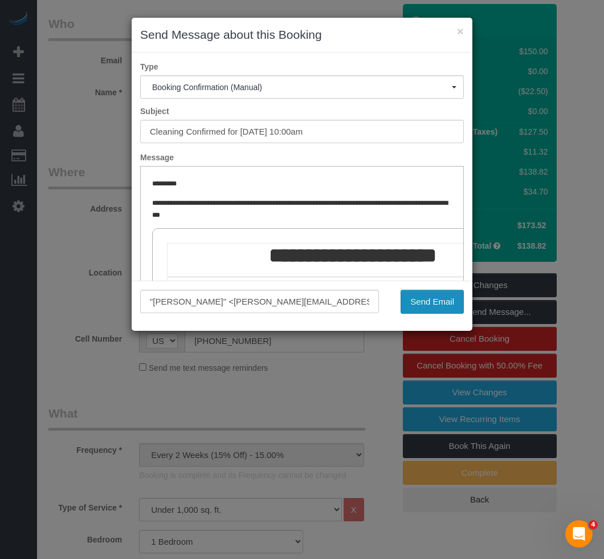
click at [426, 303] on button "Send Email" at bounding box center [432, 302] width 63 height 24
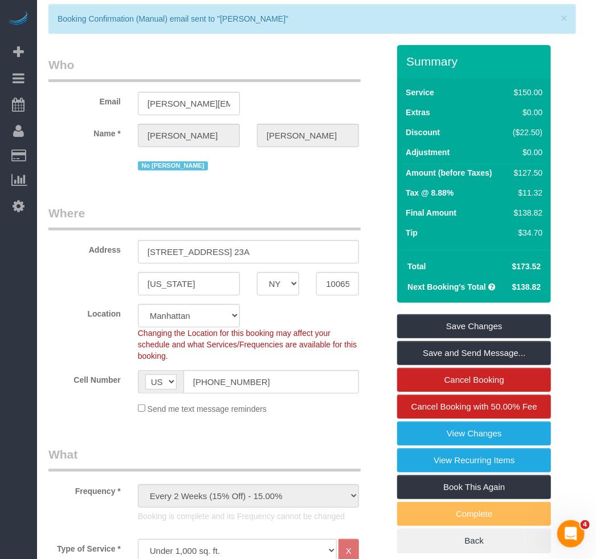
click at [325, 166] on div "No [PERSON_NAME]" at bounding box center [248, 165] width 221 height 18
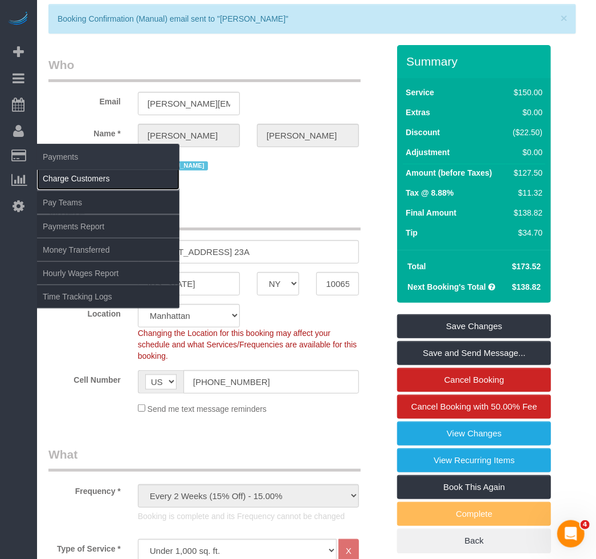
click at [49, 168] on link "Charge Customers" at bounding box center [108, 178] width 143 height 23
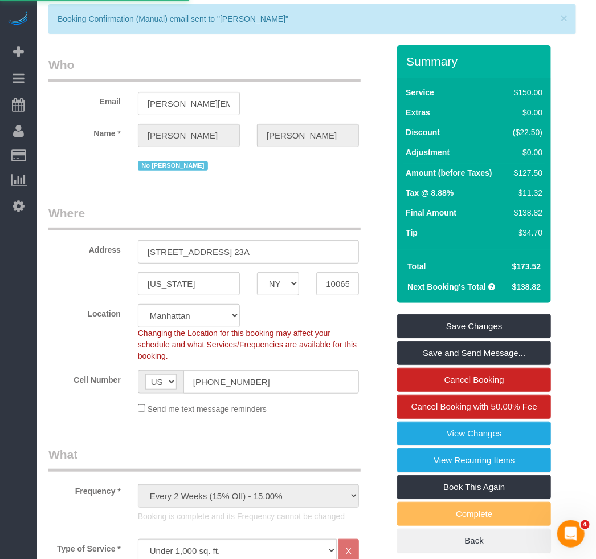
scroll to position [27, 0]
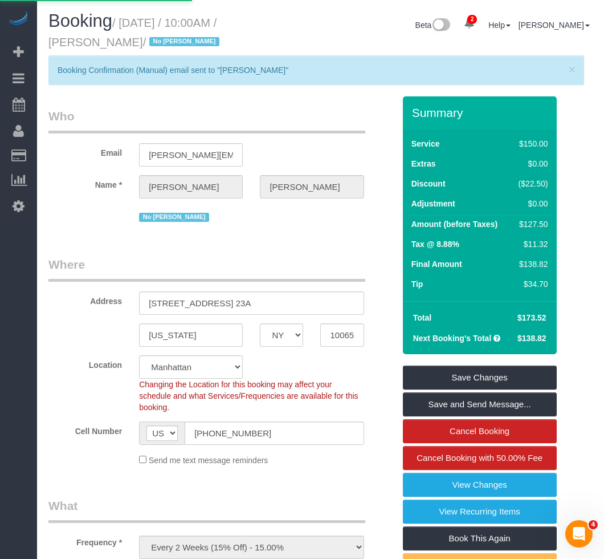
select select
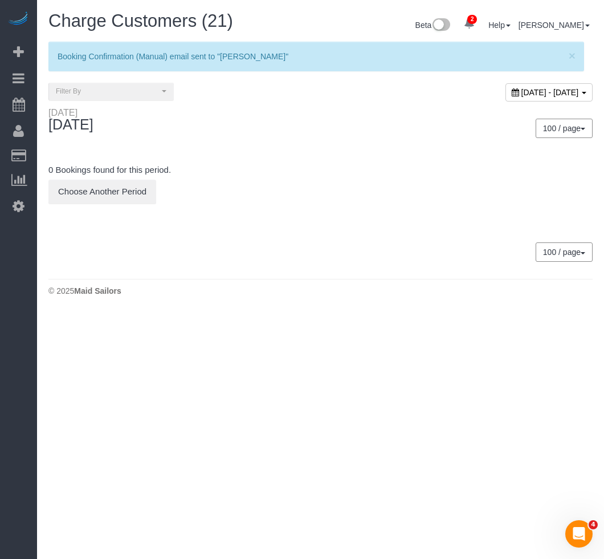
click at [522, 95] on span "[DATE] - [DATE]" at bounding box center [551, 92] width 58 height 9
type input "**********"
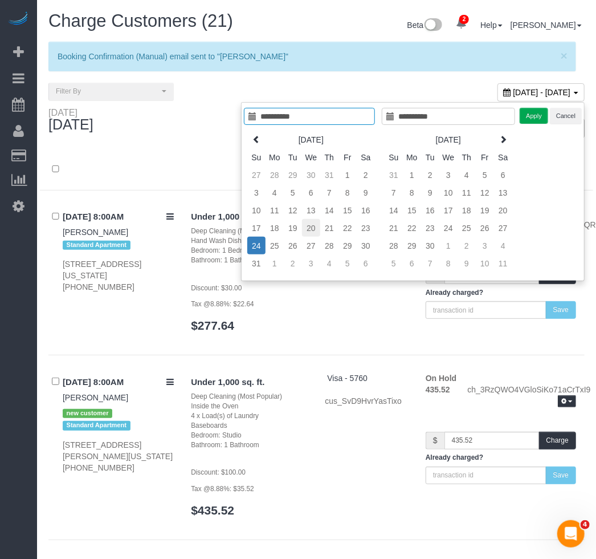
type input "**********"
click at [314, 229] on td "20" at bounding box center [311, 228] width 18 height 18
type input "**********"
click at [539, 116] on button "Apply" at bounding box center [534, 116] width 29 height 17
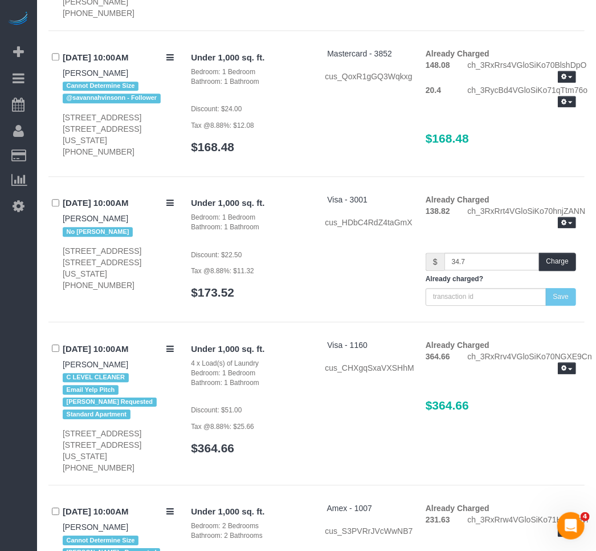
scroll to position [1036, 0]
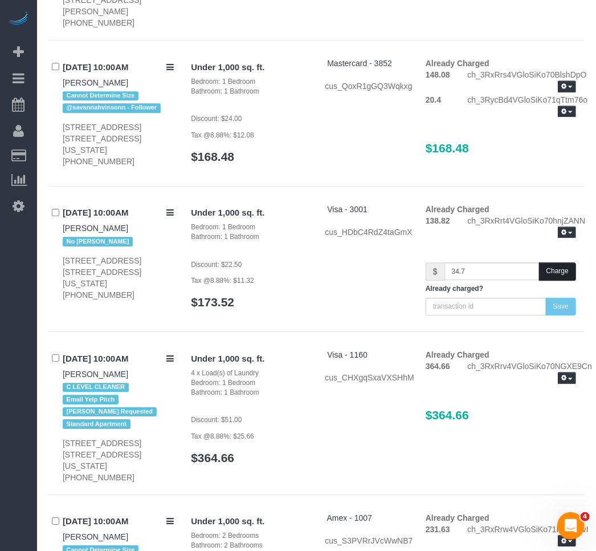
click at [555, 262] on button "Charge" at bounding box center [557, 271] width 37 height 18
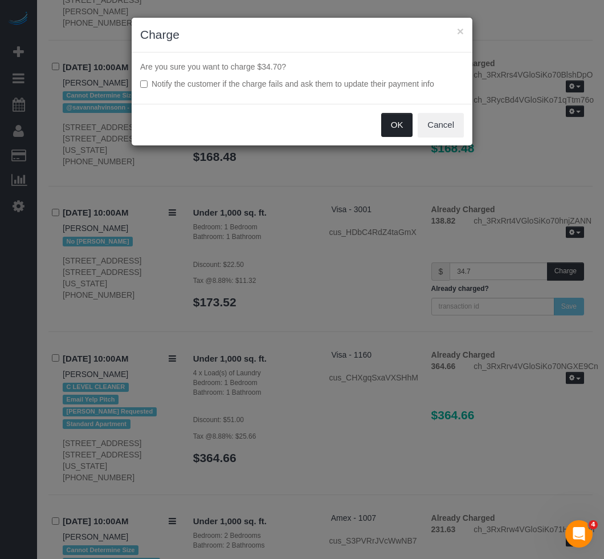
drag, startPoint x: 400, startPoint y: 127, endPoint x: 363, endPoint y: 333, distance: 209.8
click at [372, 314] on div "× Charge Are you sure you want to charge $34.70? Notify the customer if the cha…" at bounding box center [302, 279] width 604 height 559
click at [405, 121] on button "OK" at bounding box center [397, 125] width 32 height 24
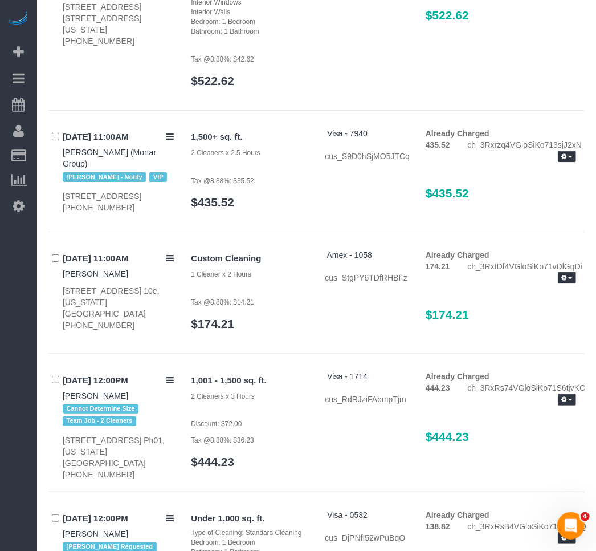
scroll to position [971, 0]
